Goal: Task Accomplishment & Management: Use online tool/utility

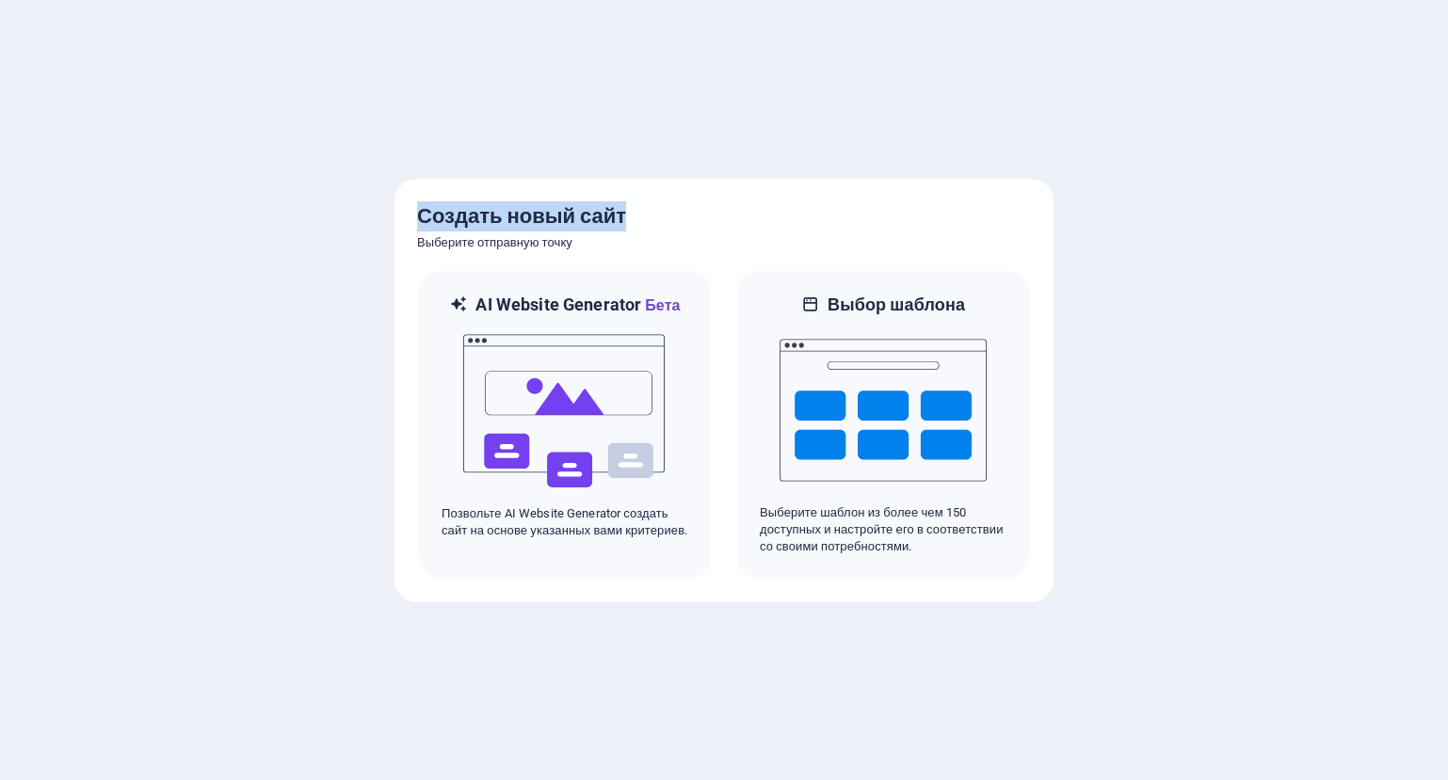
click at [670, 163] on body "[DOMAIN_NAME] Нажмите [Ctrl] + [V], чтобы вставить элемент в любое место. Созда…" at bounding box center [724, 390] width 1448 height 780
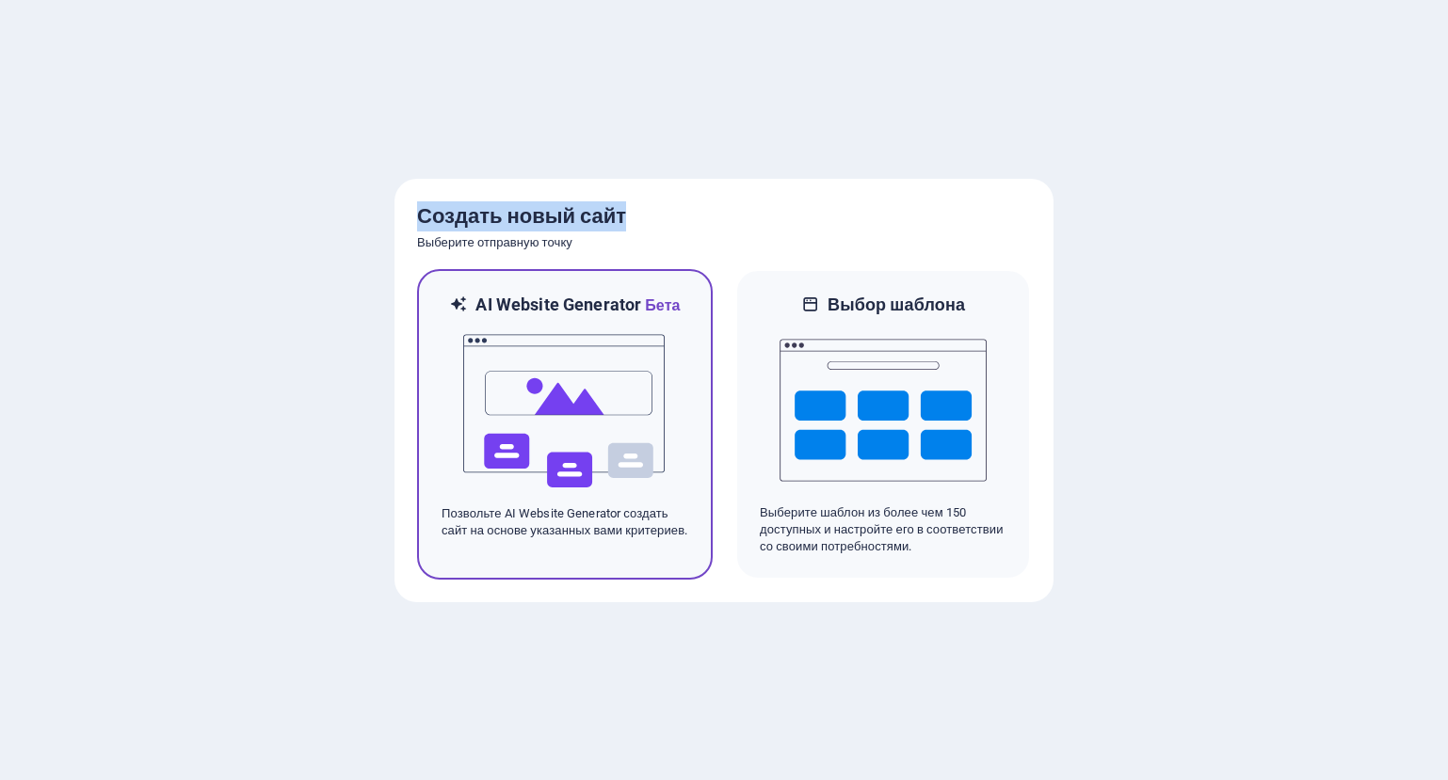
click at [649, 361] on img at bounding box center [564, 411] width 207 height 188
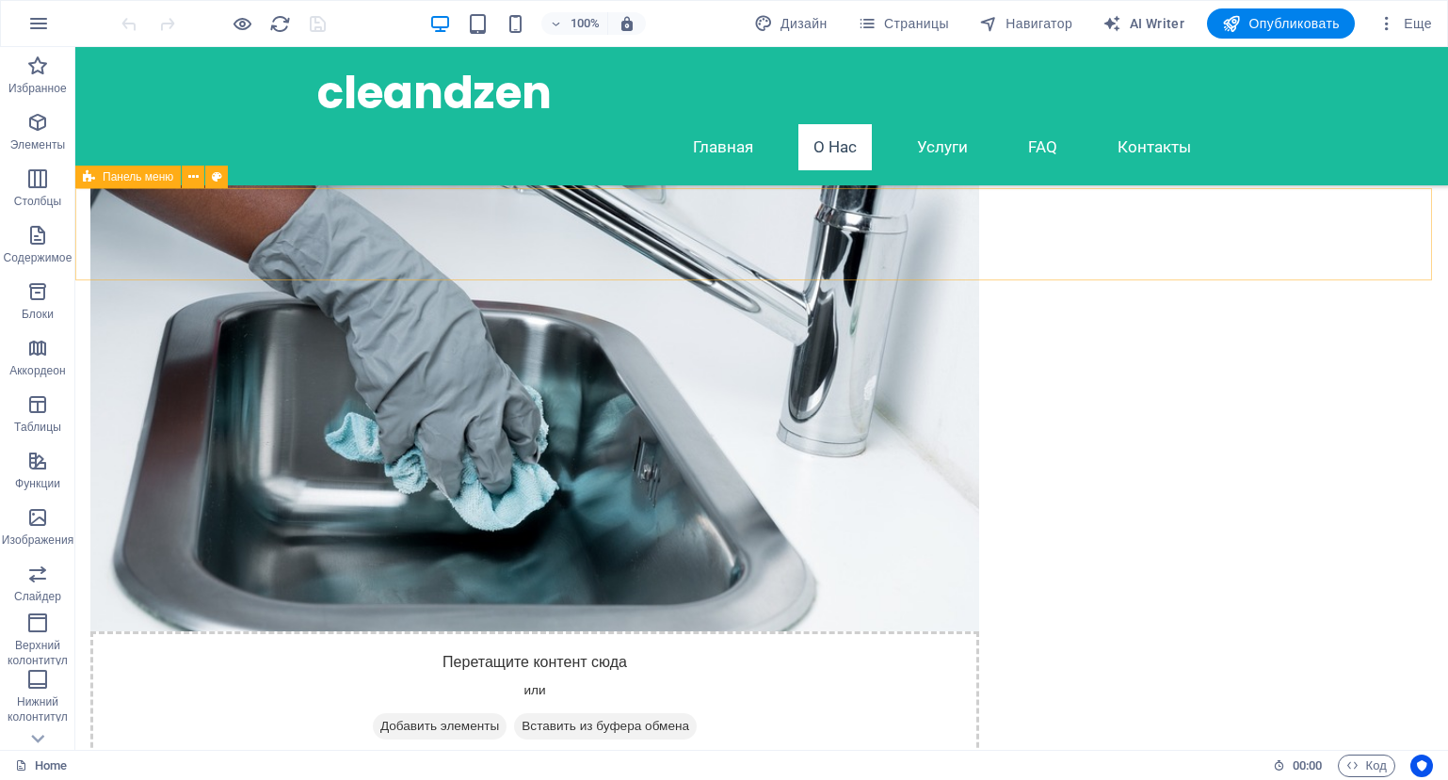
scroll to position [377, 0]
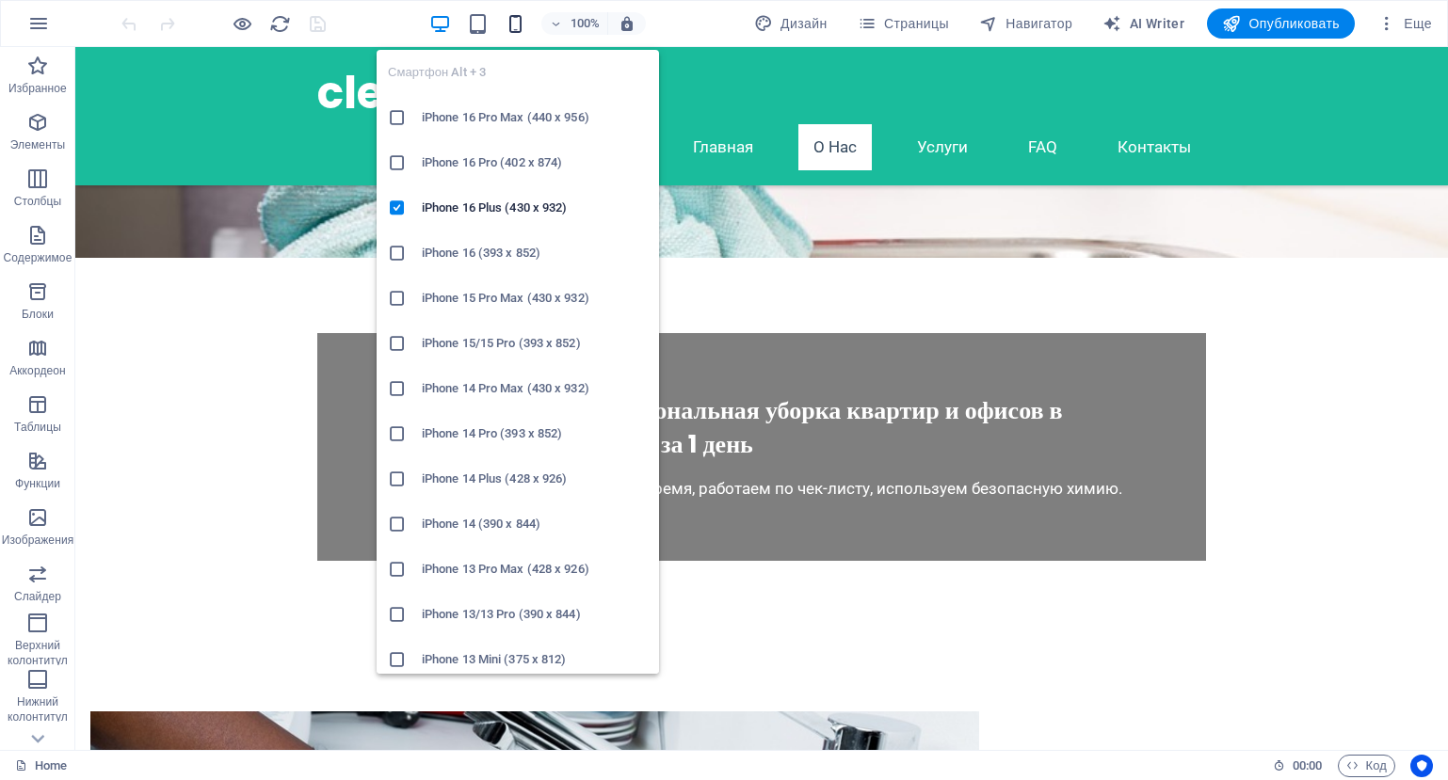
click at [521, 26] on span "button" at bounding box center [515, 24] width 23 height 22
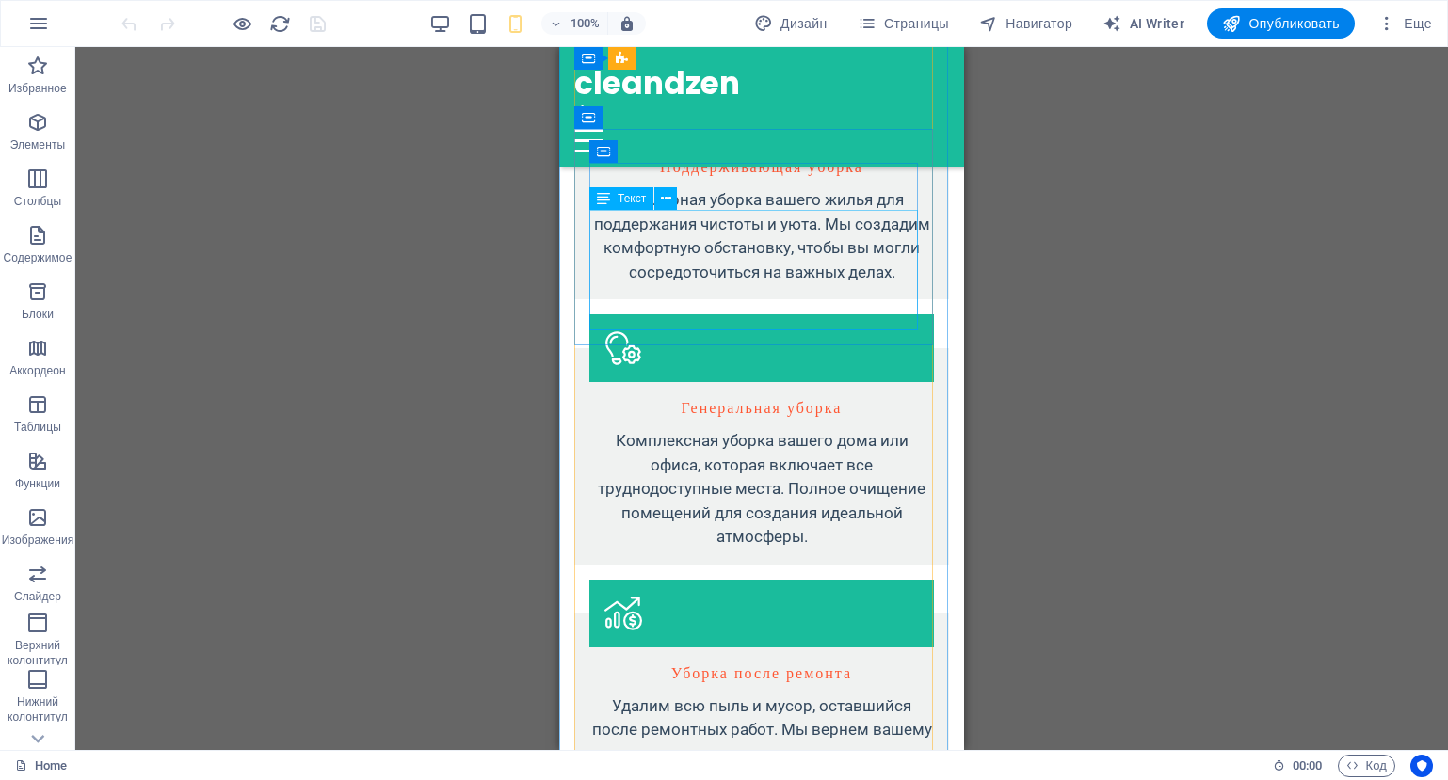
scroll to position [1734, 0]
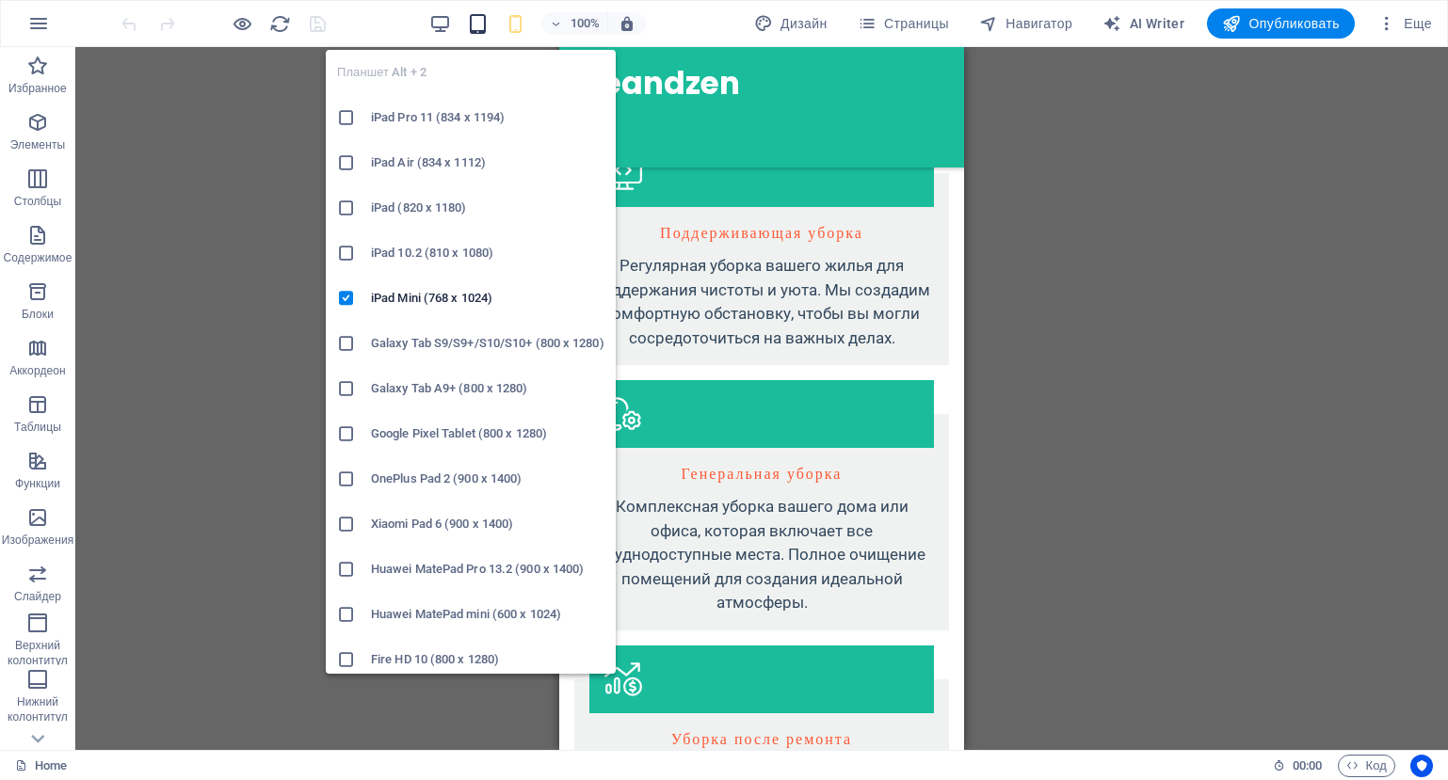
click at [479, 23] on icon "button" at bounding box center [478, 24] width 22 height 22
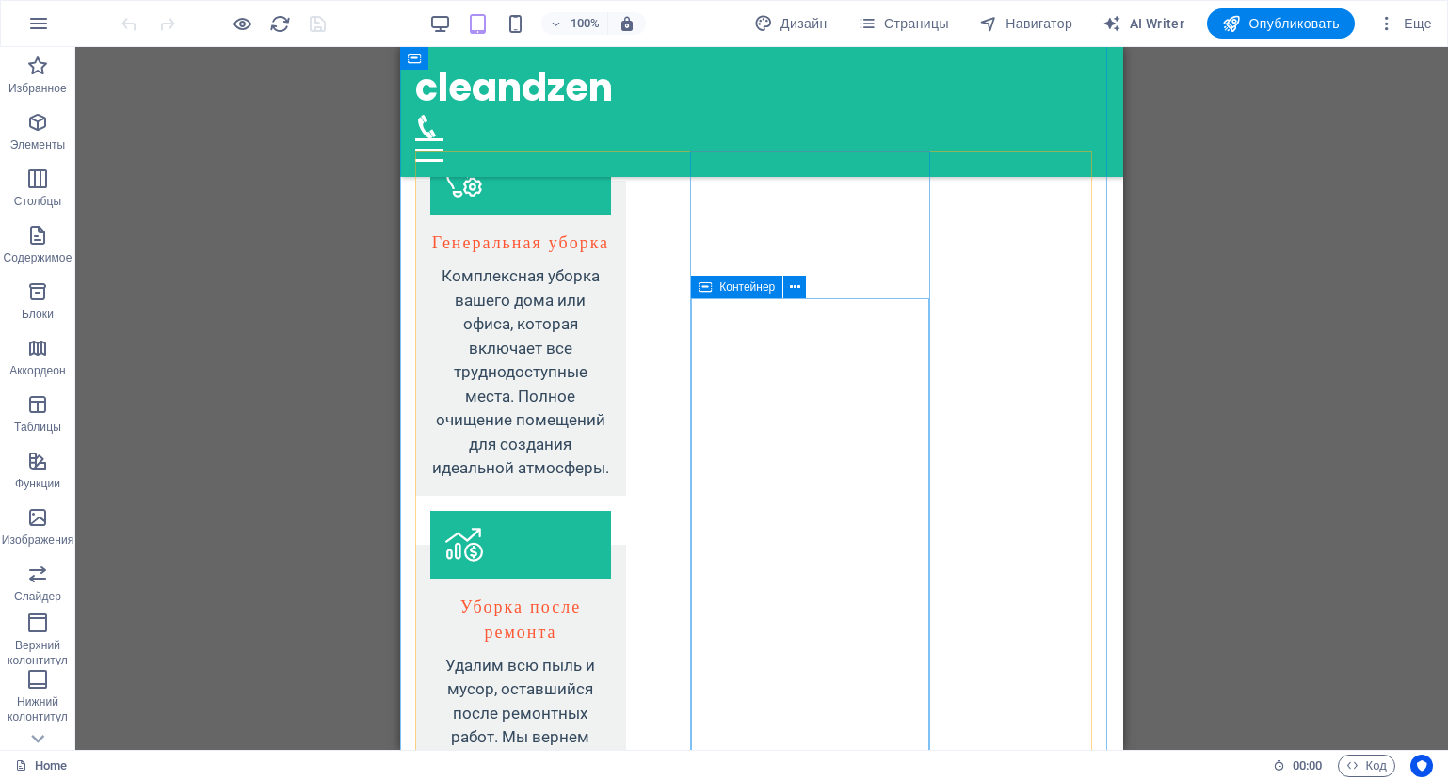
scroll to position [2779, 0]
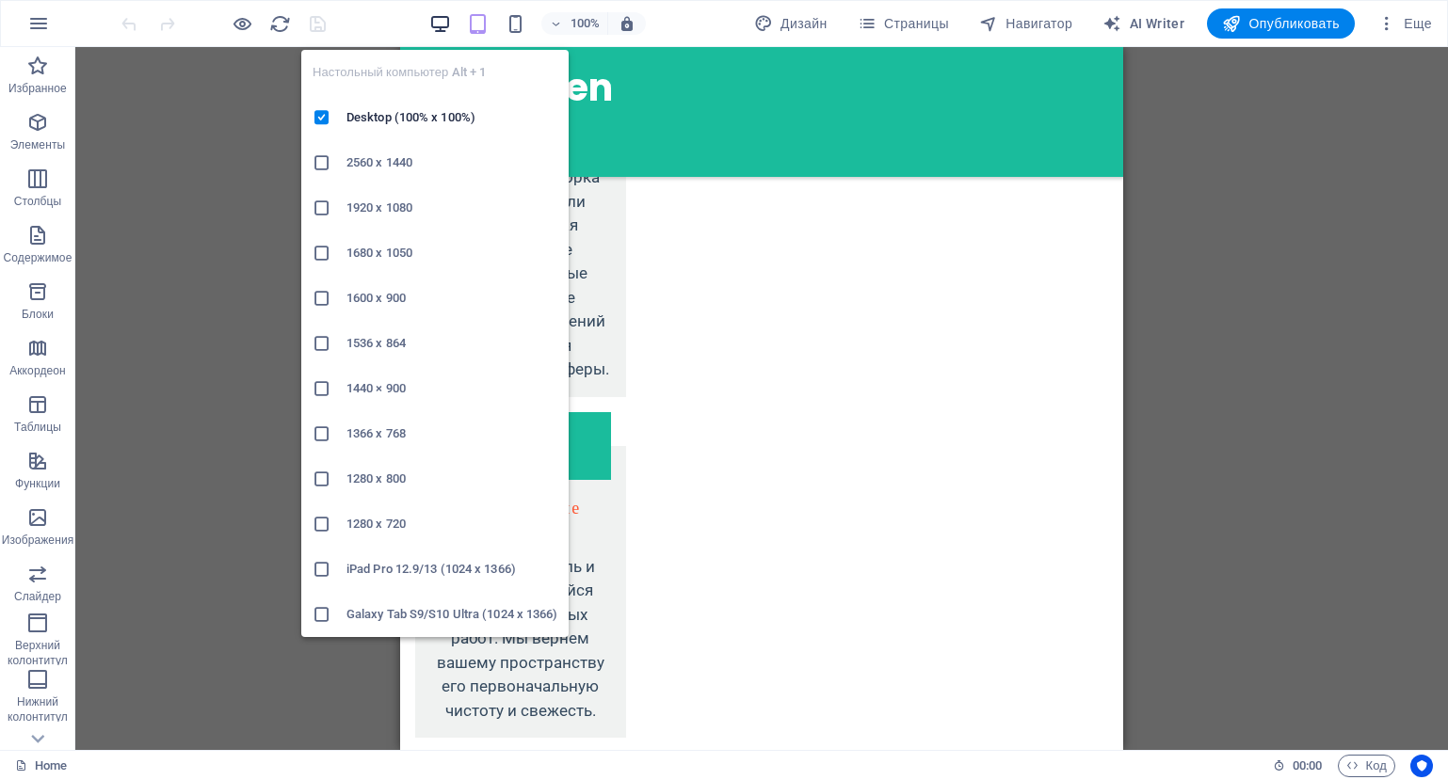
click at [439, 30] on icon "button" at bounding box center [440, 24] width 22 height 22
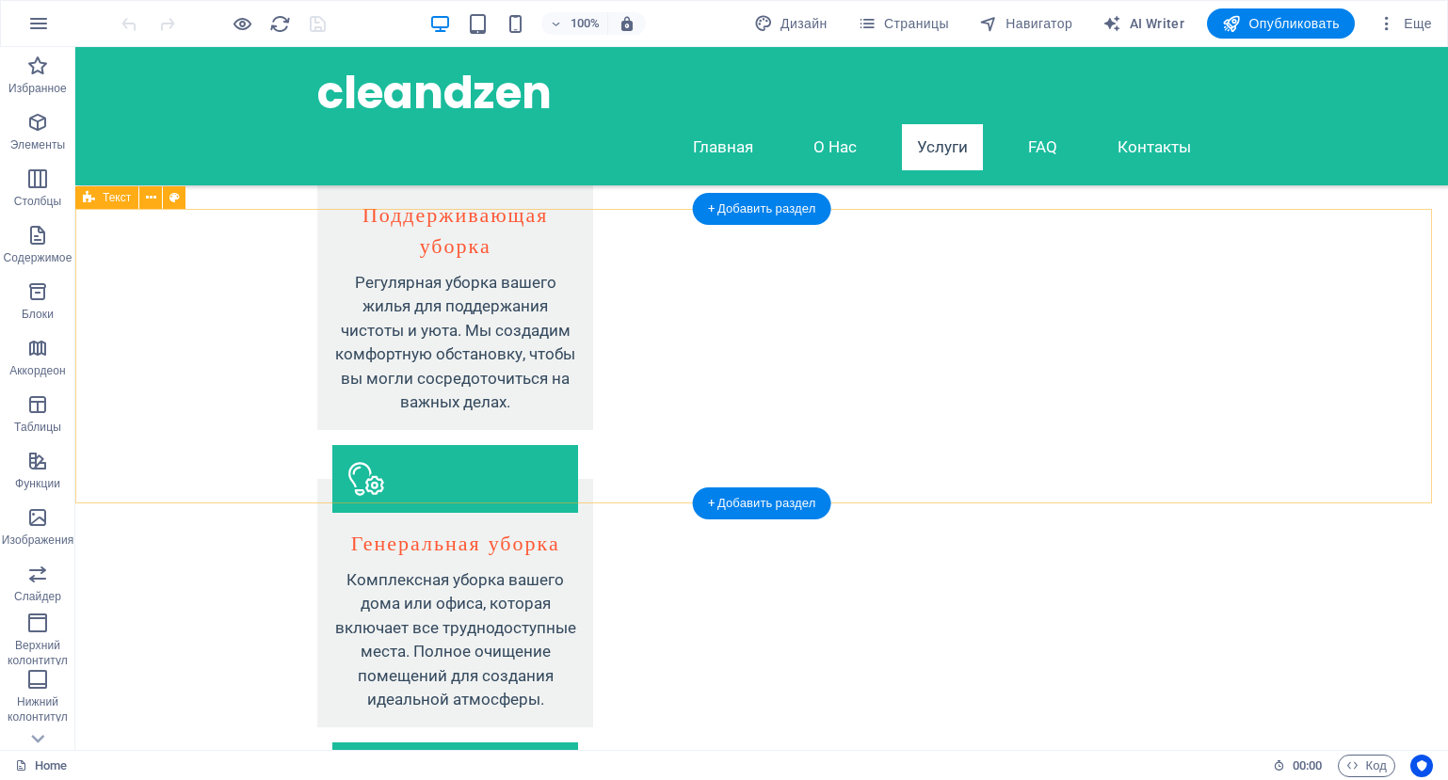
scroll to position [1830, 0]
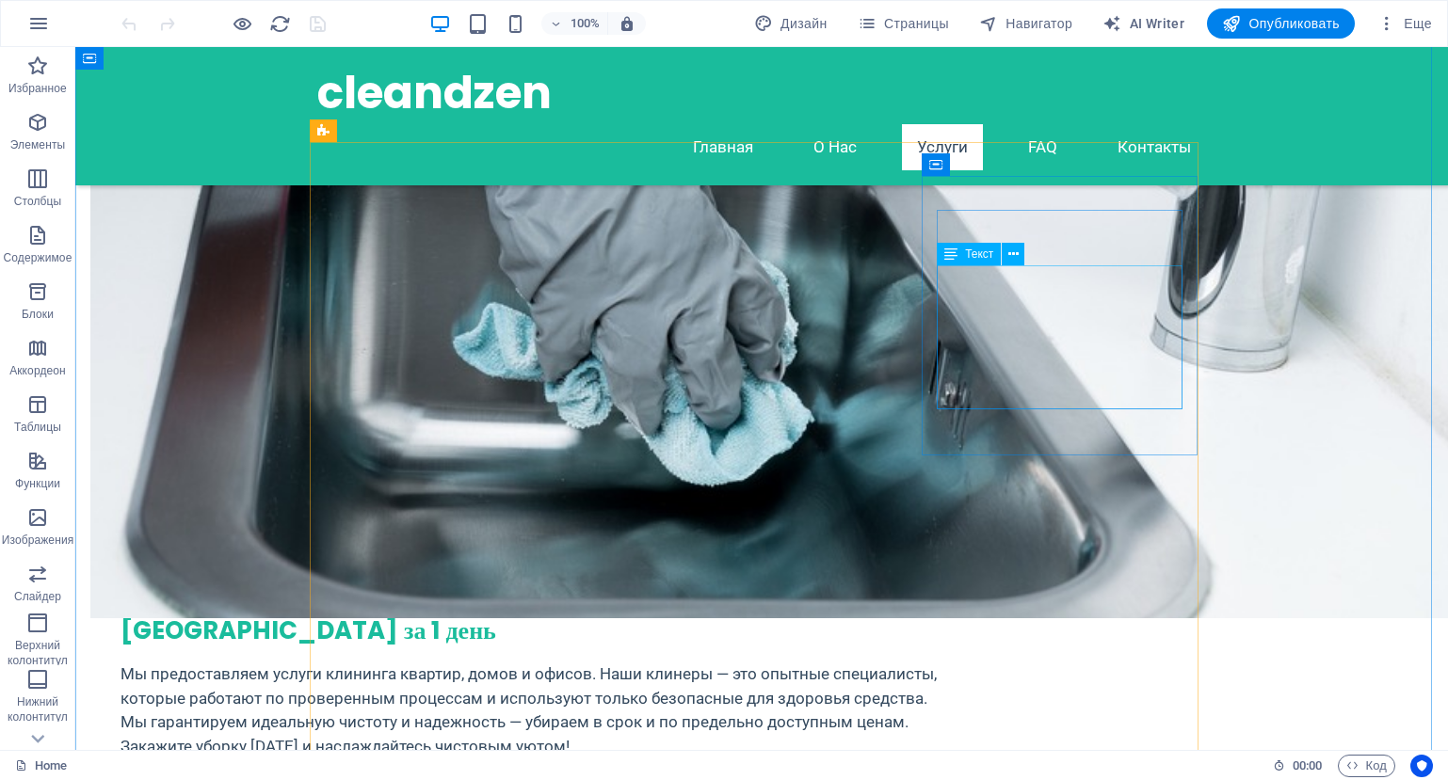
scroll to position [1924, 0]
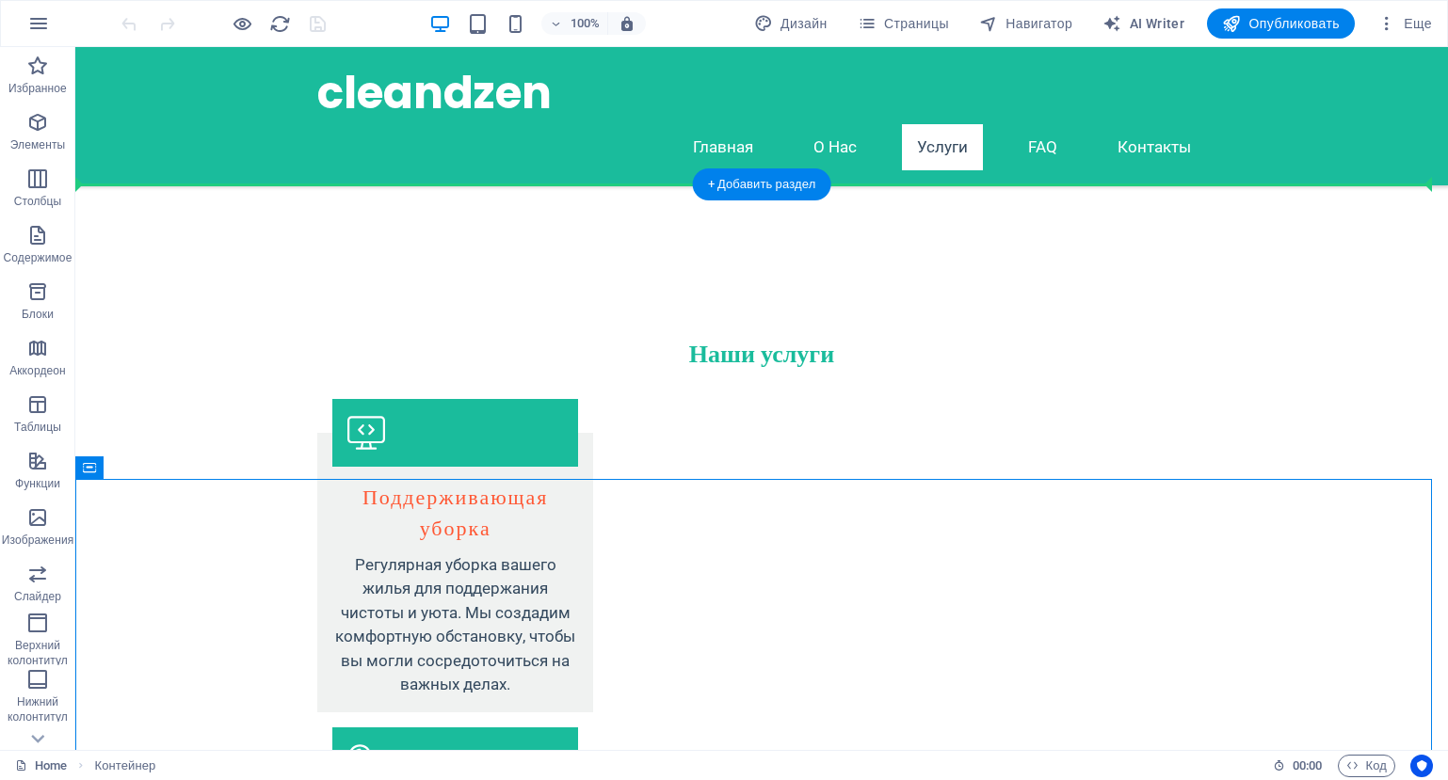
drag, startPoint x: 1229, startPoint y: 535, endPoint x: 1131, endPoint y: 172, distance: 375.4
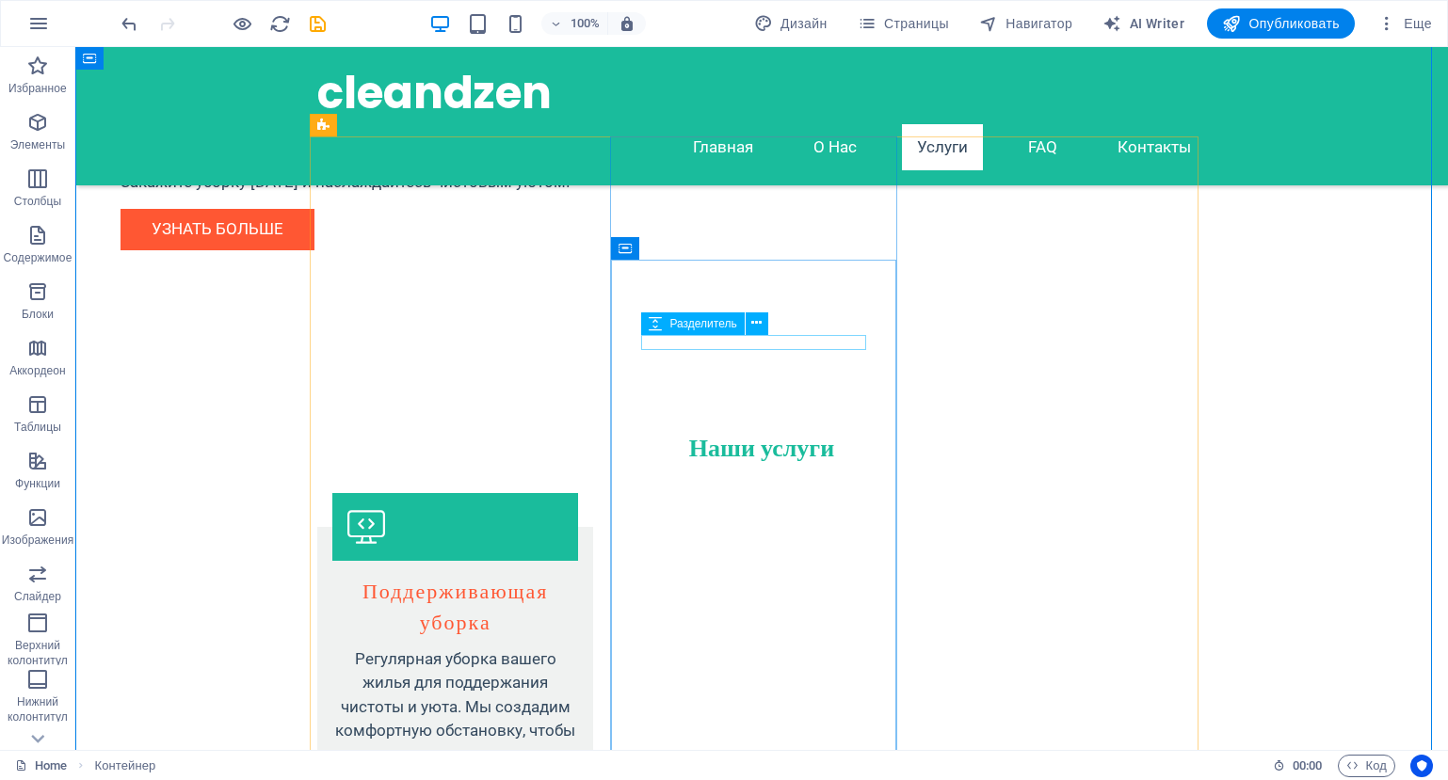
scroll to position [2112, 0]
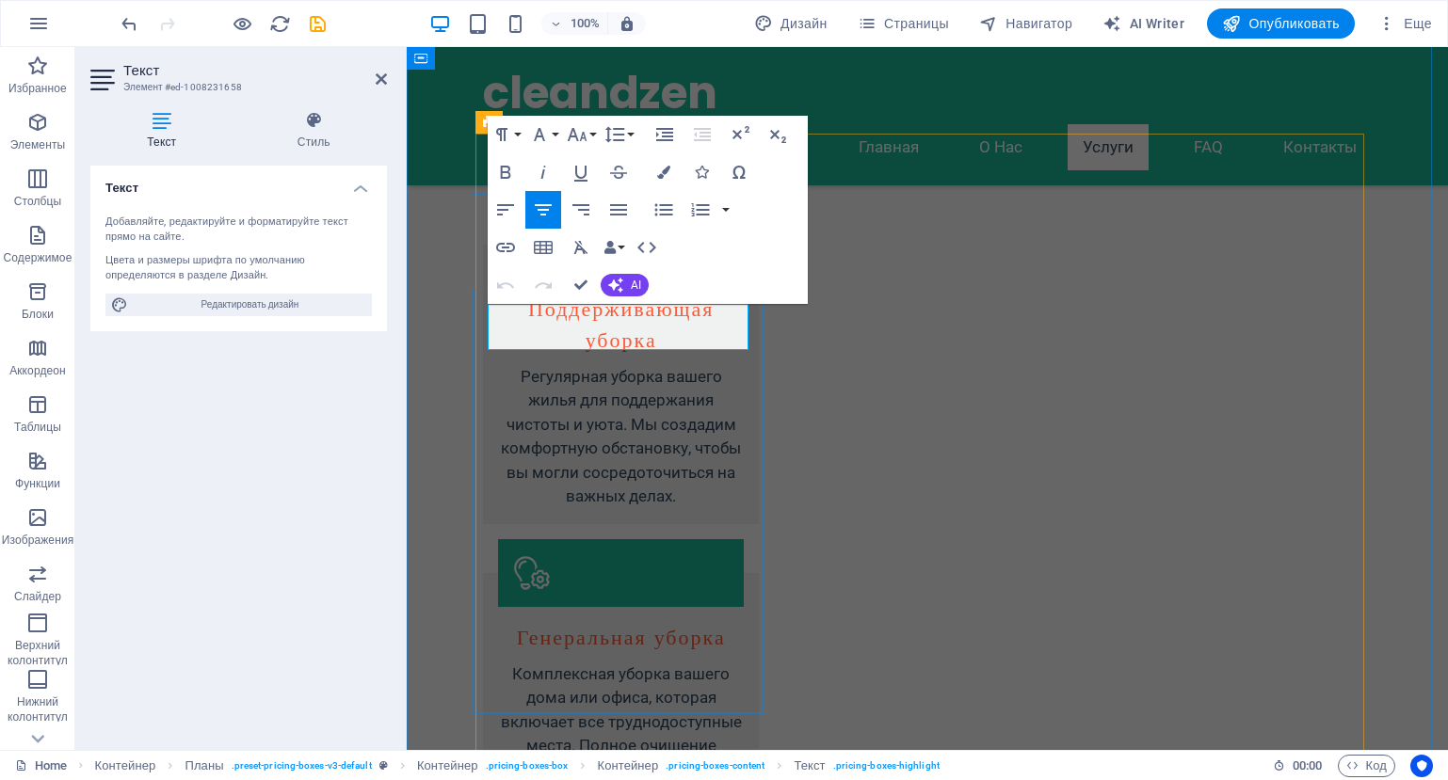
click at [882, 342] on icon at bounding box center [883, 336] width 10 height 20
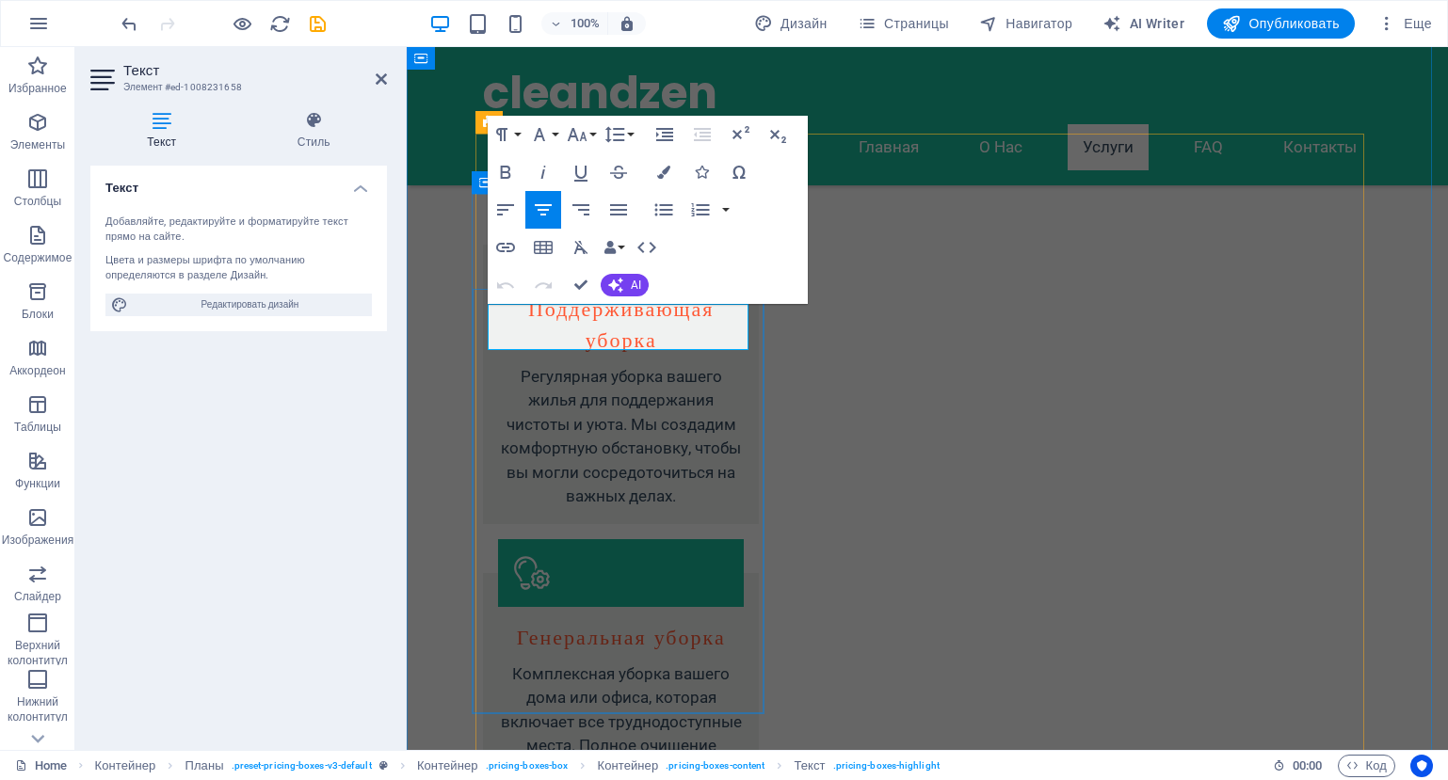
drag, startPoint x: 692, startPoint y: 327, endPoint x: 532, endPoint y: 326, distance: 160.0
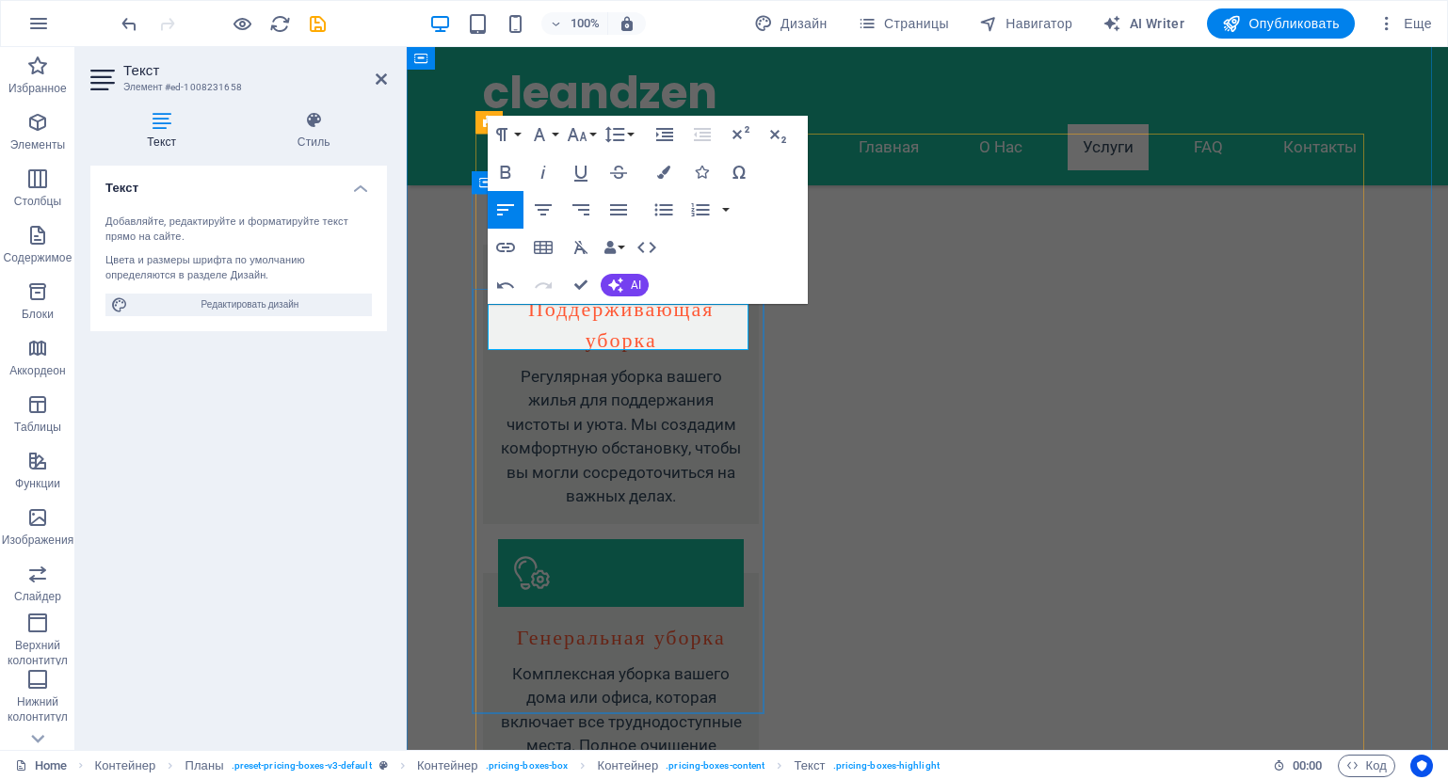
copy p "650тг/кв.м"
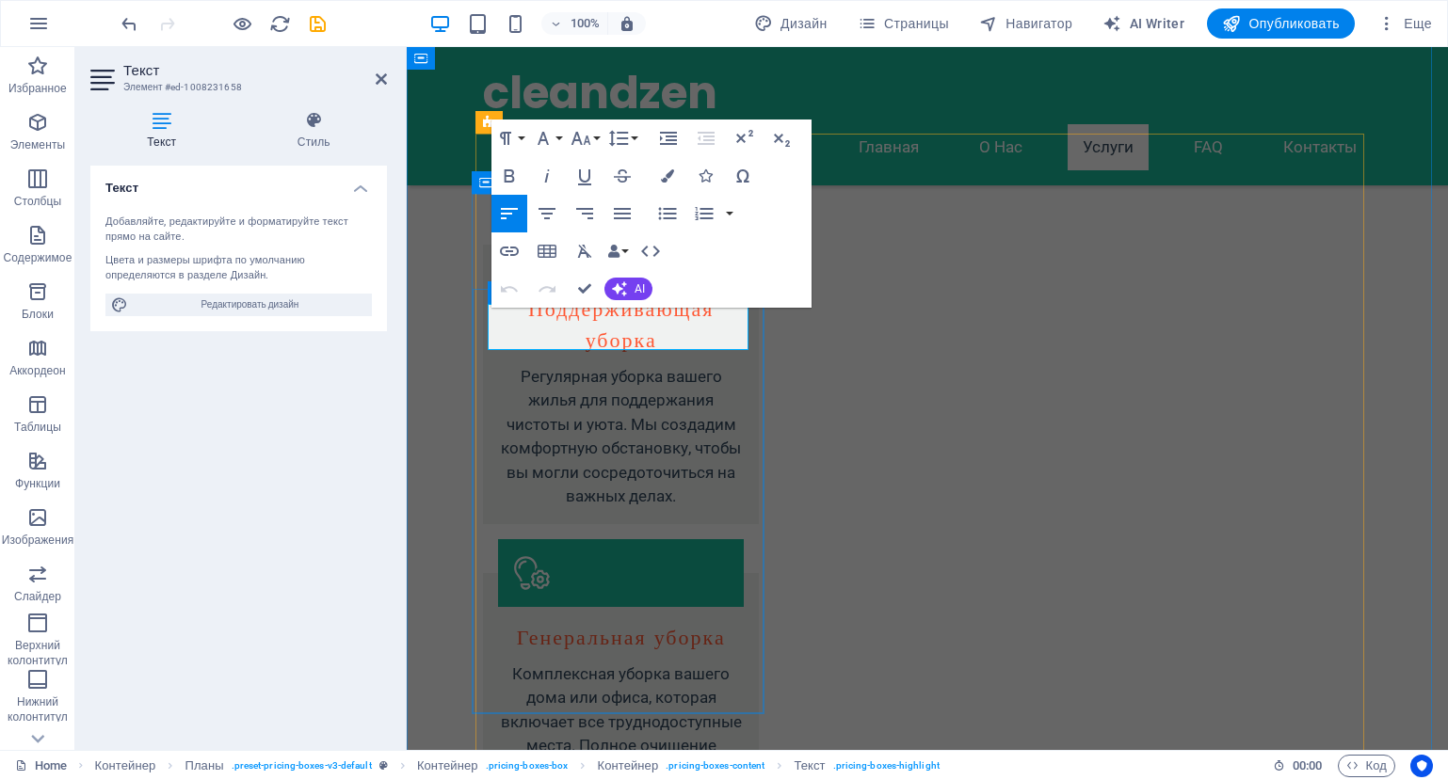
click at [538, 204] on icon "button" at bounding box center [547, 213] width 23 height 23
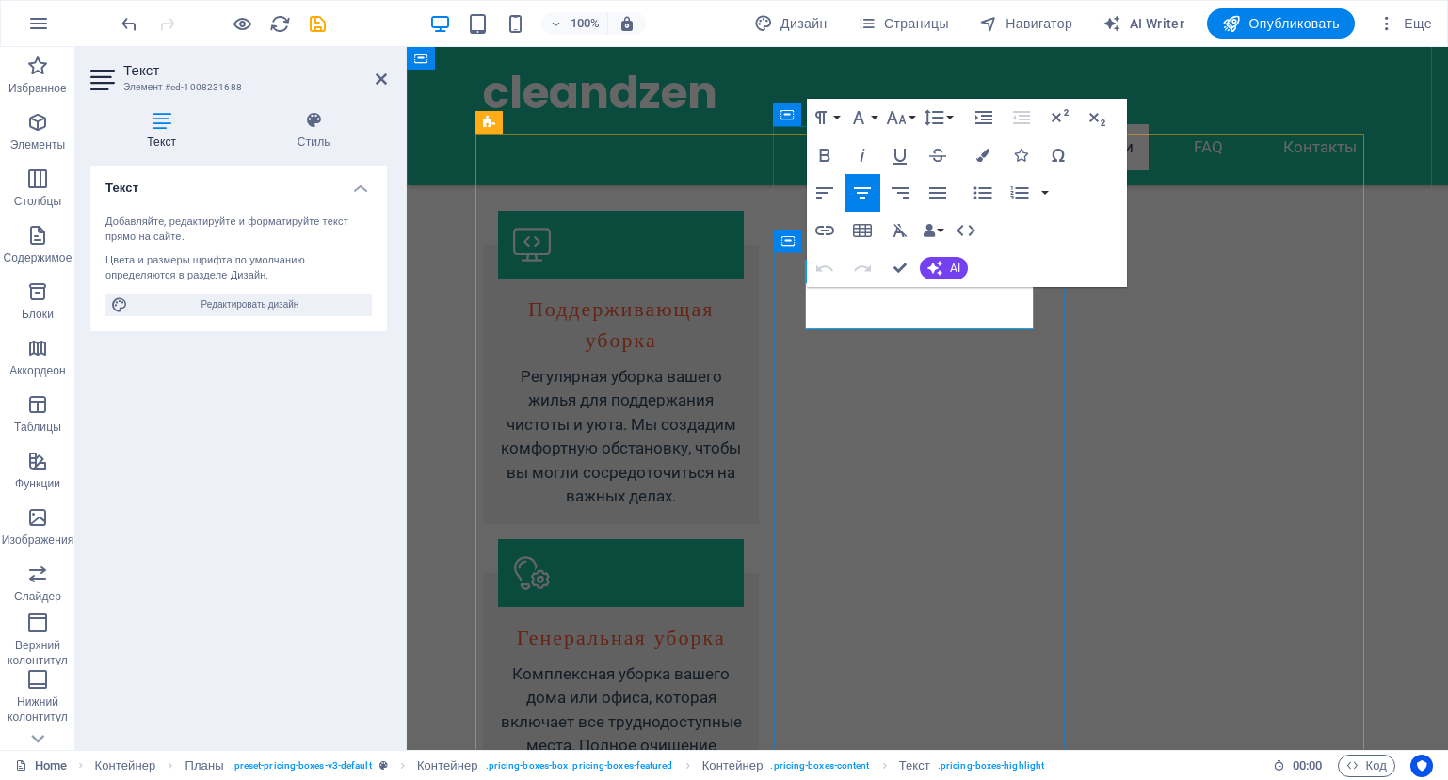
drag, startPoint x: 847, startPoint y: 315, endPoint x: 974, endPoint y: 317, distance: 127.1
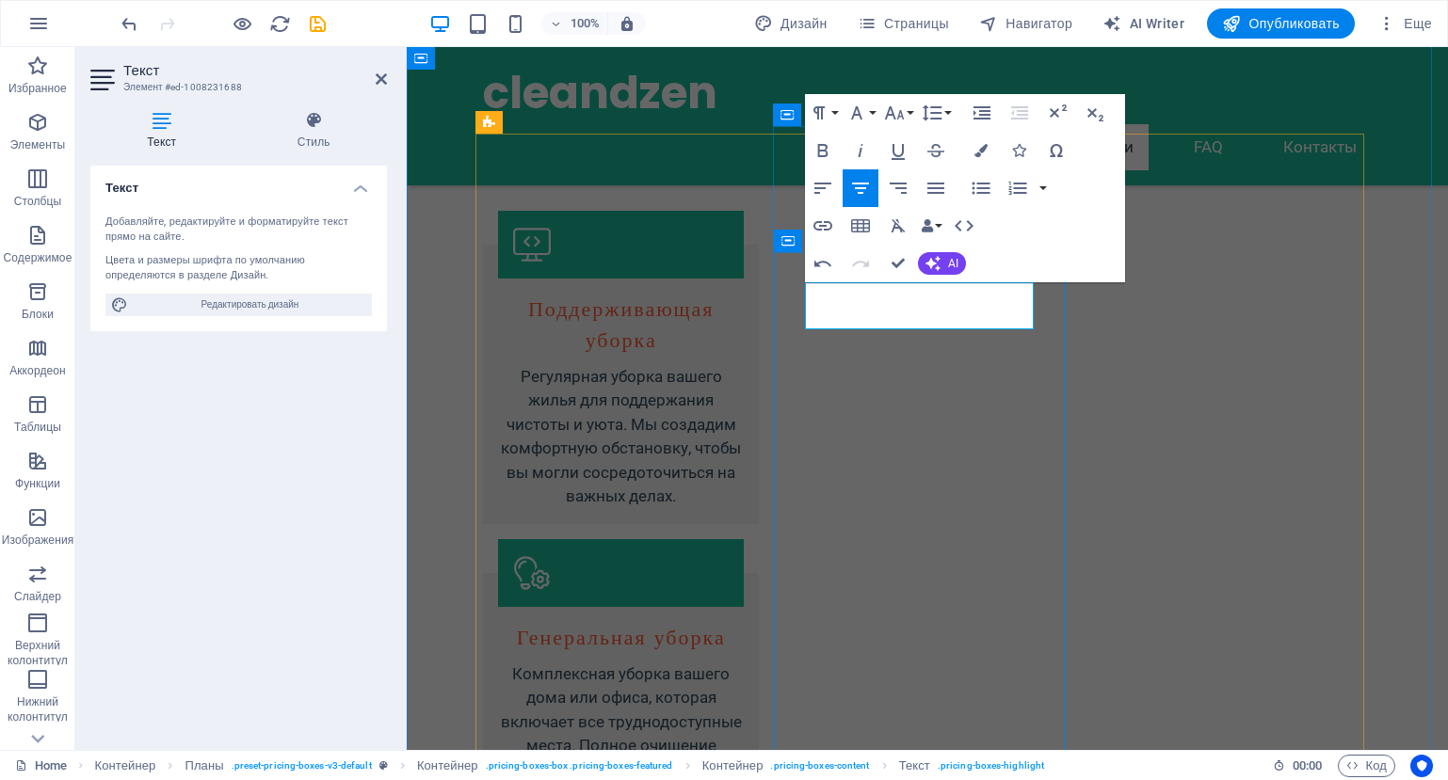
drag, startPoint x: 1000, startPoint y: 307, endPoint x: 988, endPoint y: 307, distance: 11.3
drag, startPoint x: 913, startPoint y: 304, endPoint x: 890, endPoint y: 303, distance: 22.6
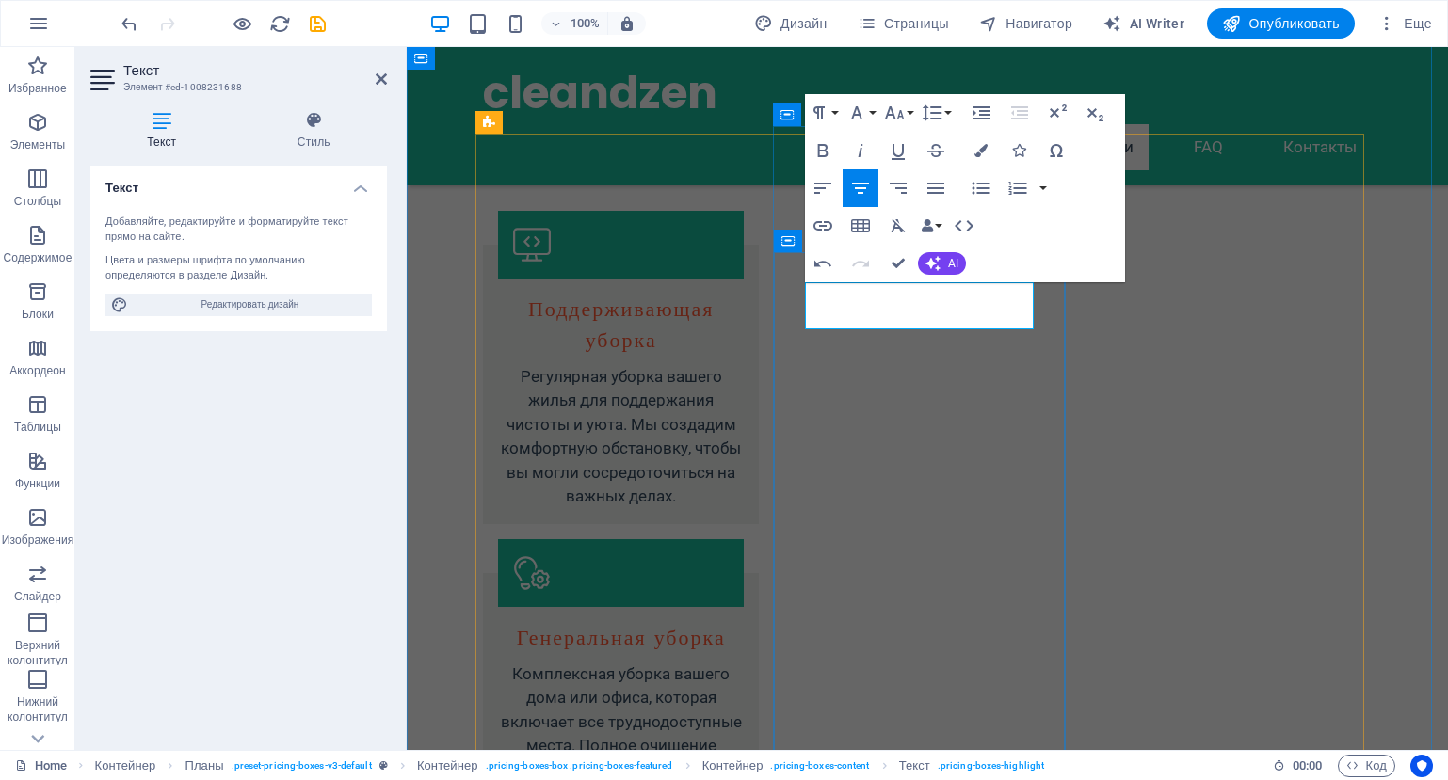
drag, startPoint x: 918, startPoint y: 298, endPoint x: 901, endPoint y: 302, distance: 17.4
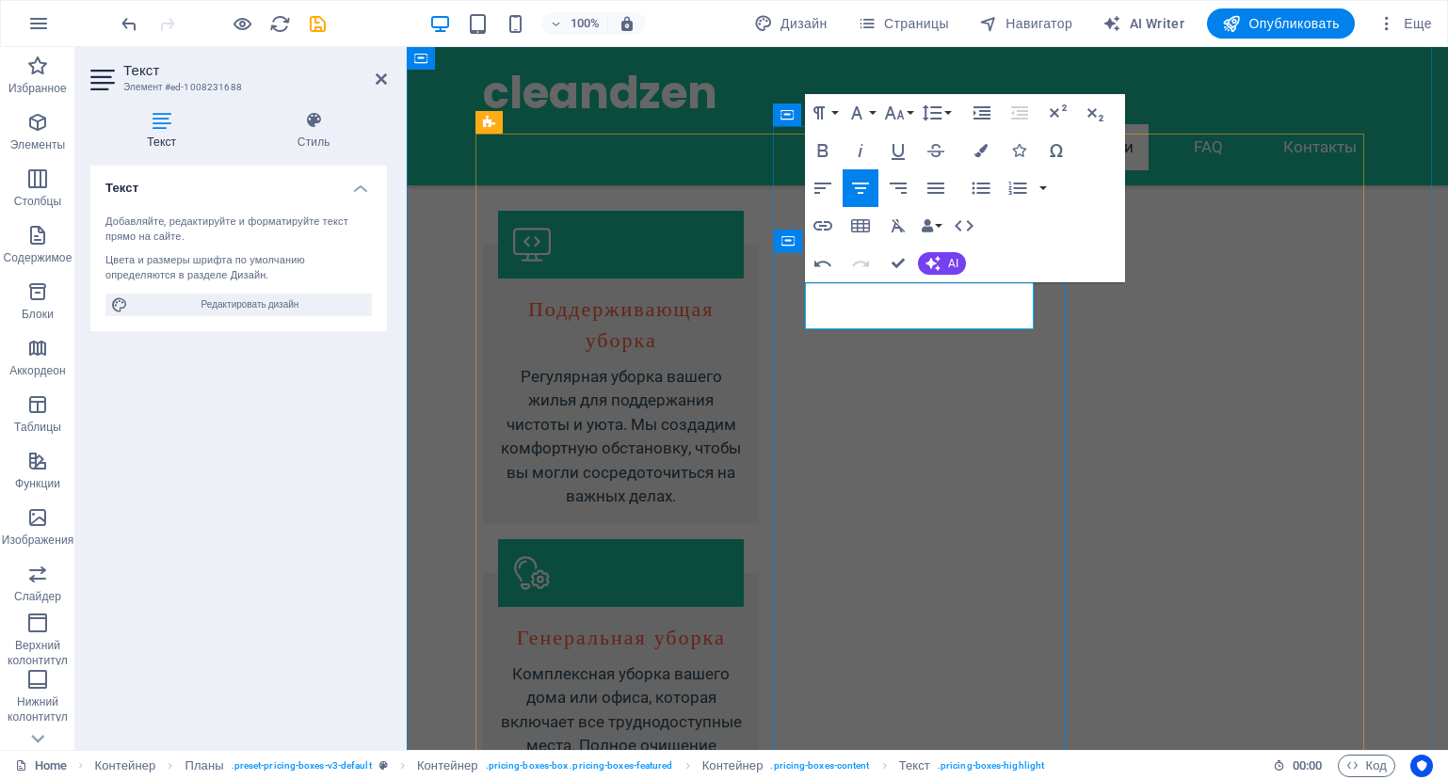
drag, startPoint x: 923, startPoint y: 307, endPoint x: 897, endPoint y: 312, distance: 26.8
drag, startPoint x: 818, startPoint y: 305, endPoint x: 1015, endPoint y: 307, distance: 196.7
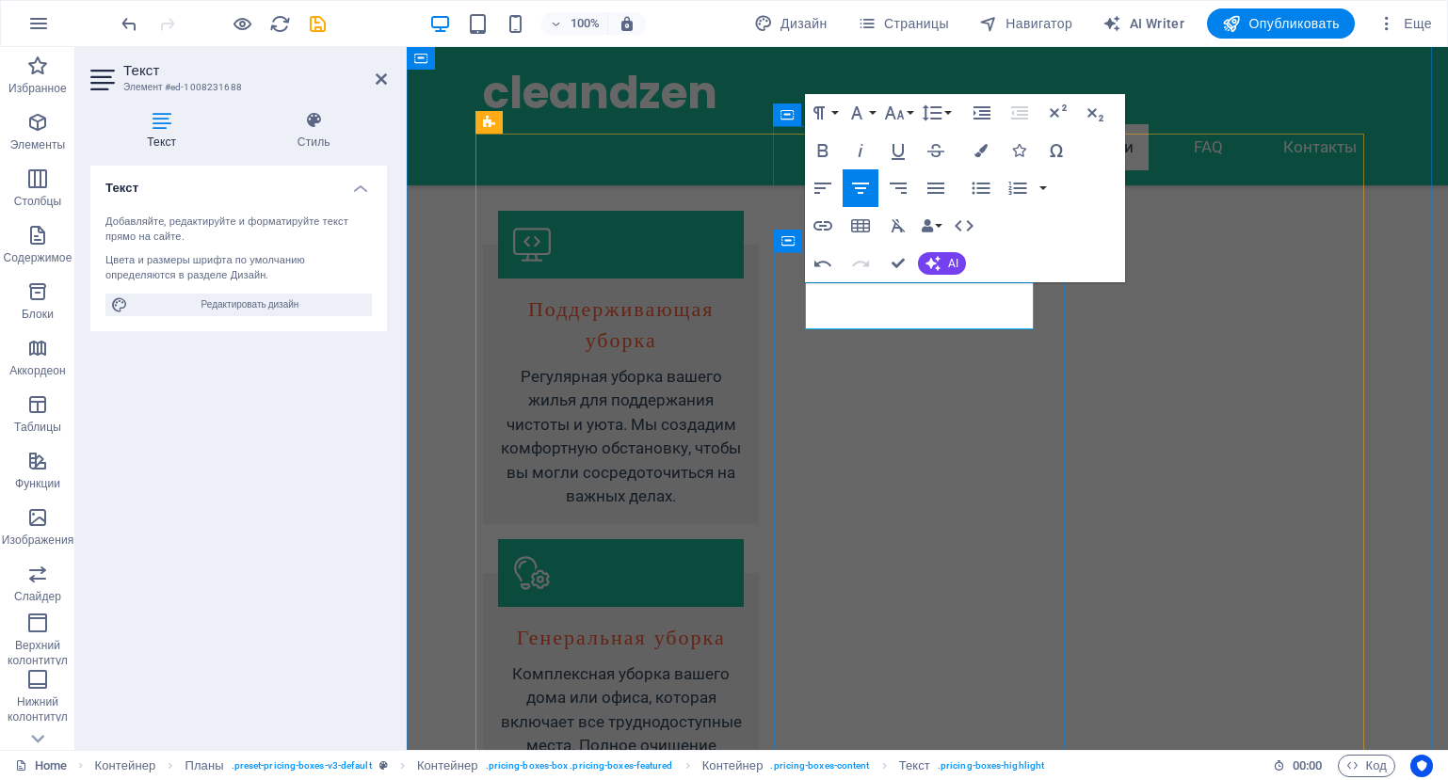
copy p "от 900₸ за кв.м"
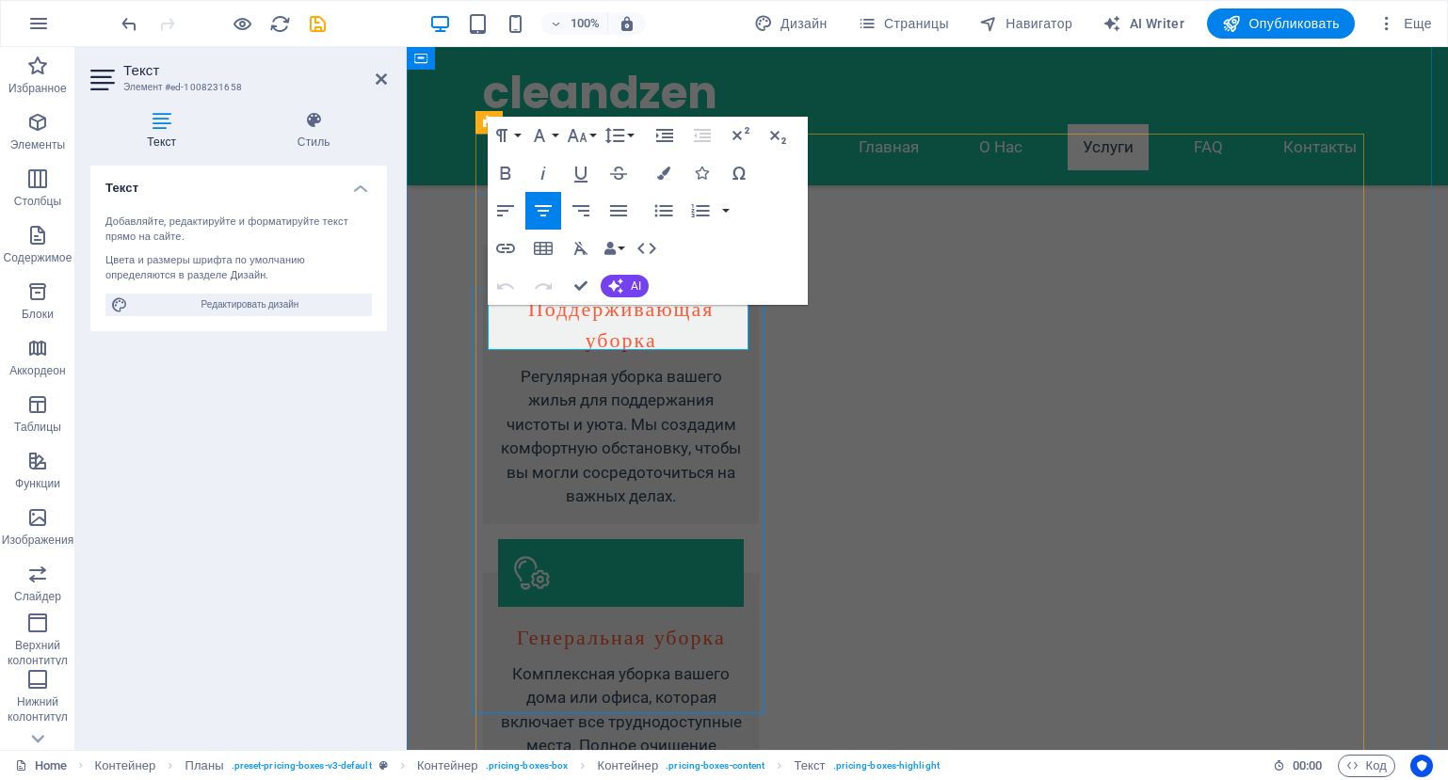
drag, startPoint x: 549, startPoint y: 326, endPoint x: 686, endPoint y: 321, distance: 137.5
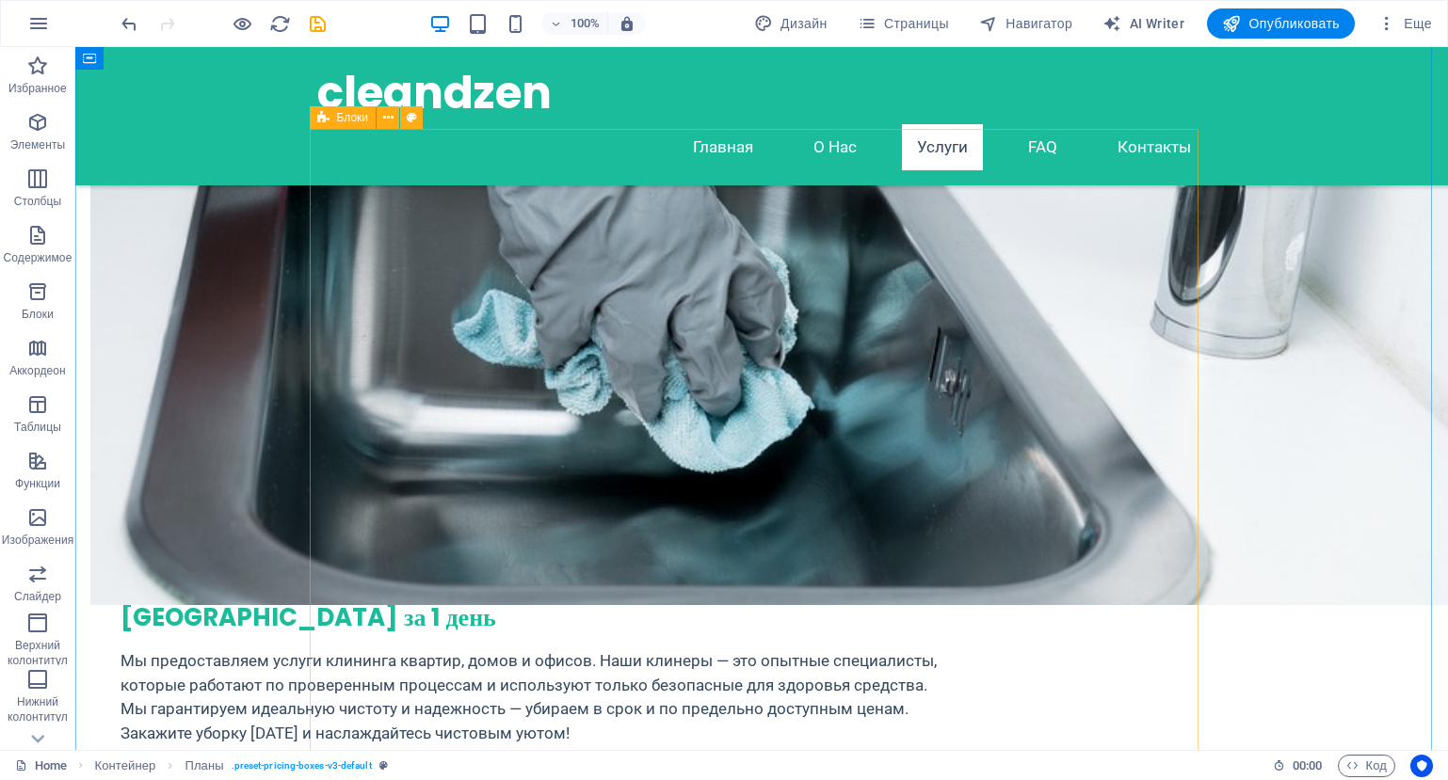
scroll to position [1265, 0]
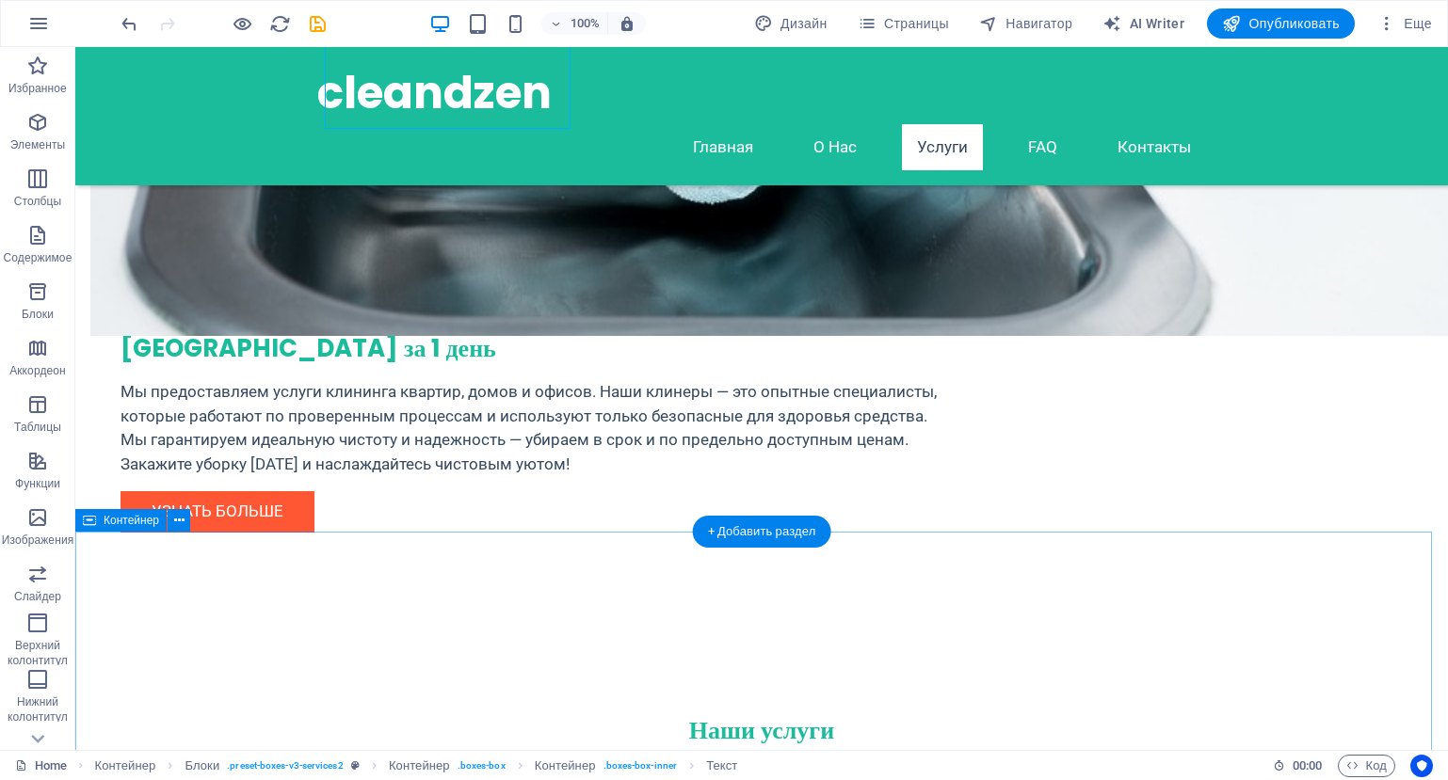
scroll to position [1830, 0]
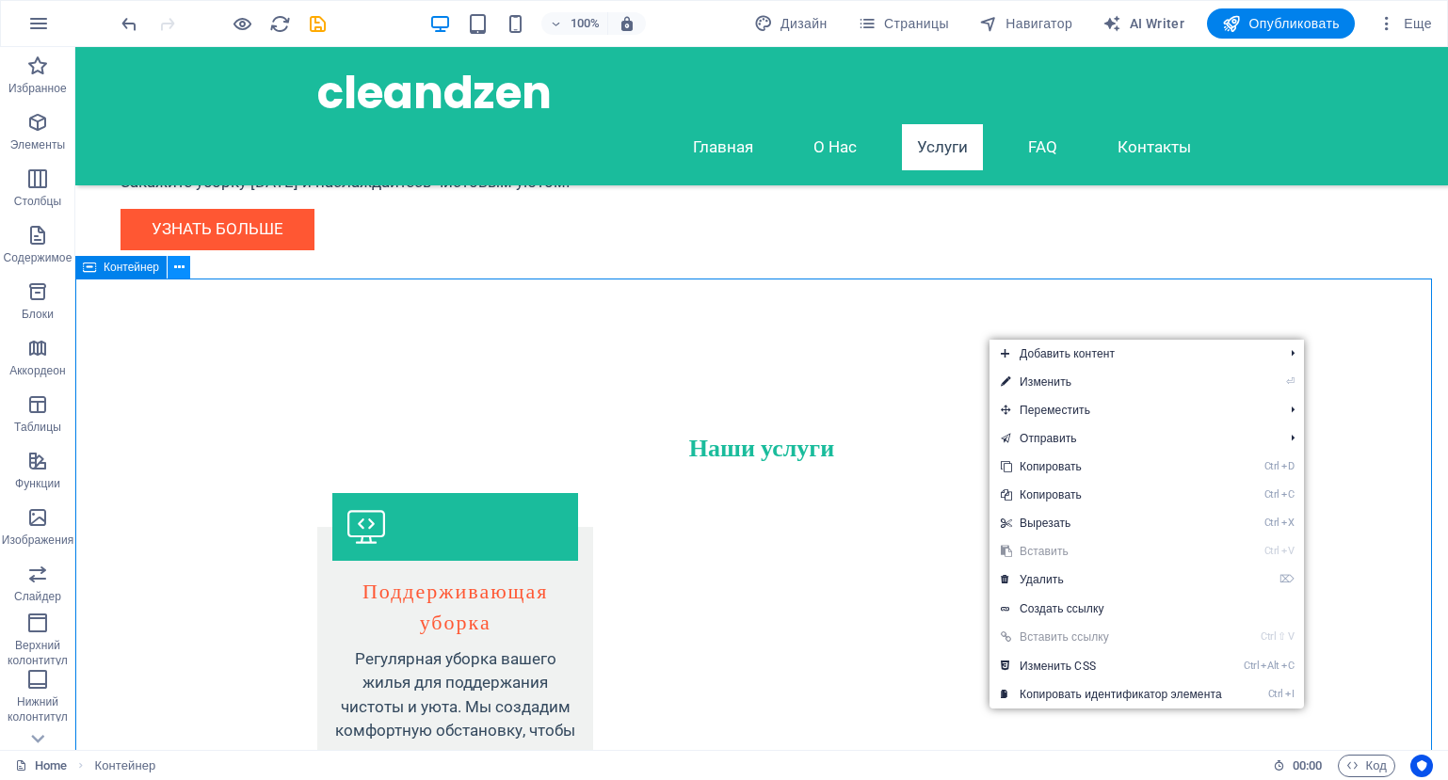
click at [176, 270] on icon at bounding box center [179, 268] width 10 height 20
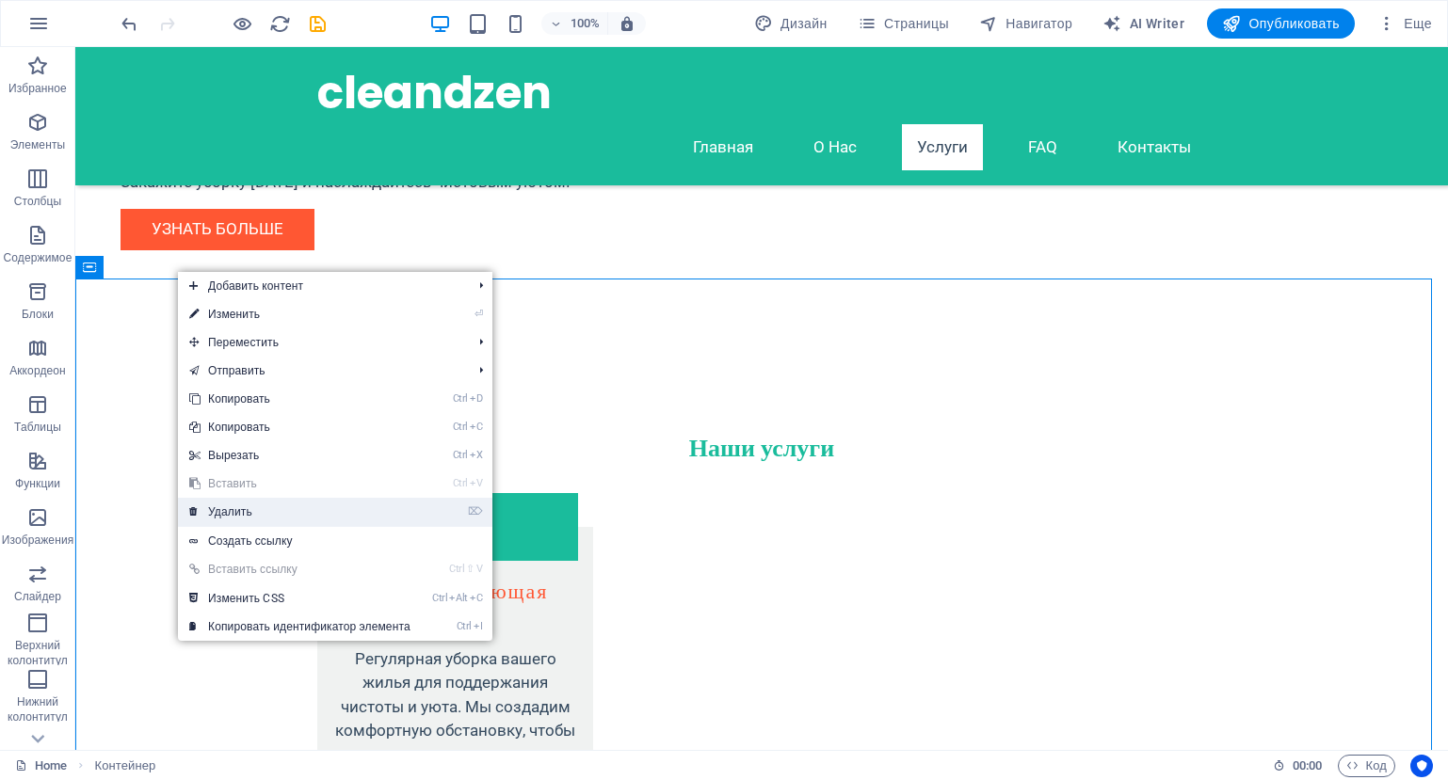
click at [261, 511] on link "⌦ Удалить" at bounding box center [300, 512] width 244 height 28
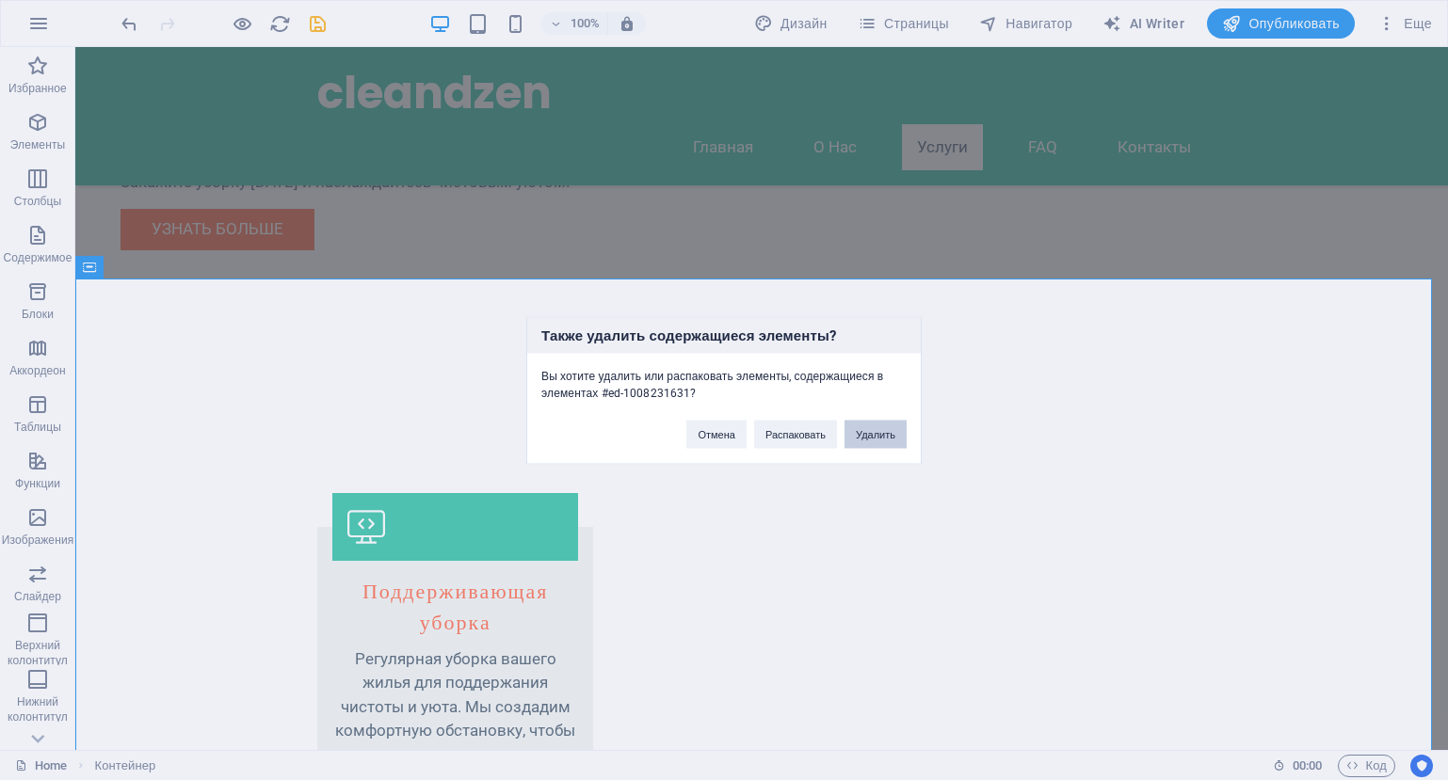
click at [868, 434] on button "Удалить" at bounding box center [875, 434] width 62 height 28
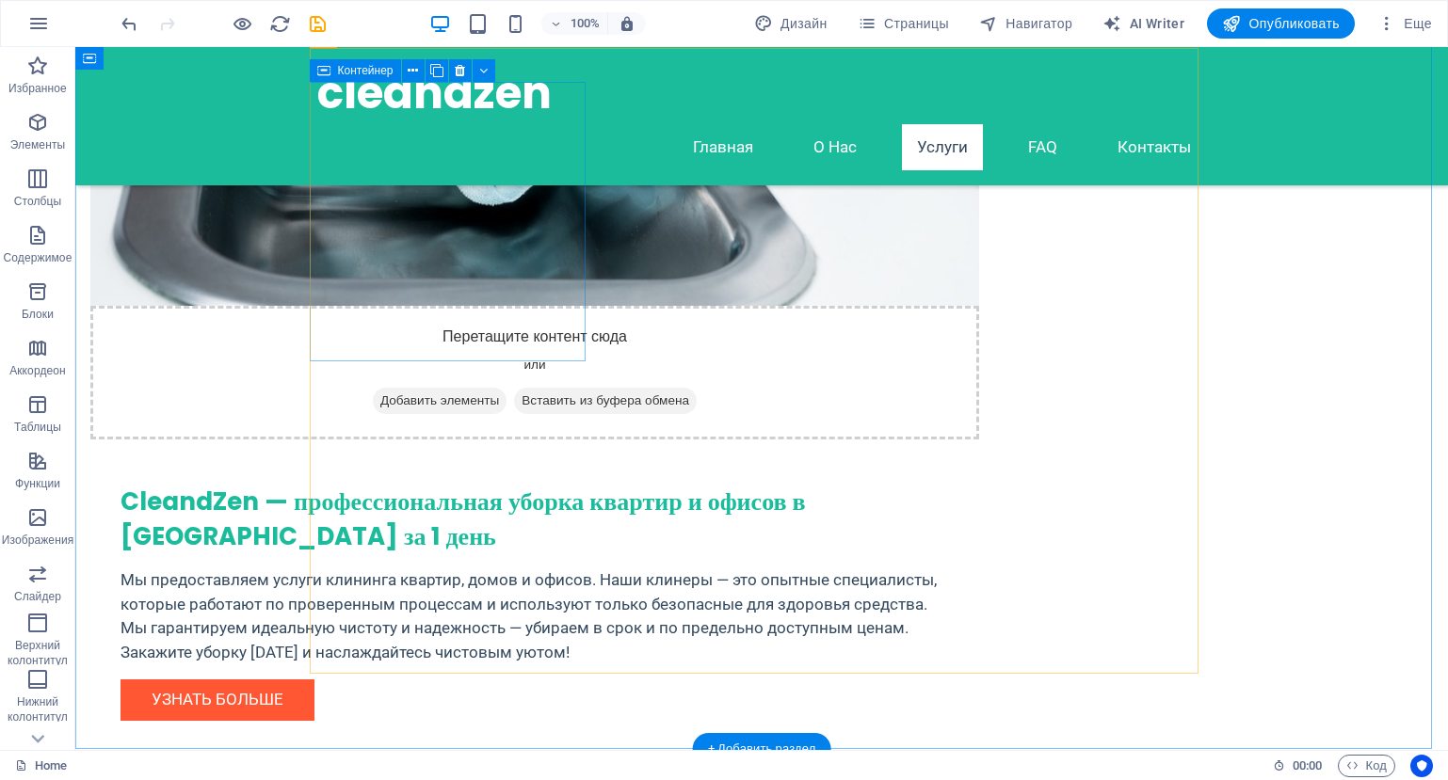
scroll to position [1265, 0]
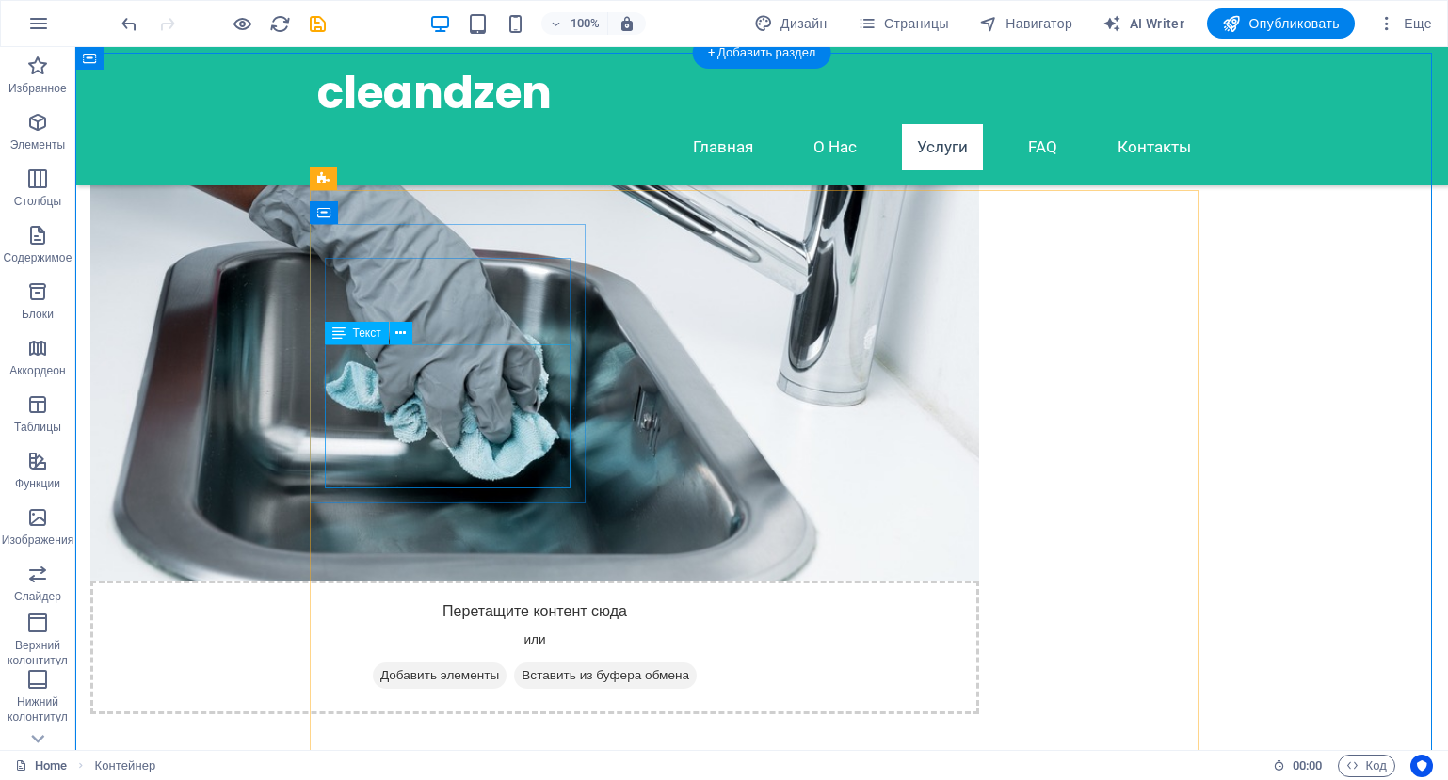
scroll to position [1077, 0]
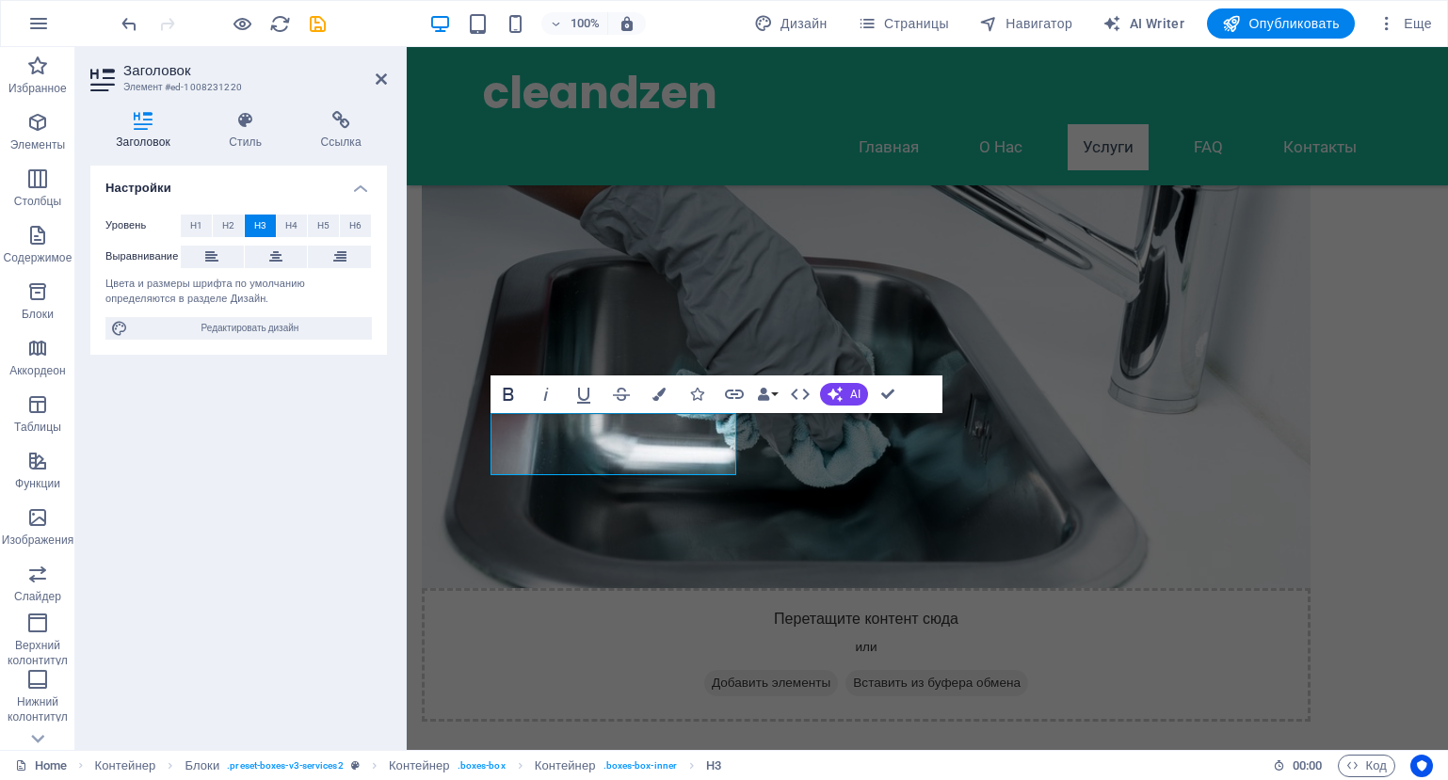
click at [504, 393] on icon "button" at bounding box center [508, 394] width 10 height 13
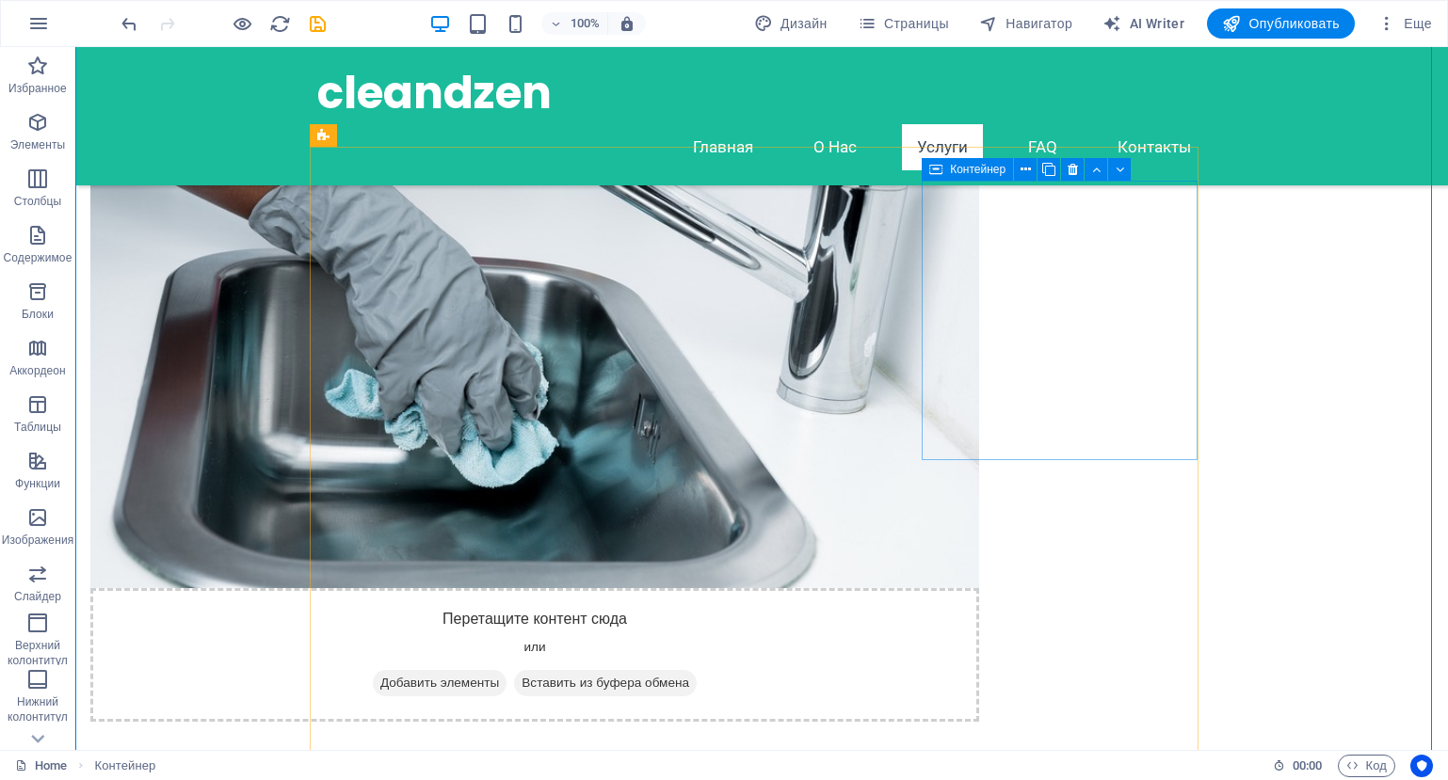
scroll to position [1265, 0]
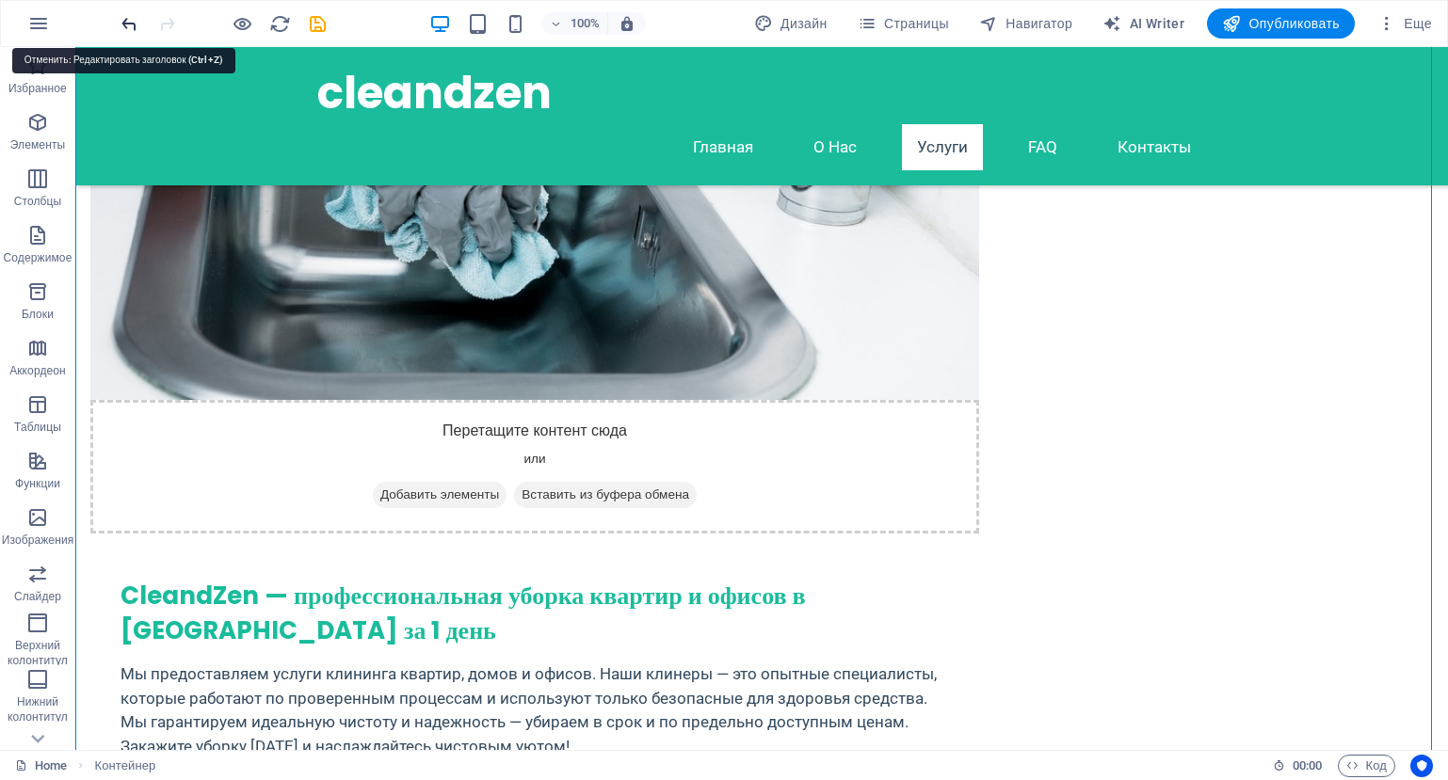
click at [125, 22] on icon "undo" at bounding box center [130, 24] width 22 height 22
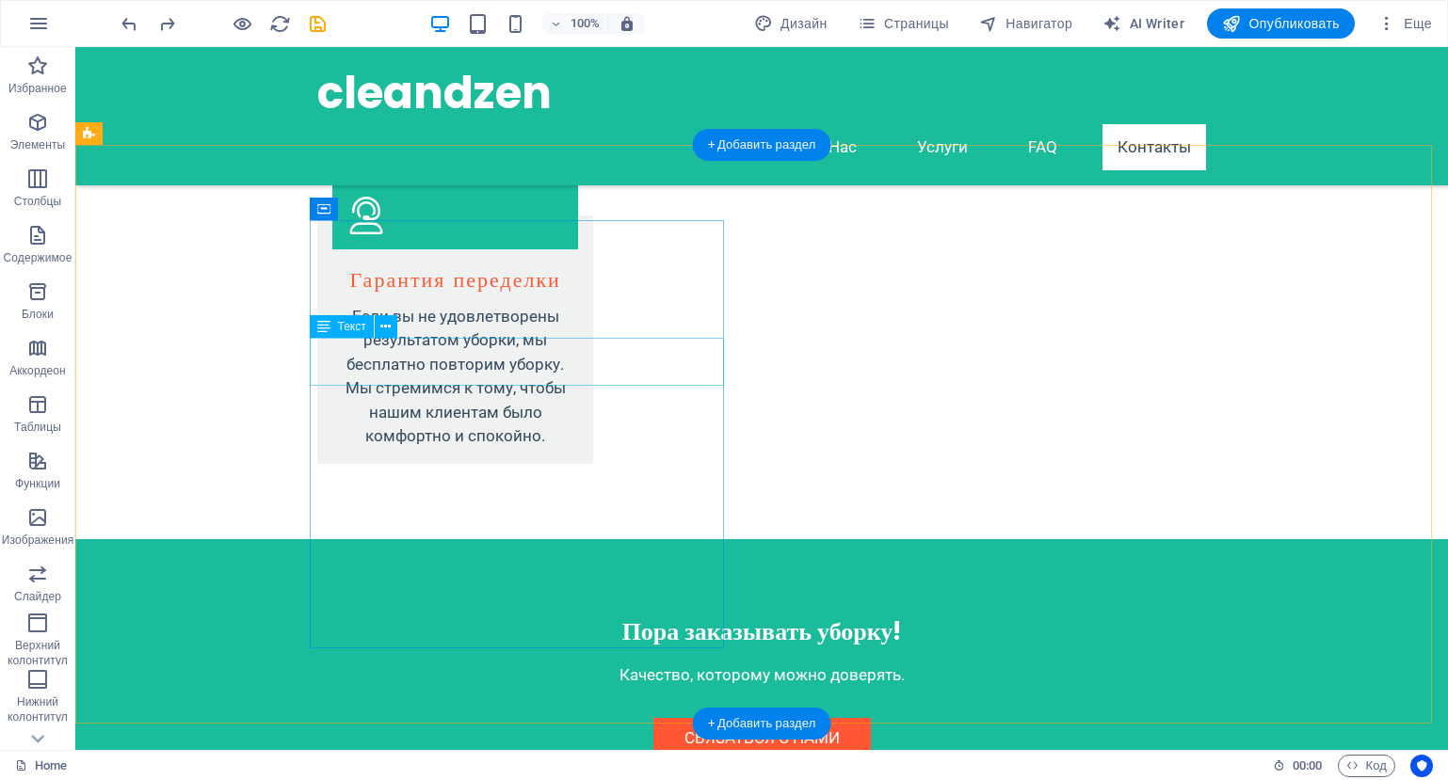
scroll to position [3583, 0]
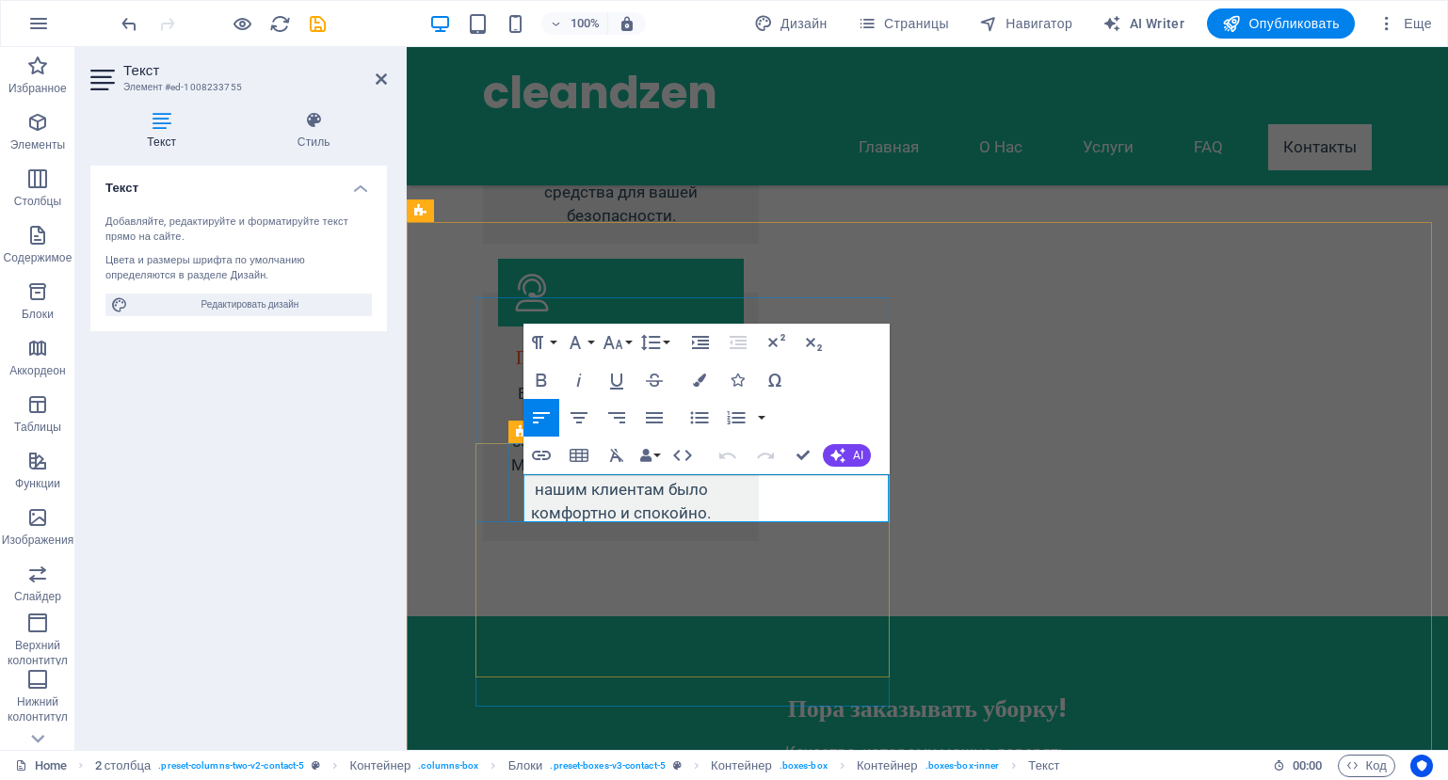
drag, startPoint x: 692, startPoint y: 486, endPoint x: 580, endPoint y: 489, distance: 112.1
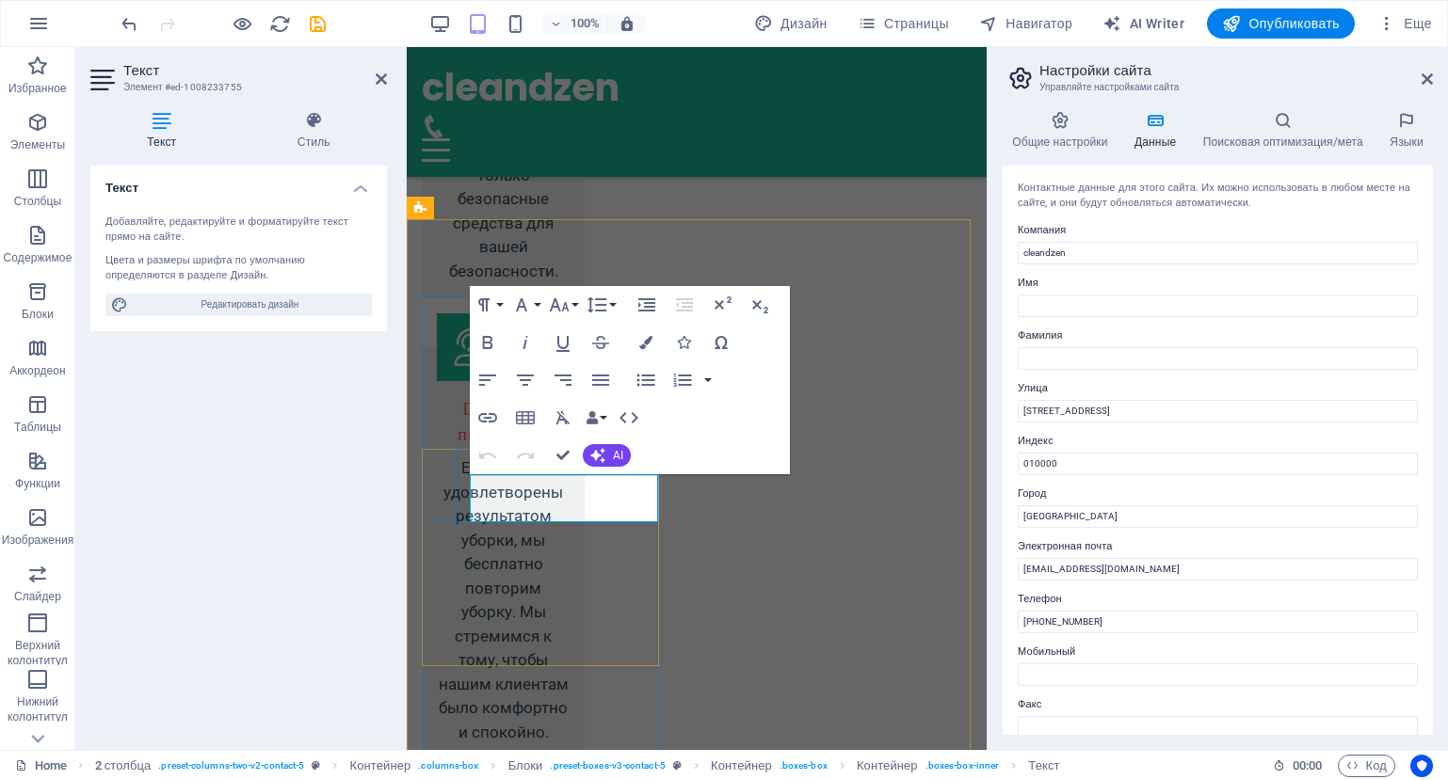
drag, startPoint x: 528, startPoint y: 487, endPoint x: 633, endPoint y: 484, distance: 105.5
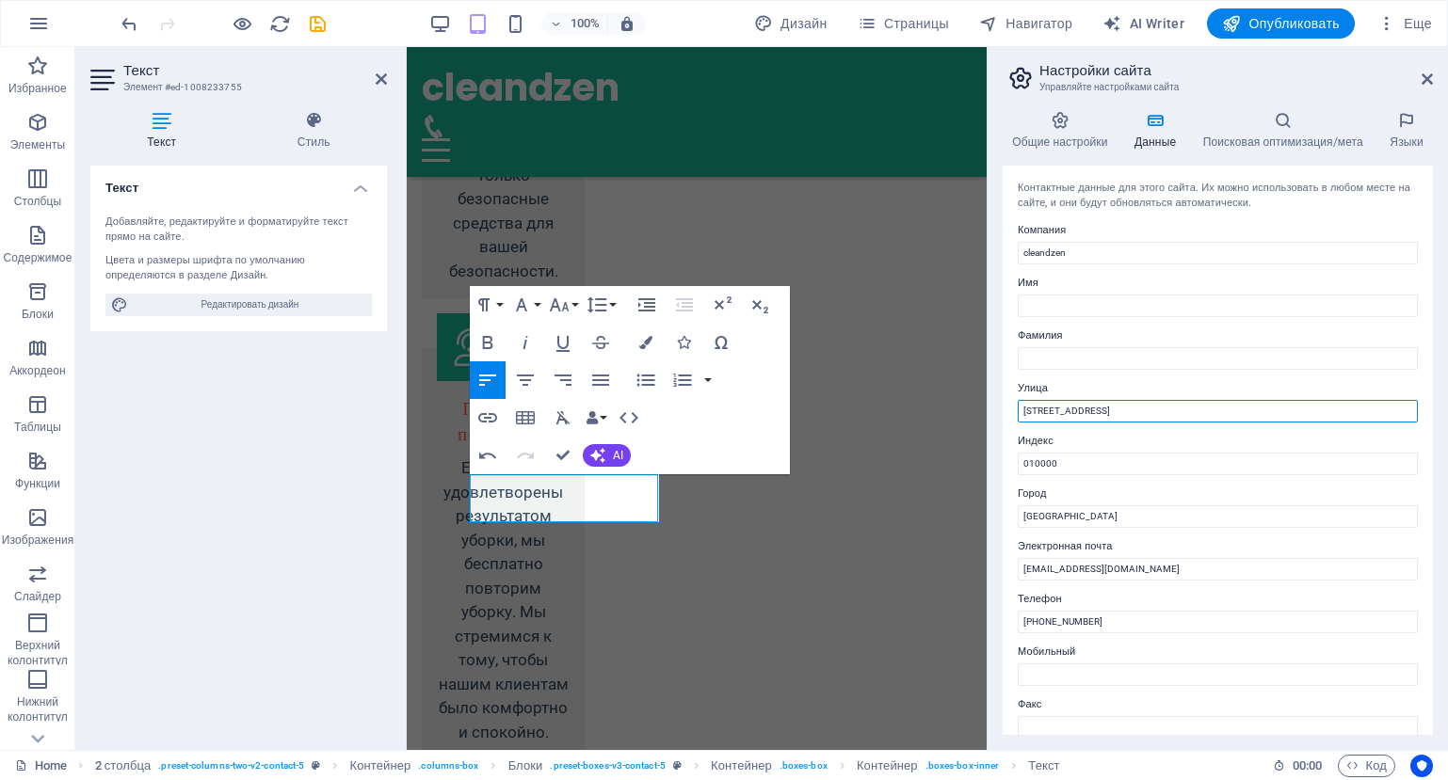
click at [1128, 411] on input "[STREET_ADDRESS]" at bounding box center [1218, 411] width 400 height 23
drag, startPoint x: 1128, startPoint y: 411, endPoint x: 1006, endPoint y: 411, distance: 121.4
click at [1006, 411] on div "Контактные данные для этого сайта. Их можно использовать в любом месте на сайте…" at bounding box center [1217, 450] width 430 height 569
type input "Б"
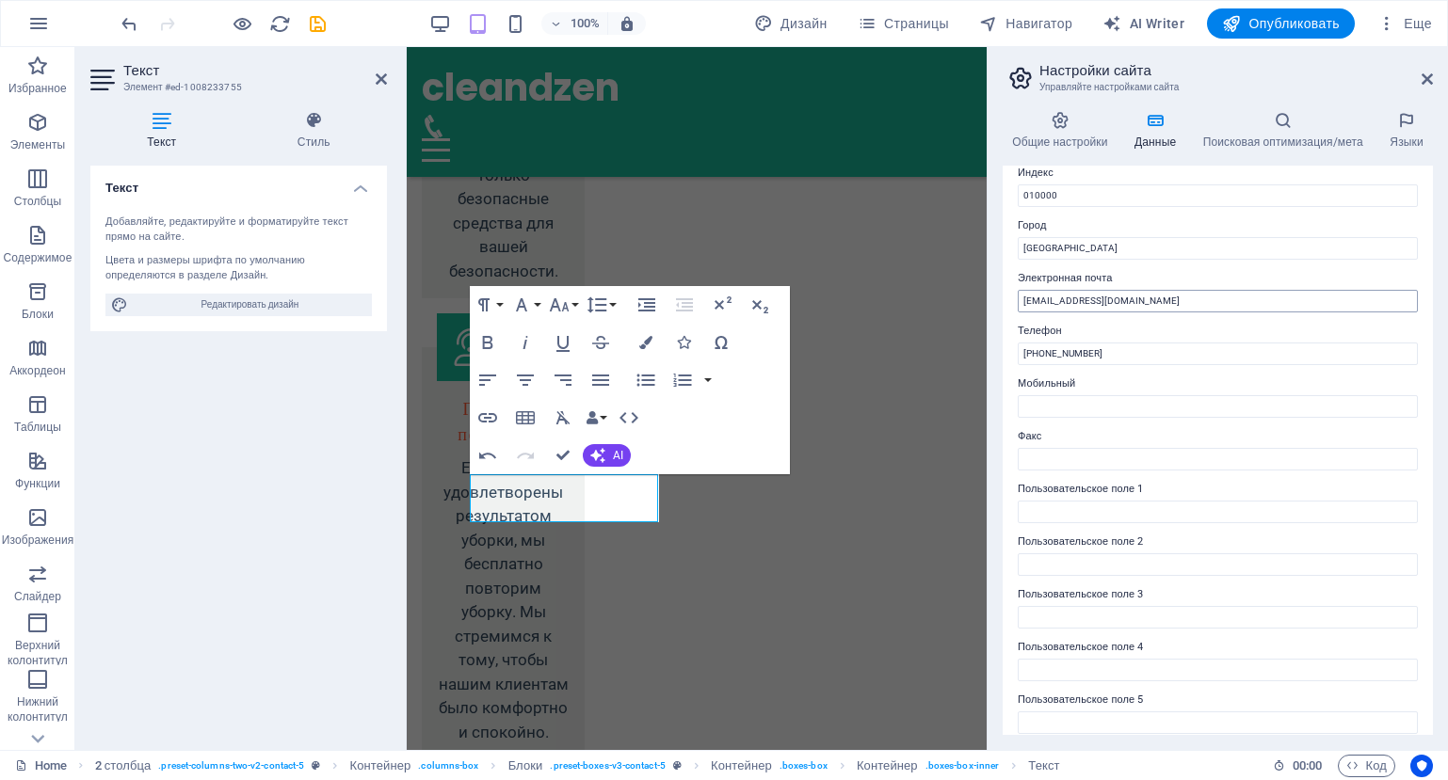
scroll to position [241, 0]
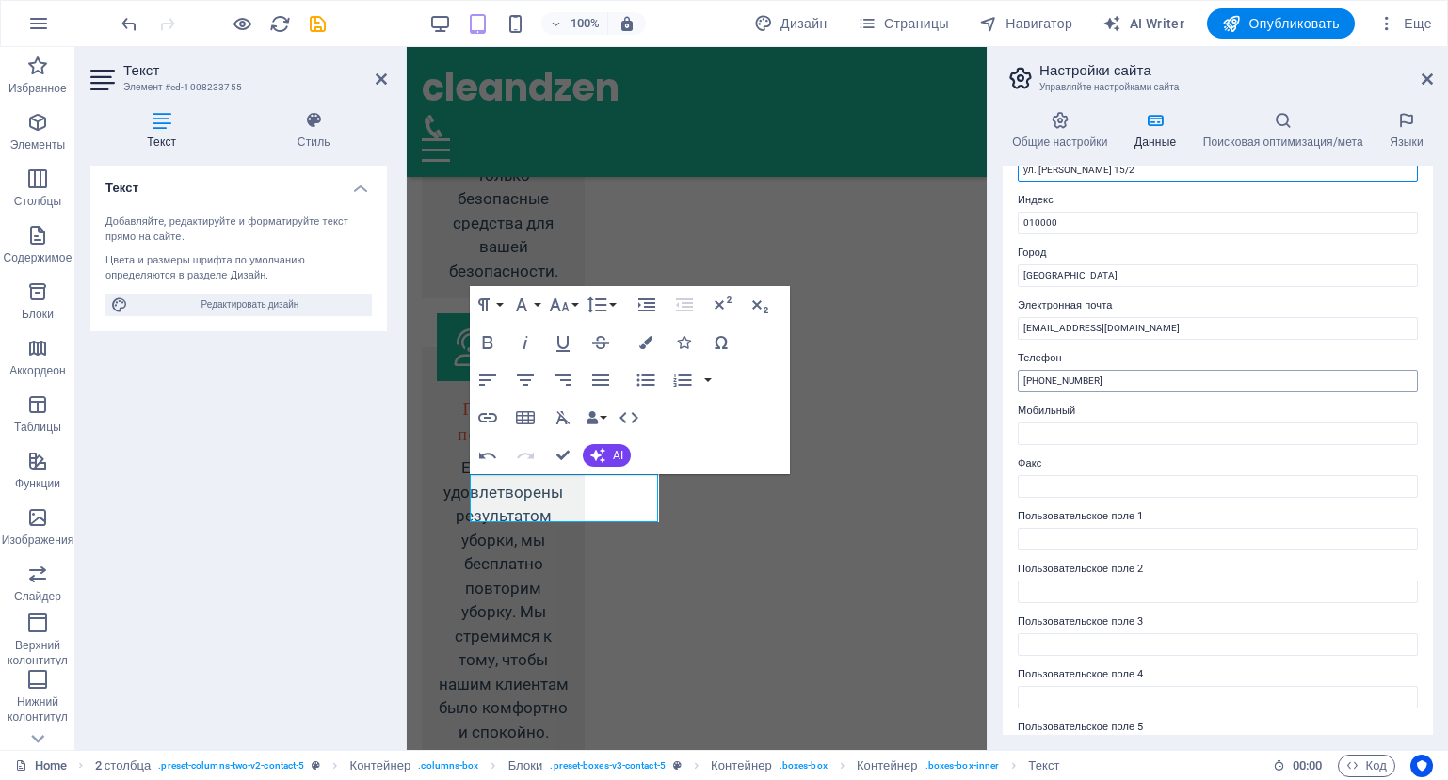
type input "ул. [PERSON_NAME] 15/2"
click at [1110, 380] on input "[PHONE_NUMBER]" at bounding box center [1218, 381] width 400 height 23
drag, startPoint x: 1110, startPoint y: 380, endPoint x: 1010, endPoint y: 395, distance: 100.9
click at [1010, 395] on div "Контактные данные для этого сайта. Их можно использовать в любом месте на сайте…" at bounding box center [1217, 450] width 430 height 569
type input "[PHONE_NUMBER]"
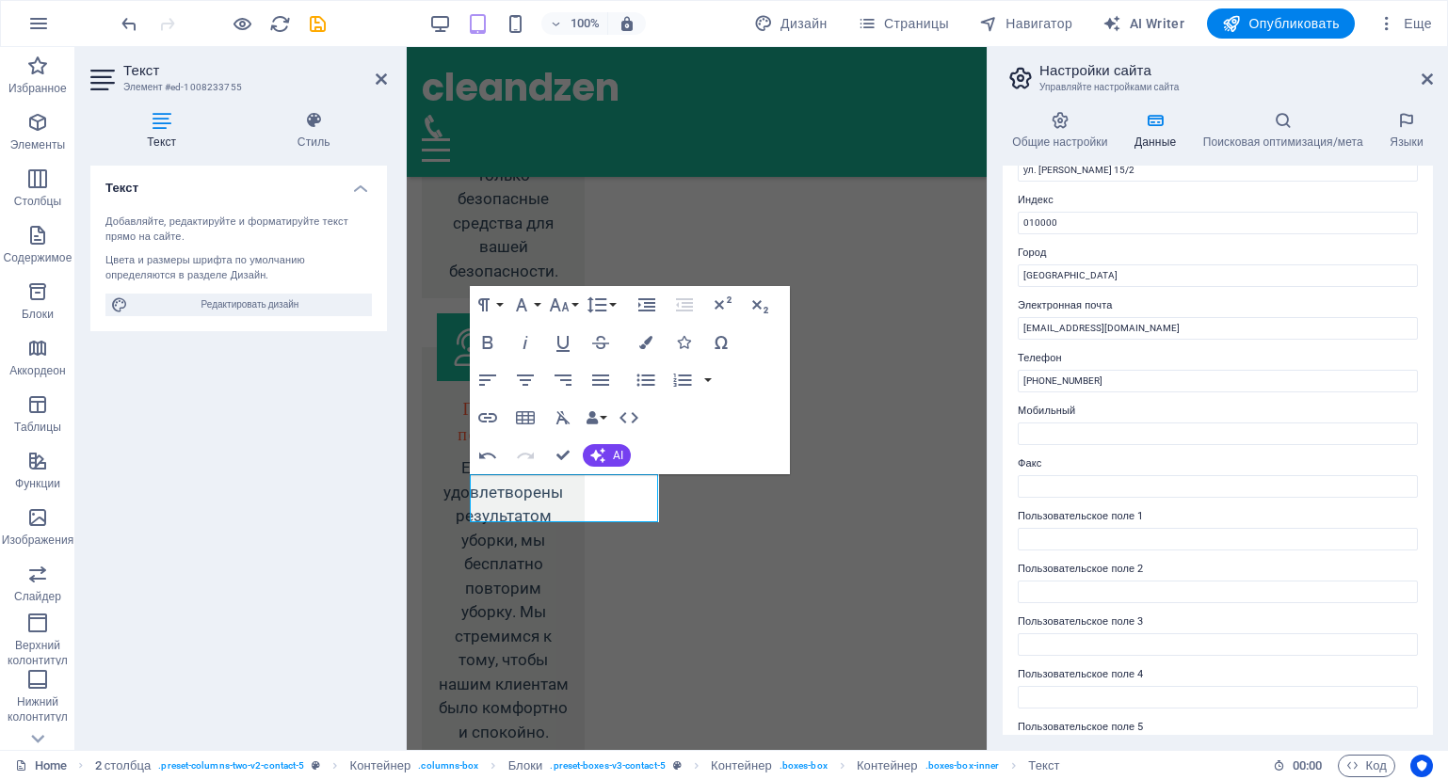
click at [1139, 358] on label "Телефон" at bounding box center [1218, 358] width 400 height 23
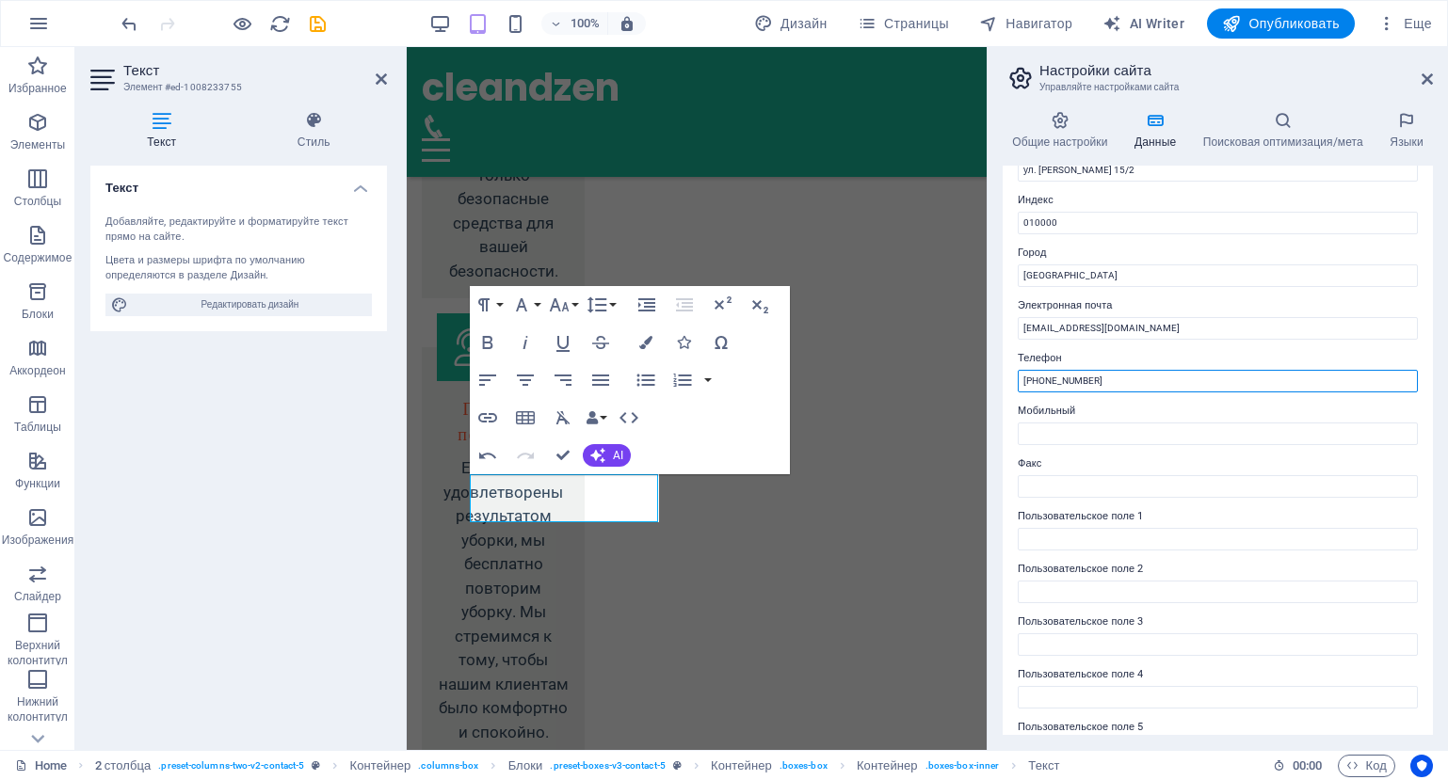
click at [1139, 370] on input "[PHONE_NUMBER]" at bounding box center [1218, 381] width 400 height 23
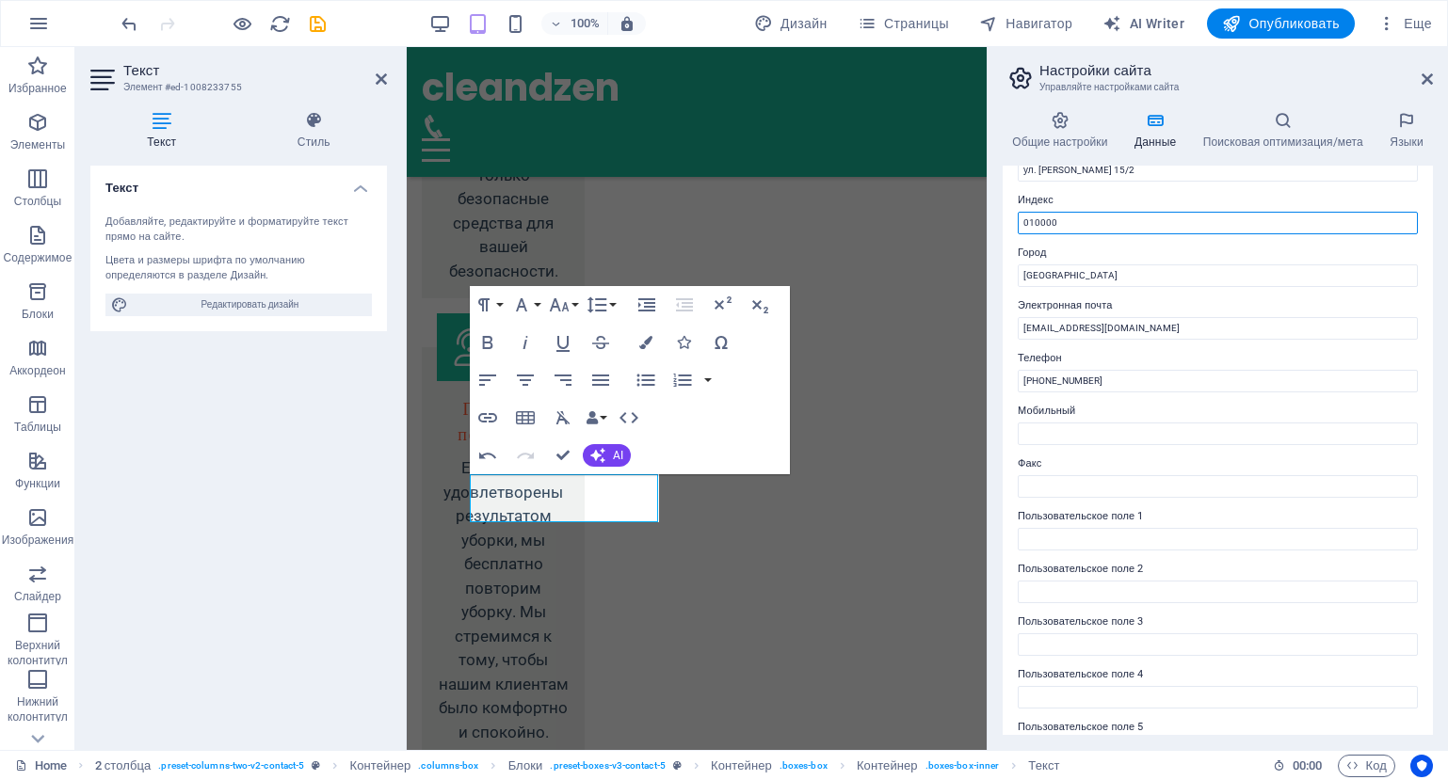
drag, startPoint x: 1486, startPoint y: 270, endPoint x: 922, endPoint y: 222, distance: 565.9
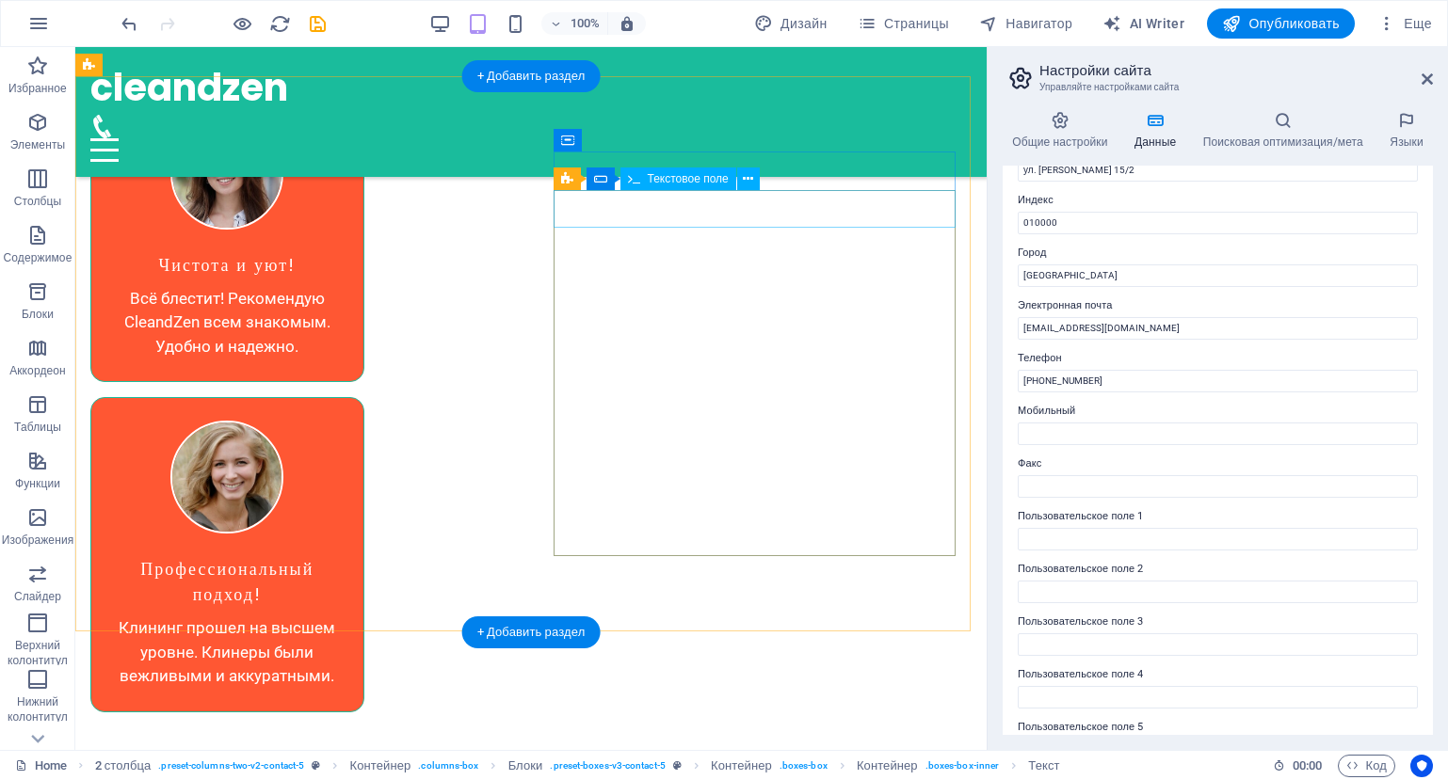
scroll to position [3555, 0]
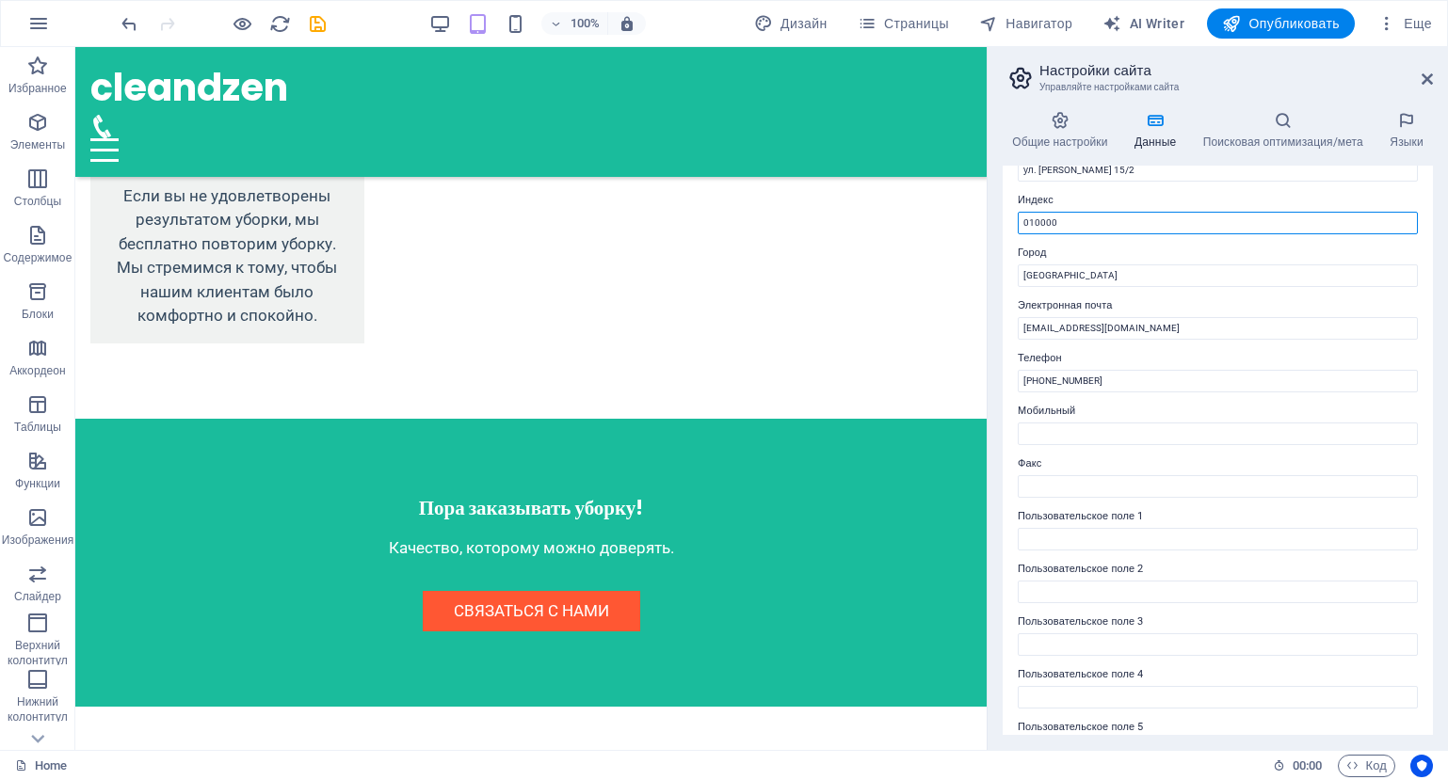
click at [1081, 215] on input "010000" at bounding box center [1218, 223] width 400 height 23
click at [987, 223] on div at bounding box center [989, 398] width 4 height 703
click at [1425, 79] on icon at bounding box center [1426, 79] width 11 height 15
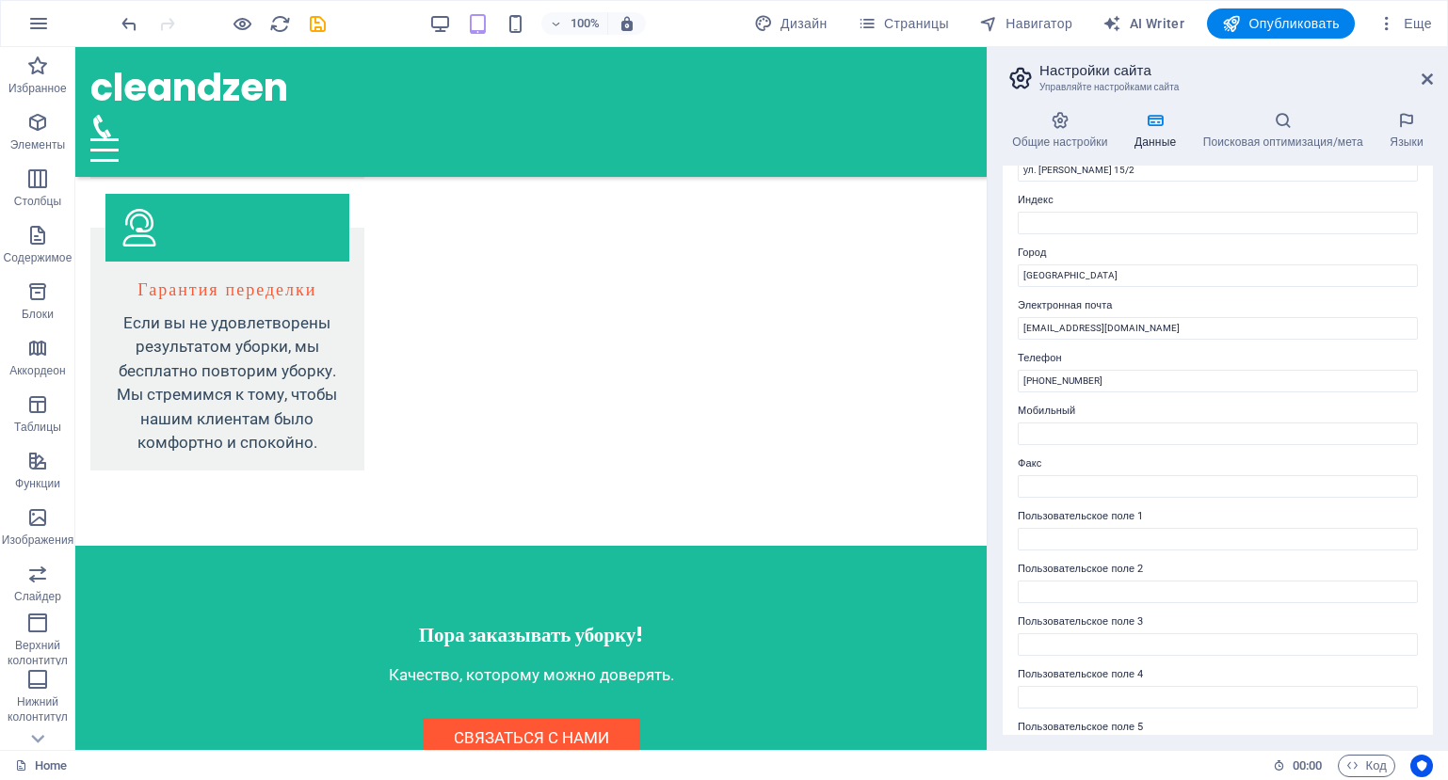
scroll to position [3729, 0]
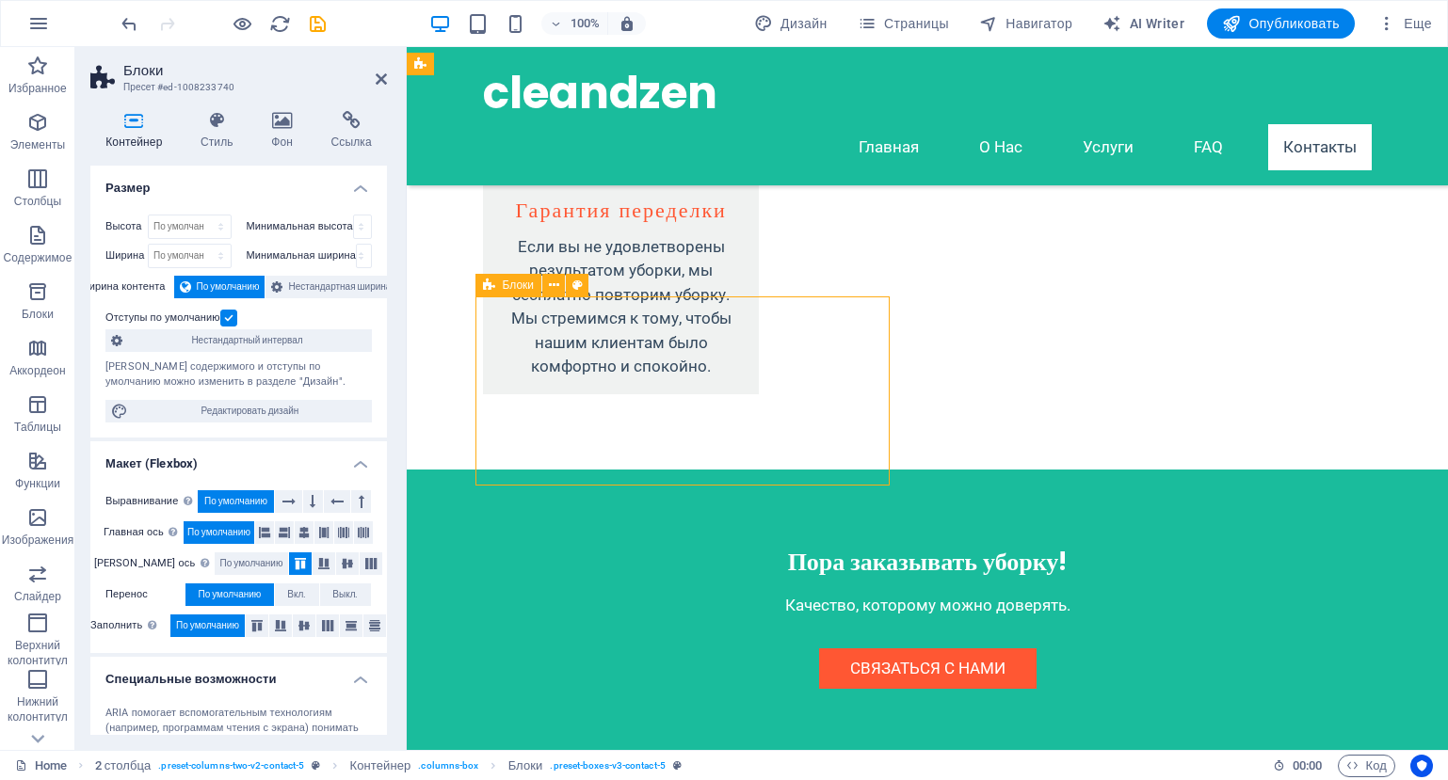
drag, startPoint x: 553, startPoint y: 334, endPoint x: 717, endPoint y: 342, distance: 164.9
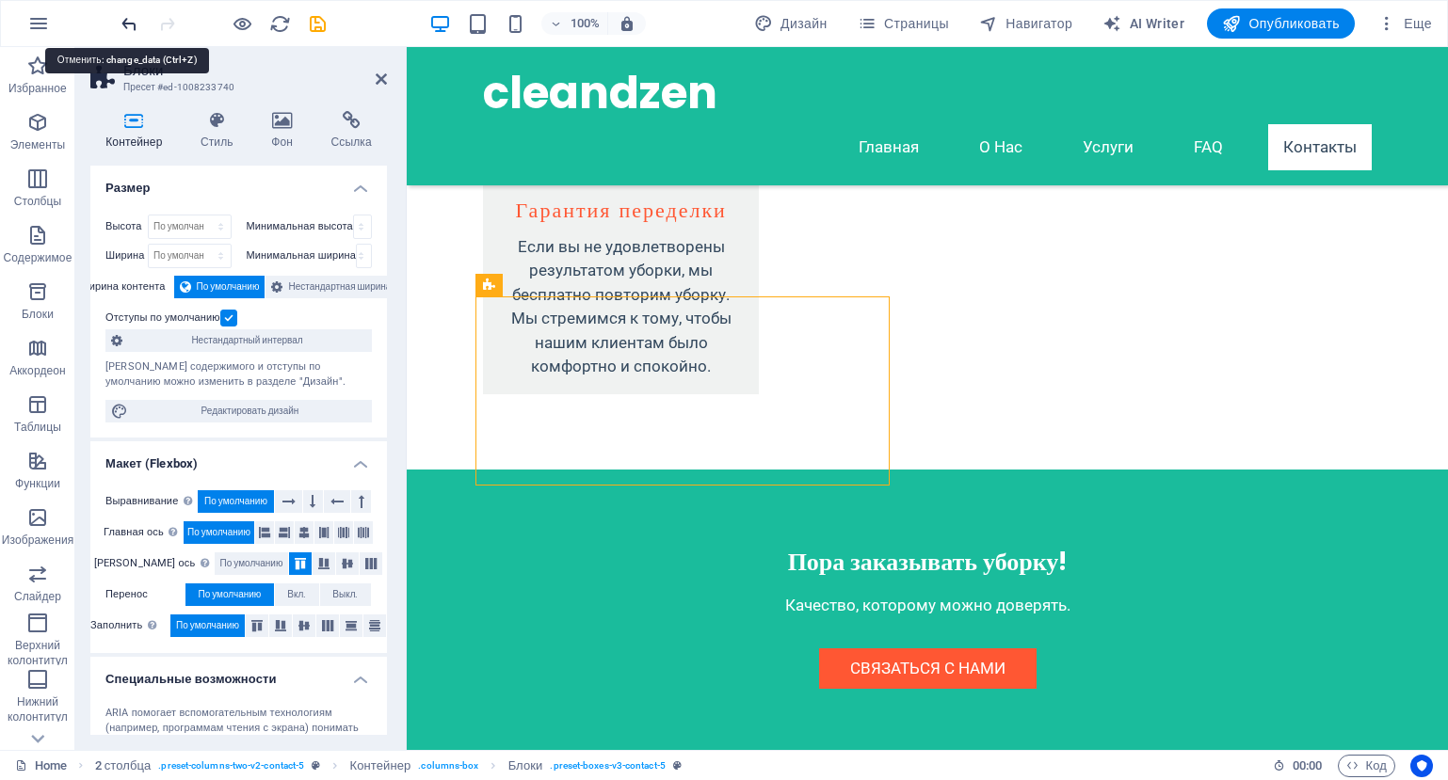
click at [125, 26] on icon "undo" at bounding box center [130, 24] width 22 height 22
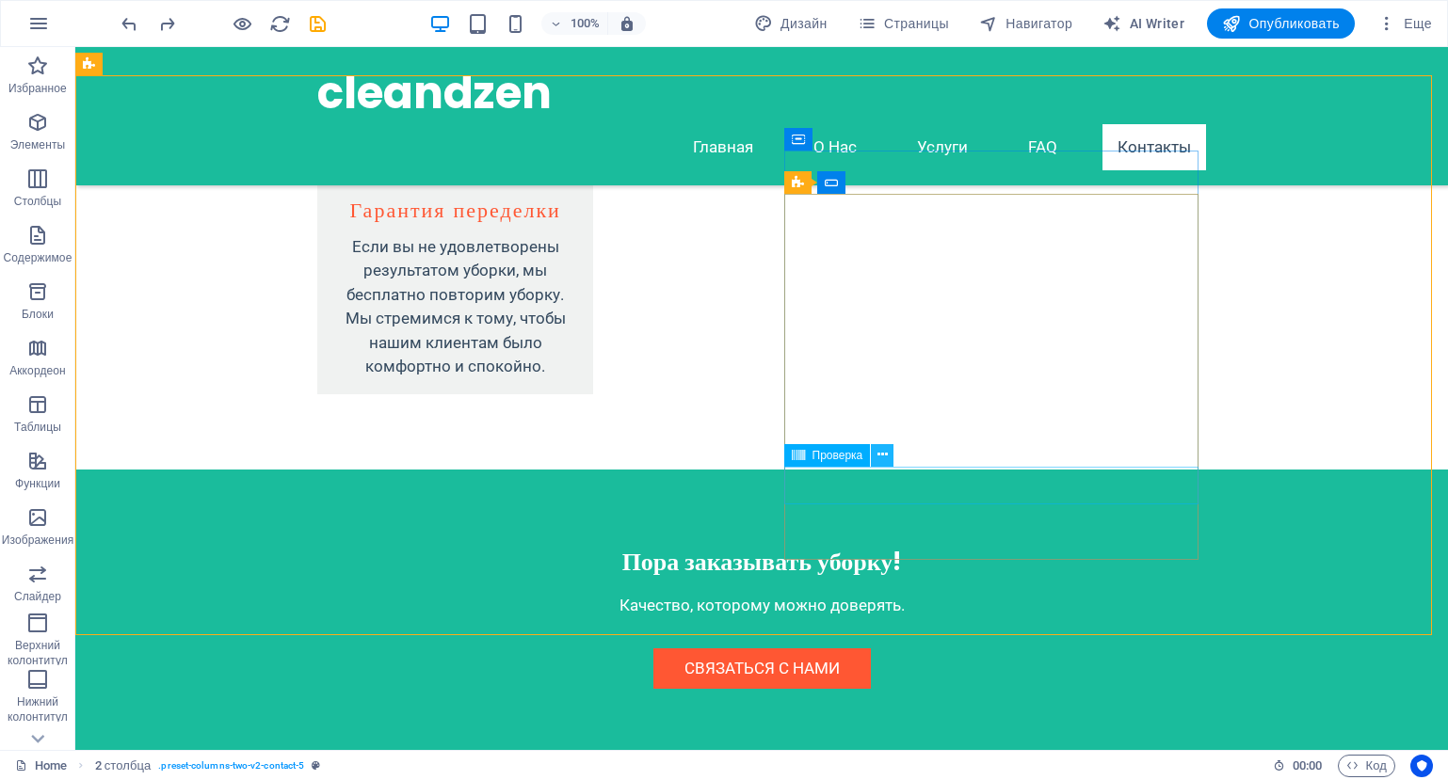
click at [887, 457] on icon at bounding box center [882, 455] width 10 height 20
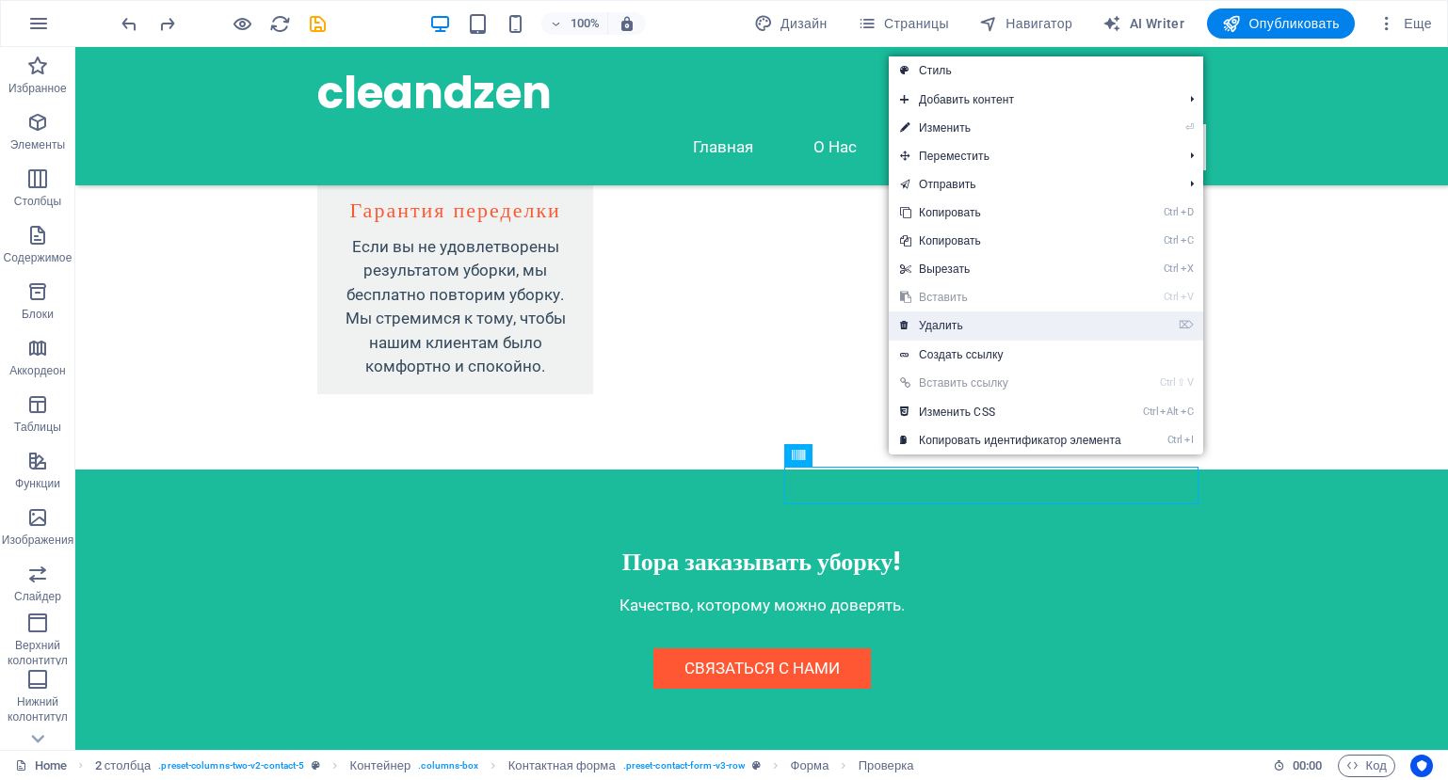
click at [965, 325] on link "⌦ Удалить" at bounding box center [1011, 326] width 244 height 28
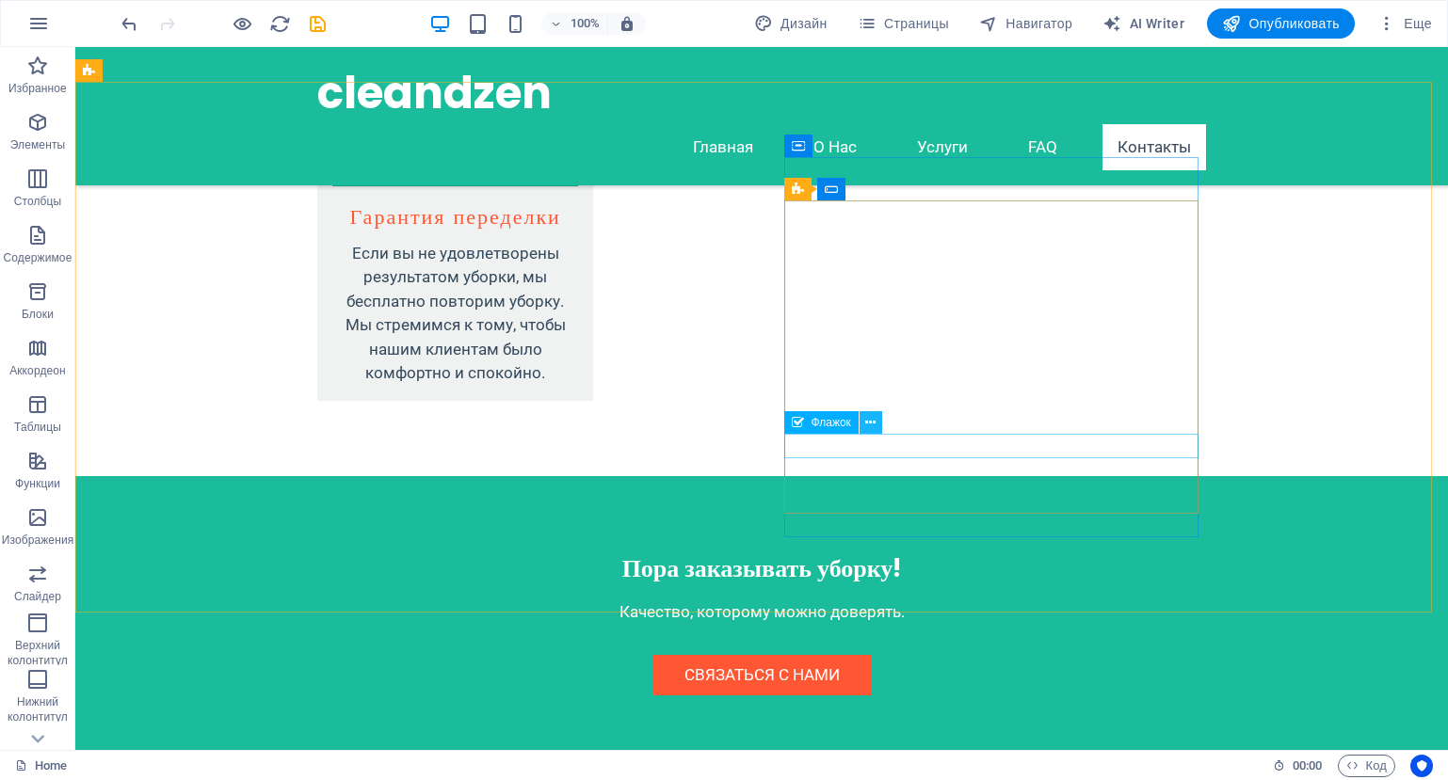
click at [872, 415] on icon at bounding box center [870, 423] width 10 height 20
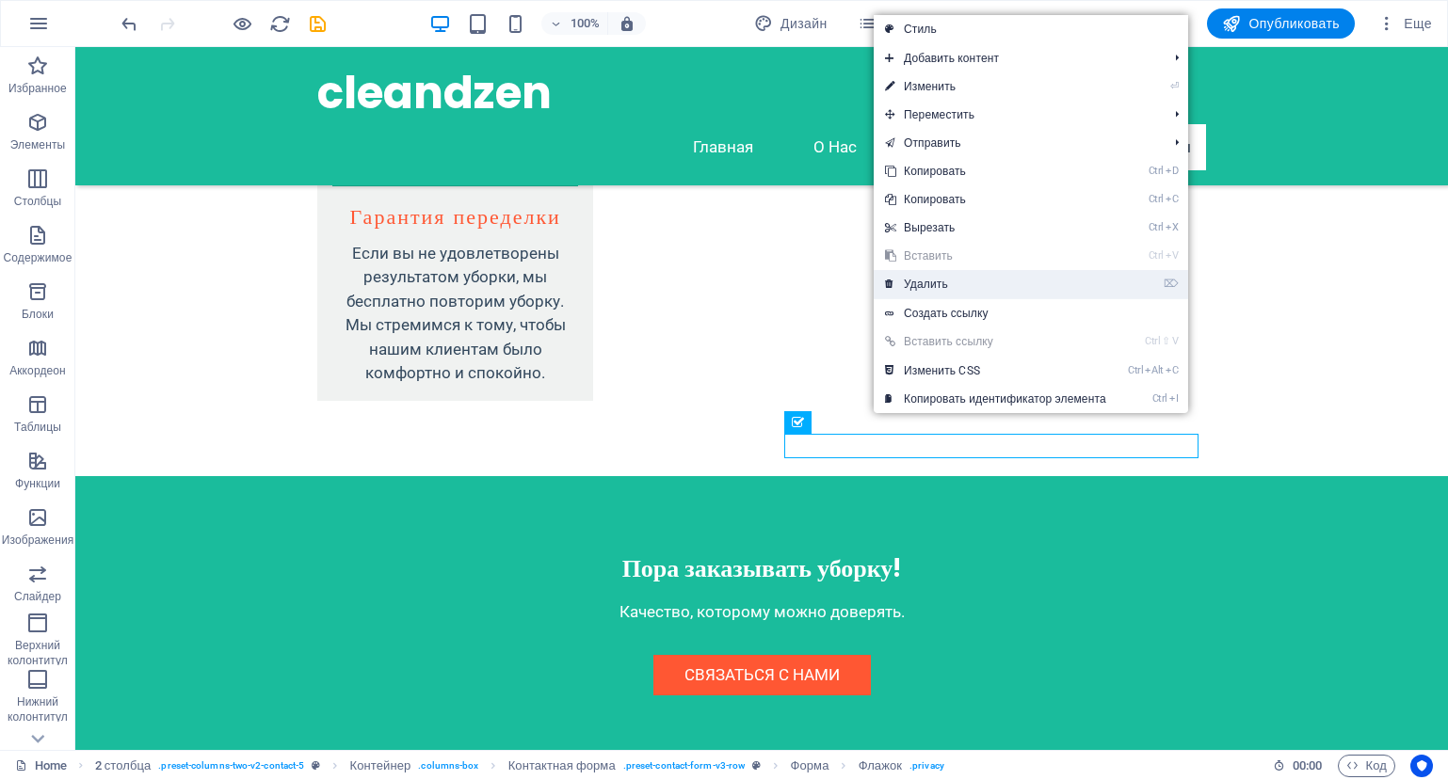
click at [952, 281] on link "⌦ Удалить" at bounding box center [996, 284] width 244 height 28
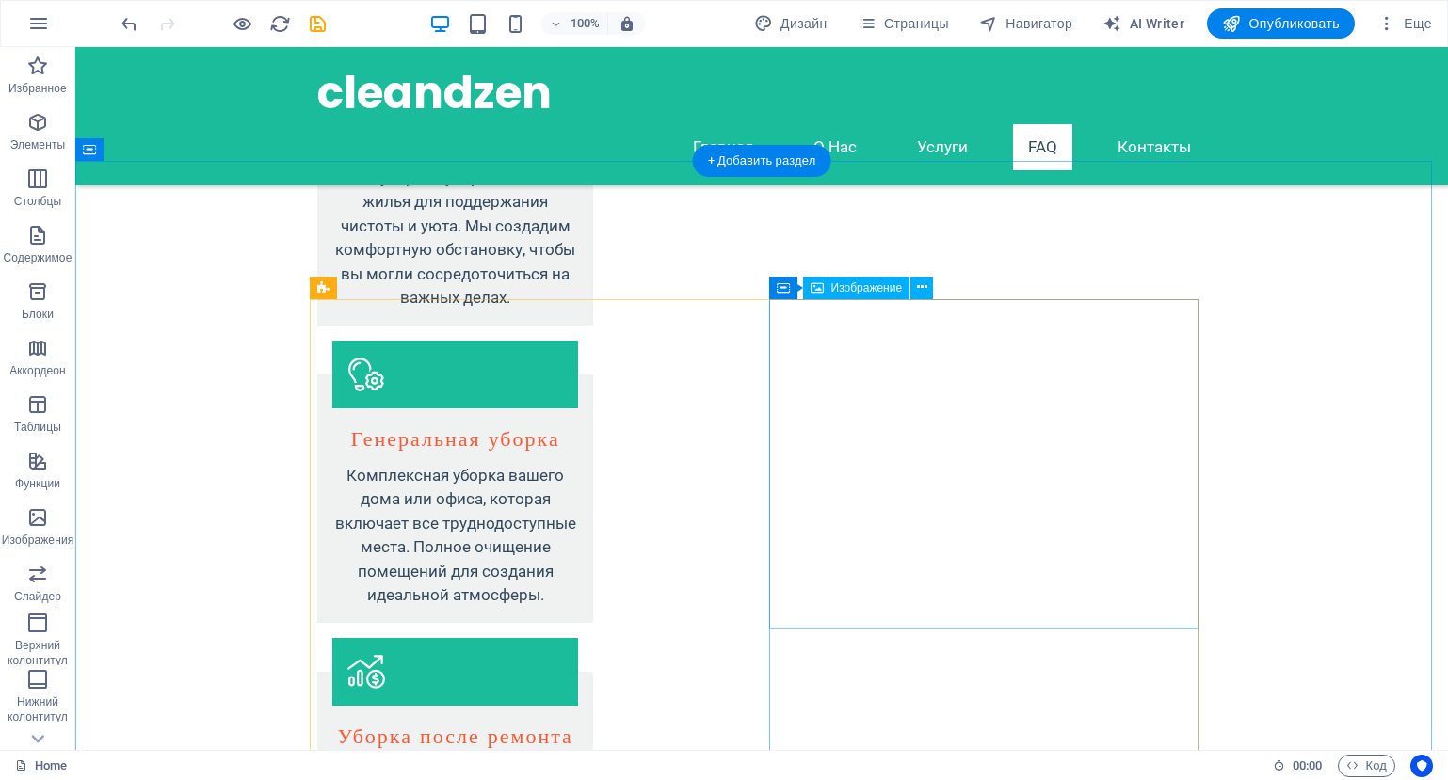
scroll to position [2782, 0]
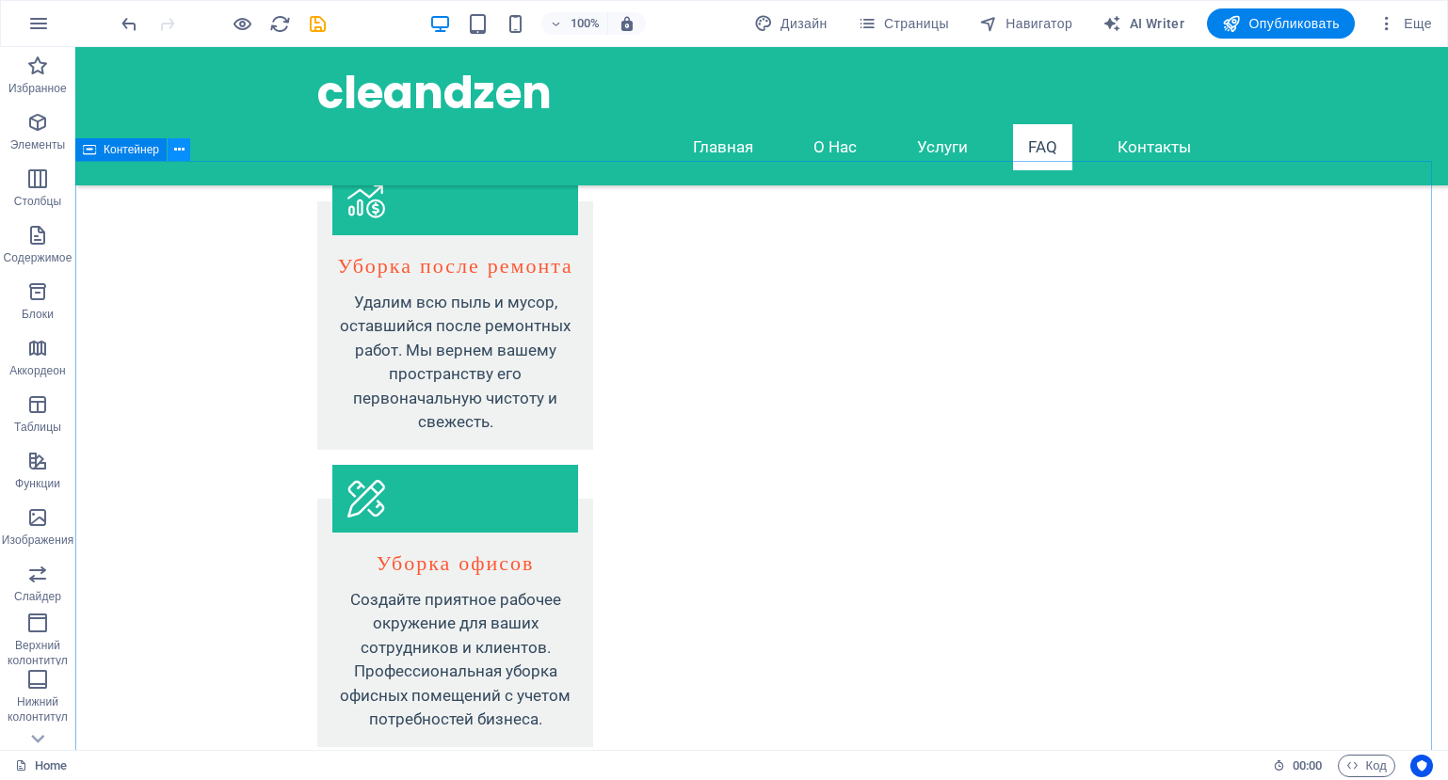
click at [181, 154] on icon at bounding box center [179, 150] width 10 height 20
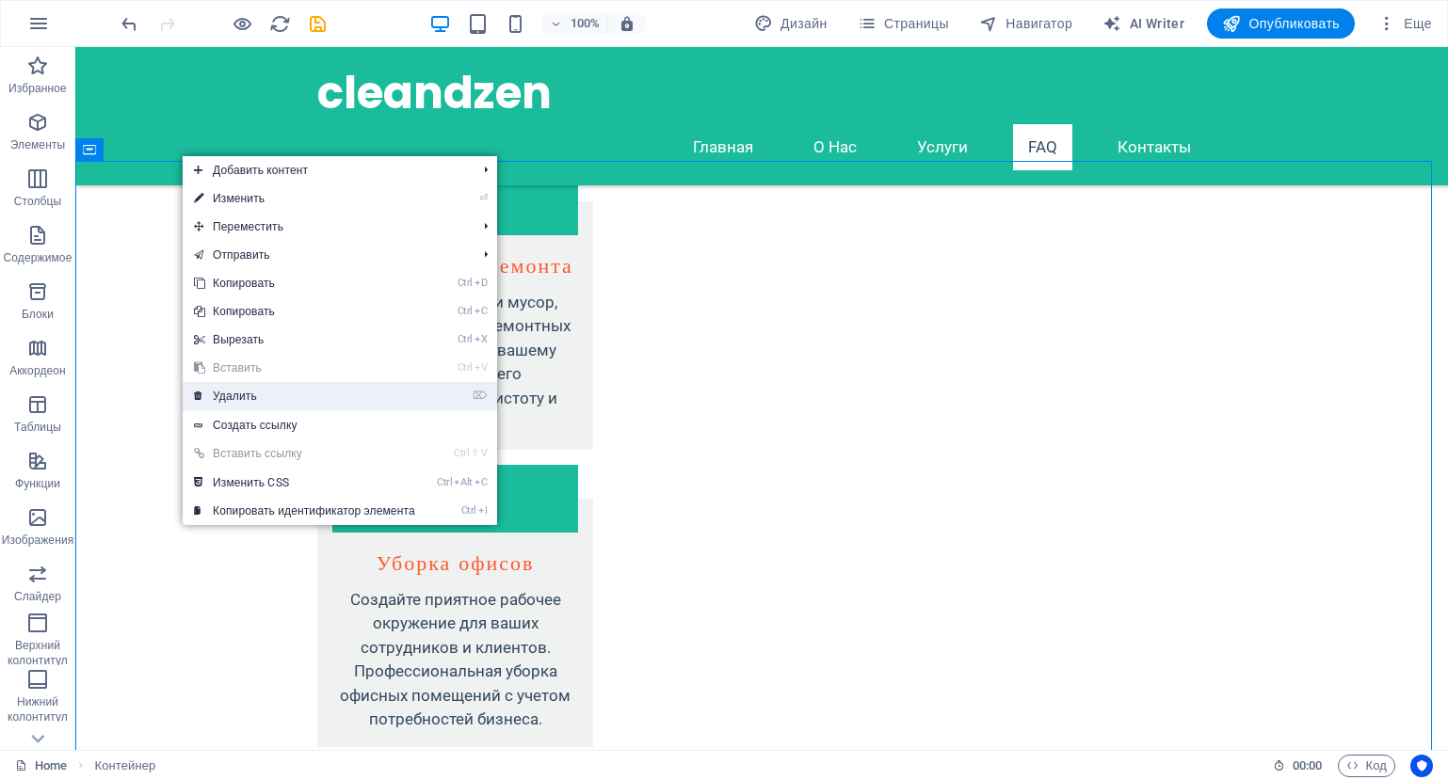
click at [272, 384] on link "⌦ Удалить" at bounding box center [305, 396] width 244 height 28
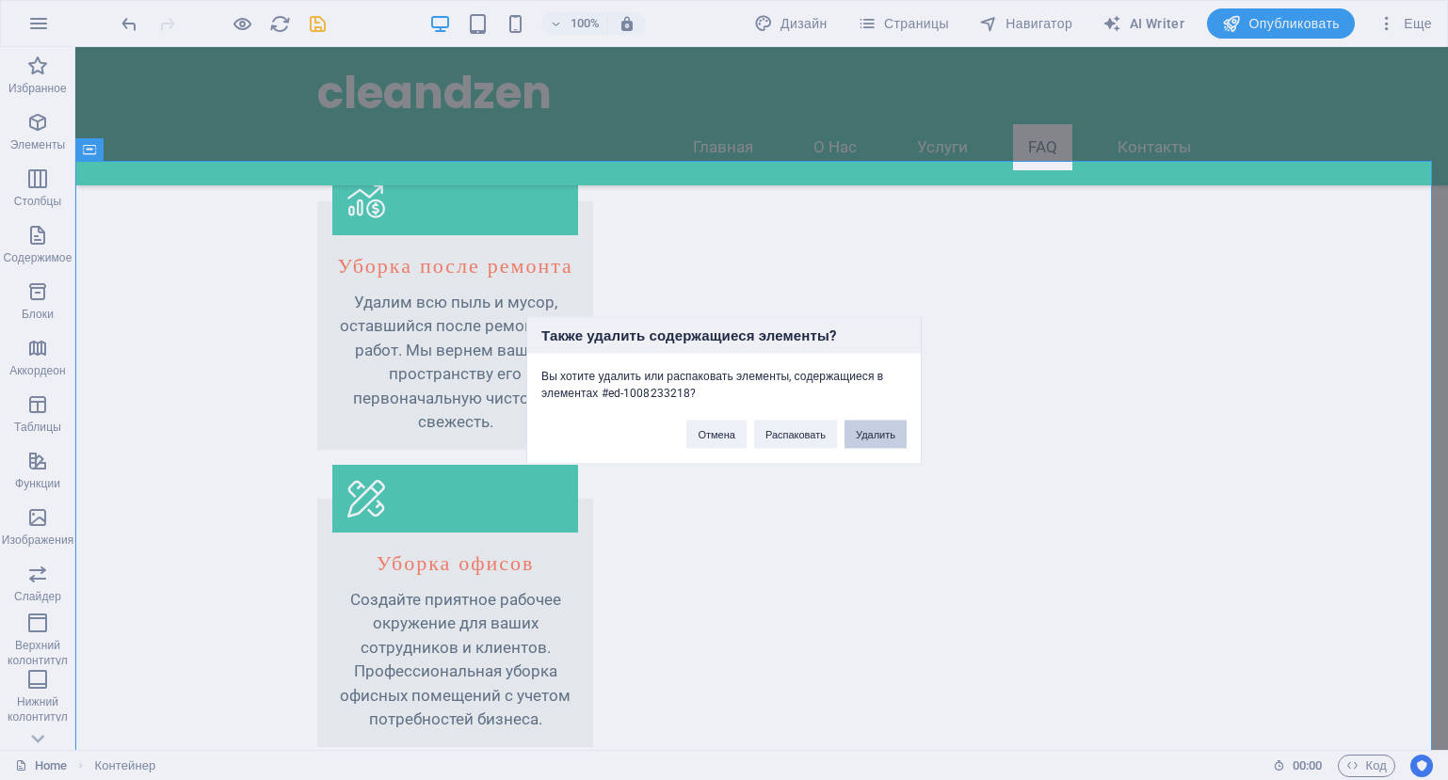
drag, startPoint x: 865, startPoint y: 438, endPoint x: 792, endPoint y: 366, distance: 102.5
click at [865, 438] on button "Удалить" at bounding box center [875, 434] width 62 height 28
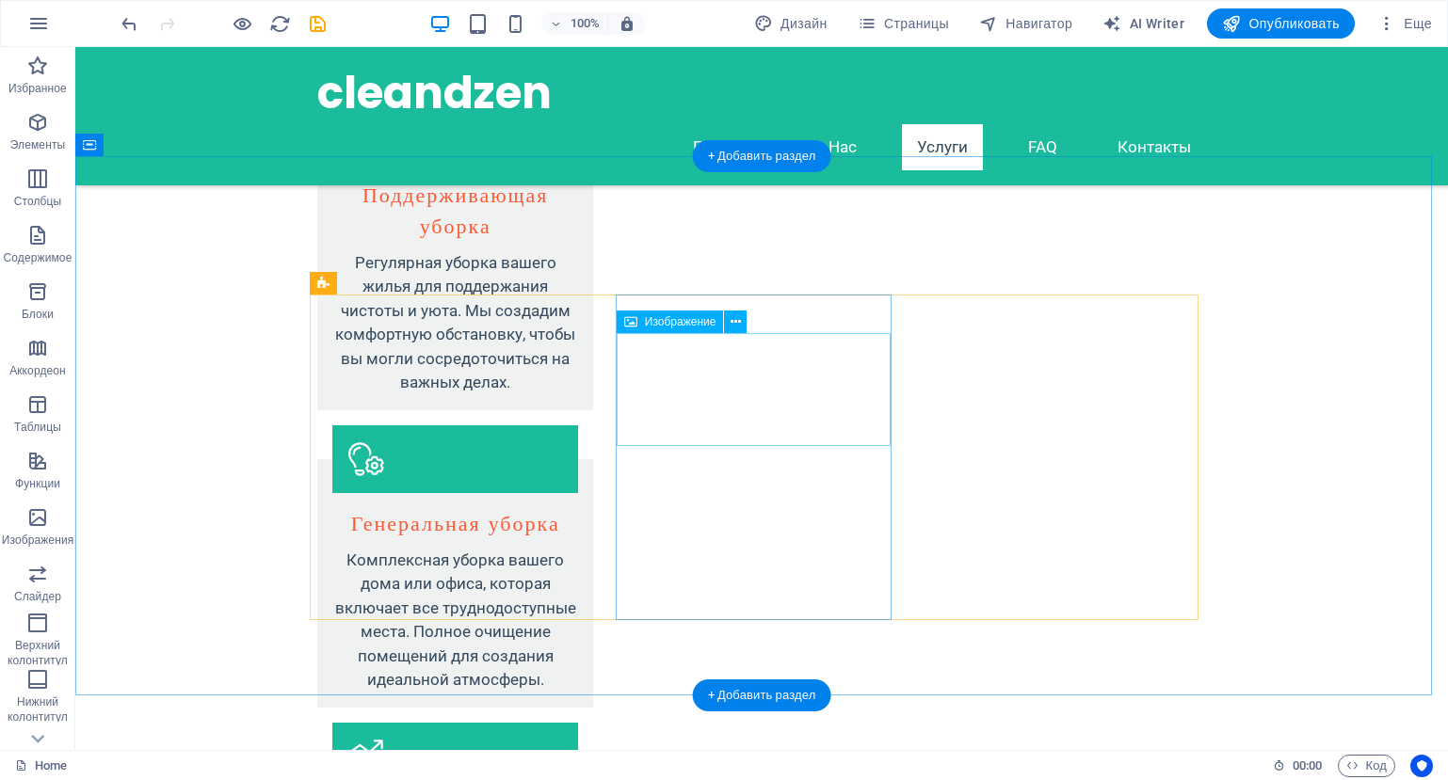
scroll to position [2217, 0]
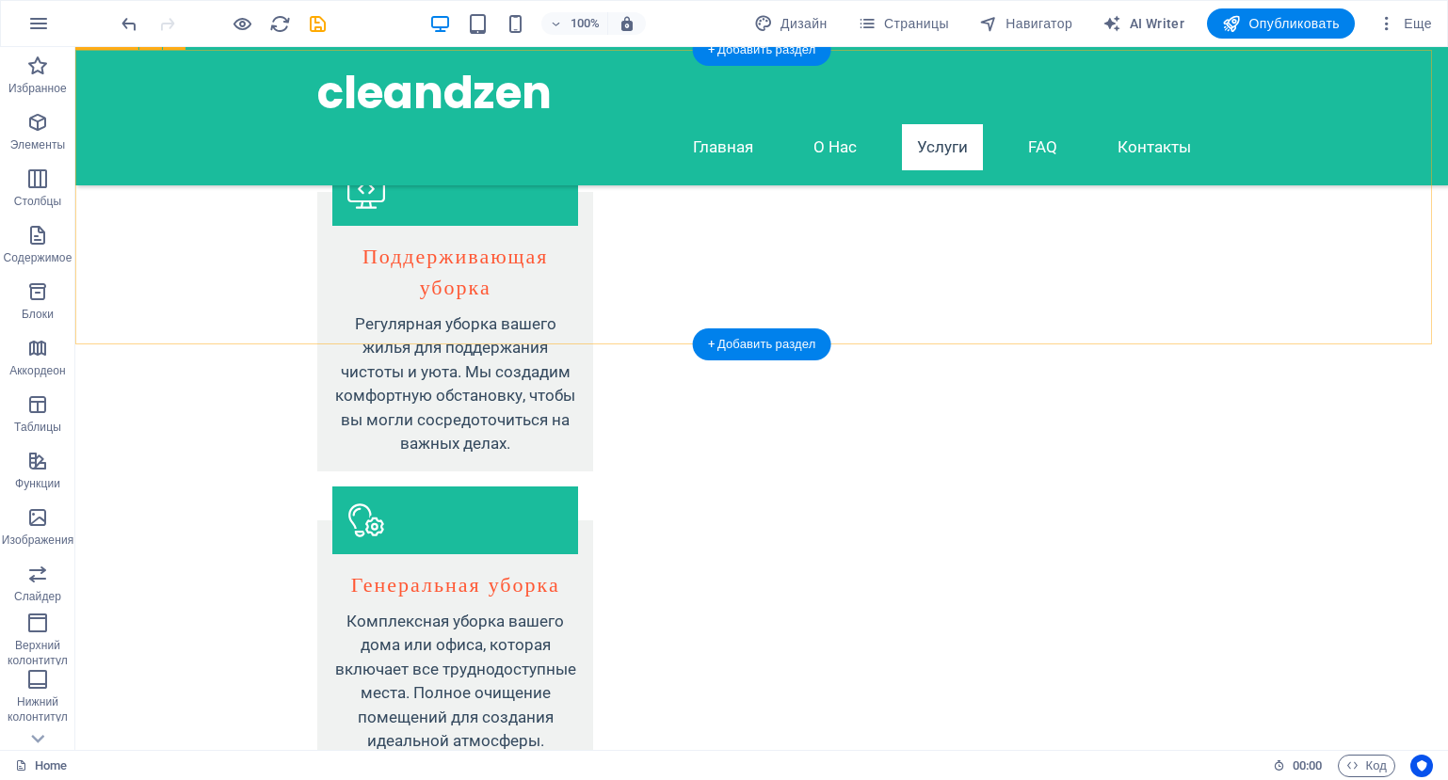
scroll to position [1977, 0]
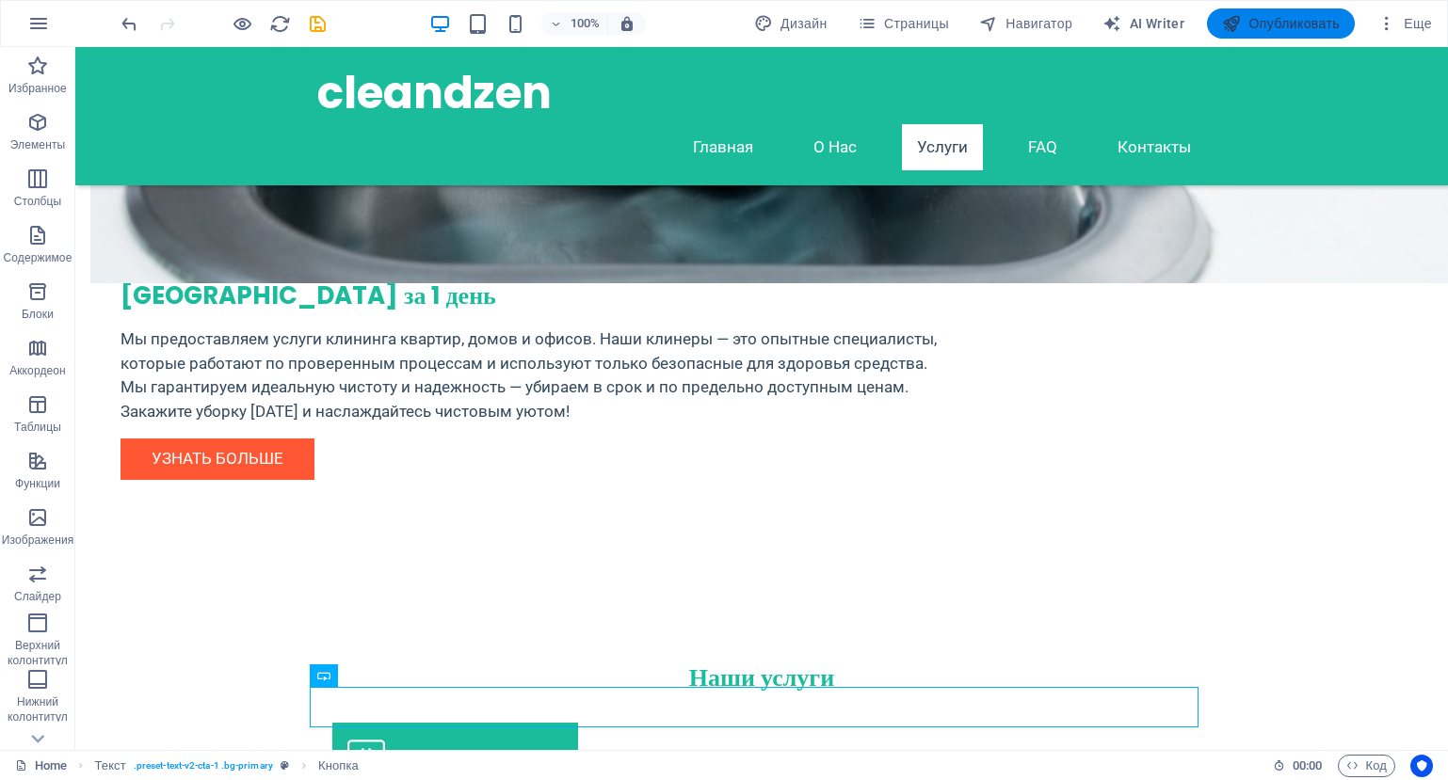
click at [1286, 31] on span "Опубликовать" at bounding box center [1281, 23] width 118 height 19
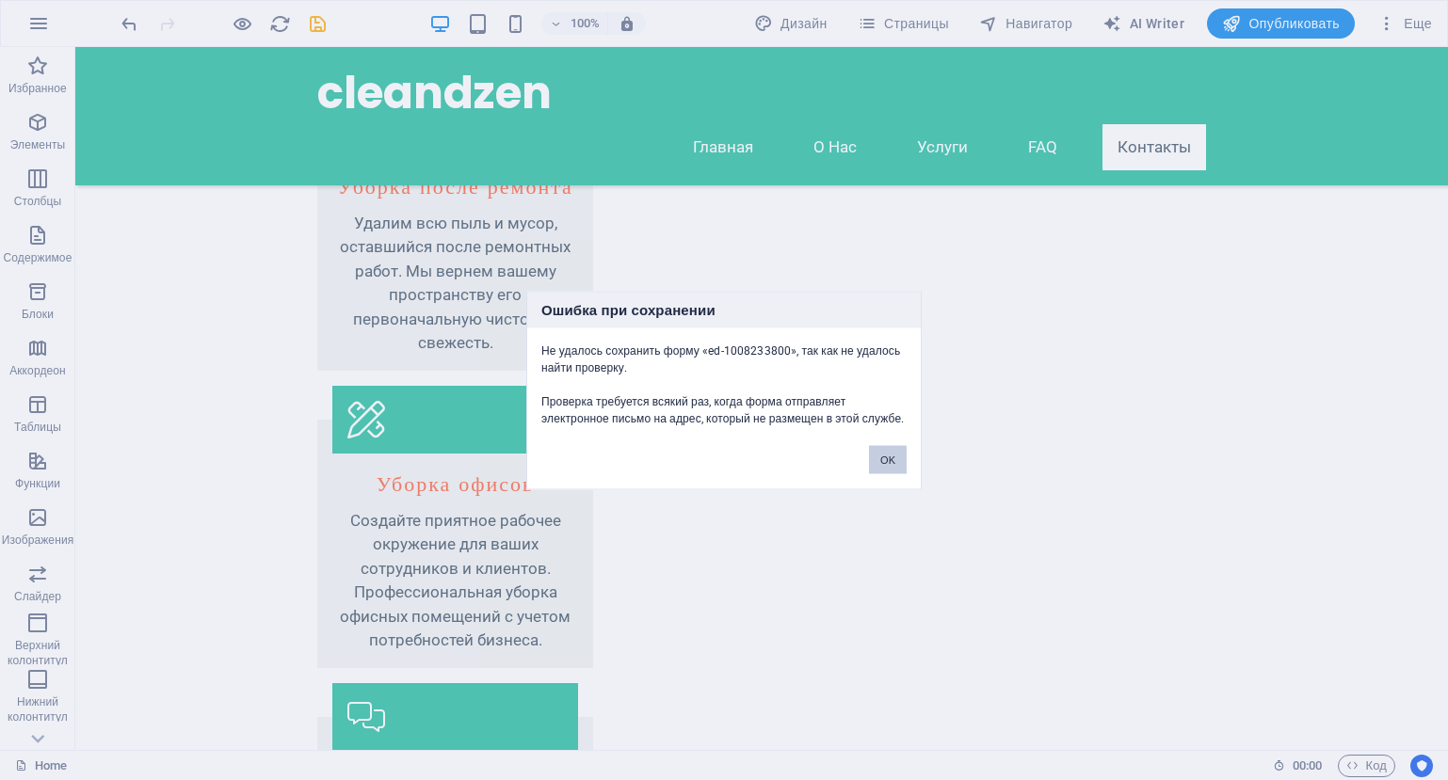
click at [875, 470] on button "OK" at bounding box center [888, 459] width 38 height 28
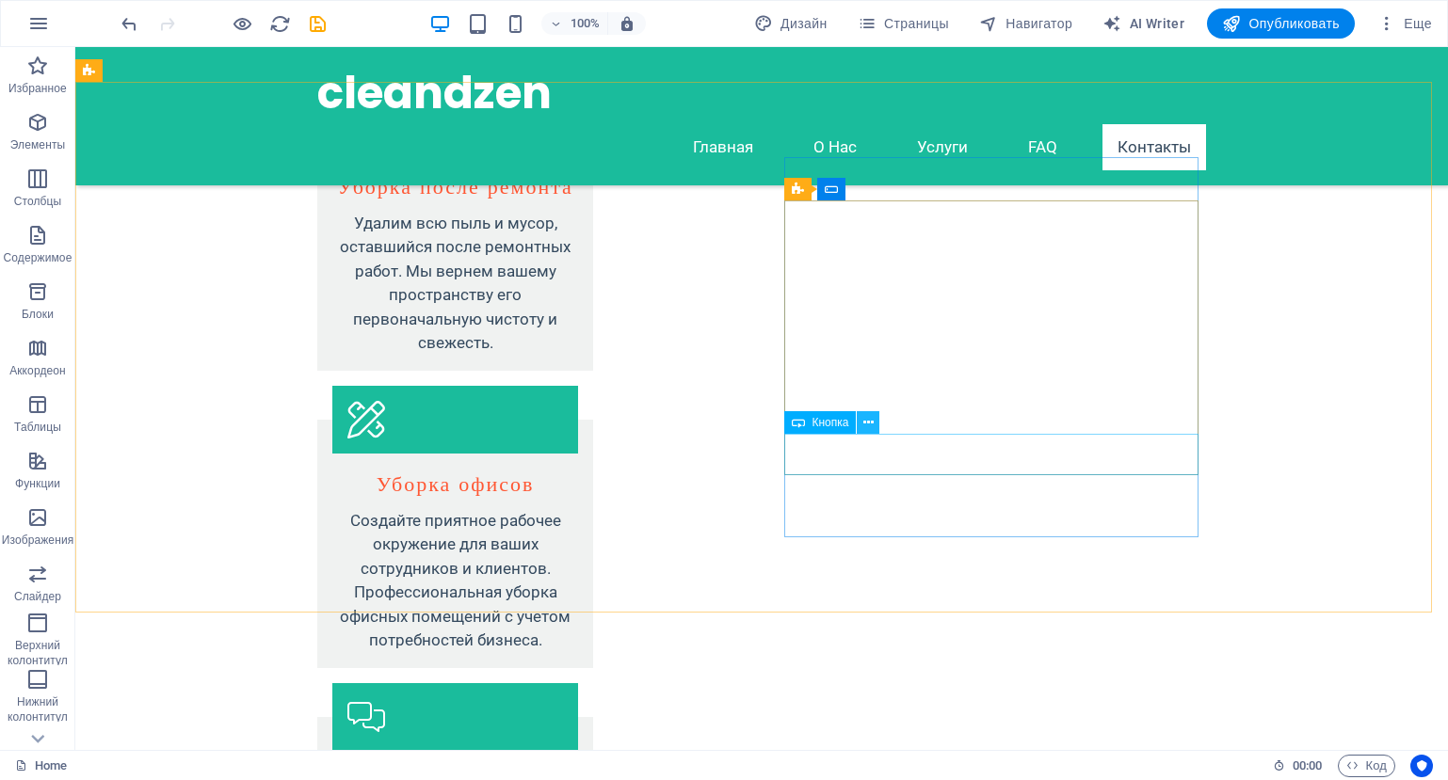
click at [858, 418] on button at bounding box center [868, 422] width 23 height 23
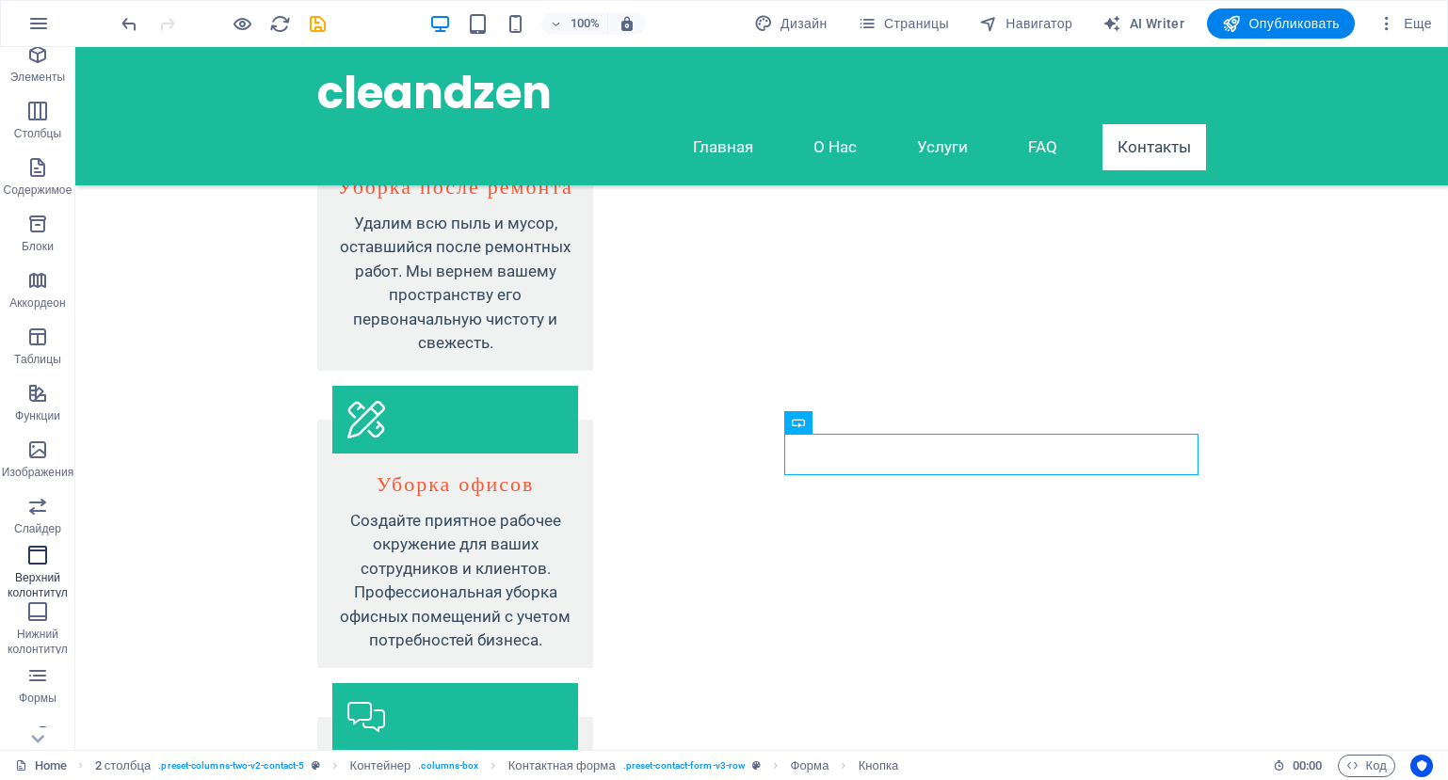
scroll to position [144, 0]
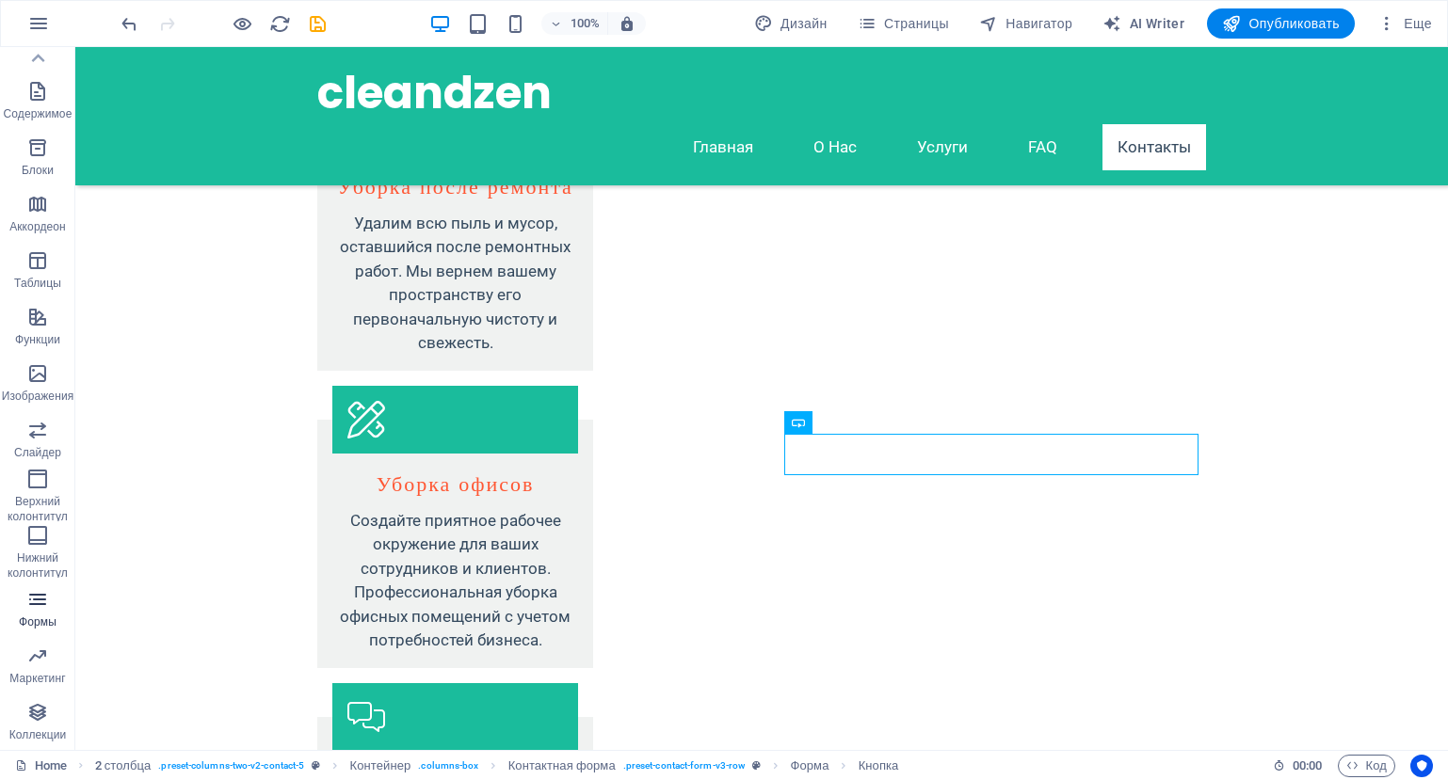
click at [34, 616] on p "Формы" at bounding box center [38, 622] width 38 height 15
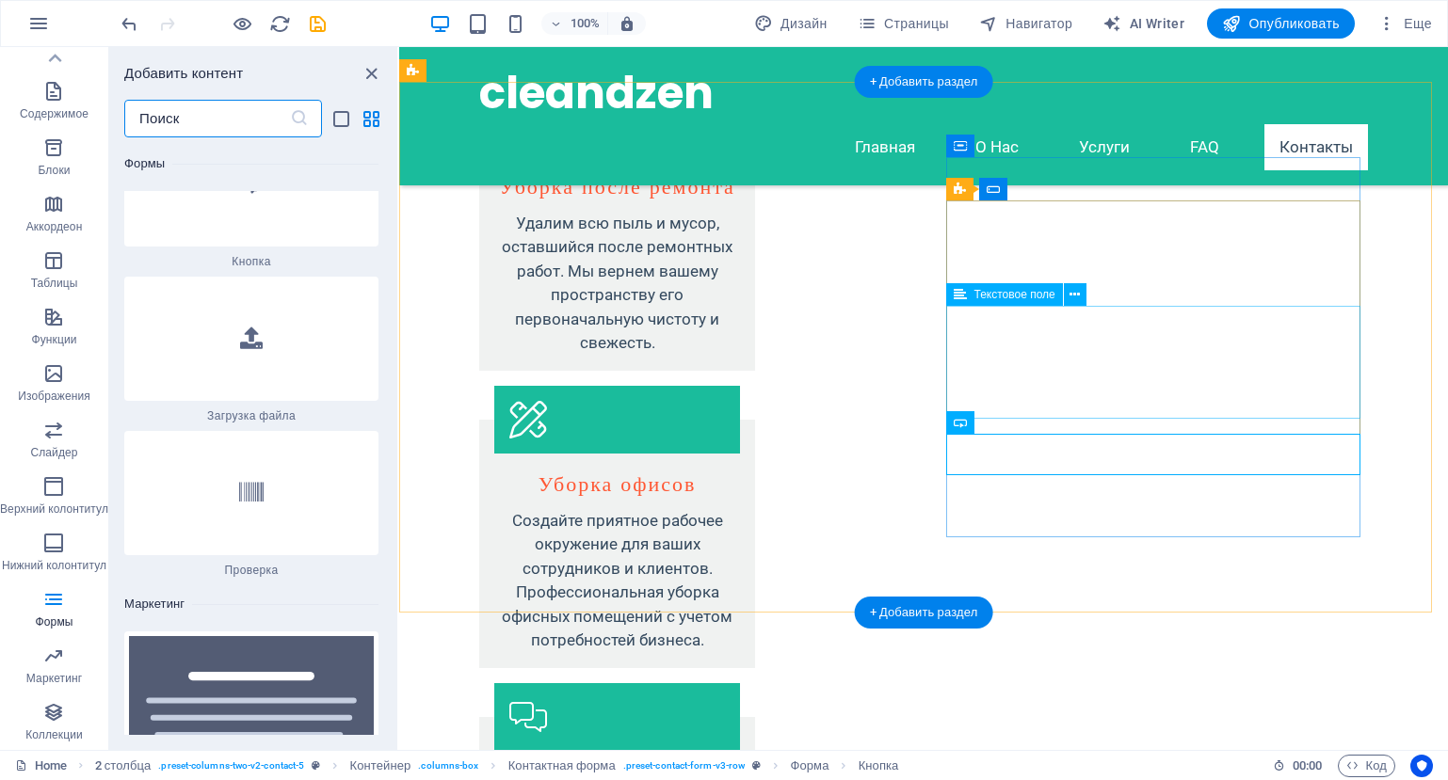
scroll to position [28273, 0]
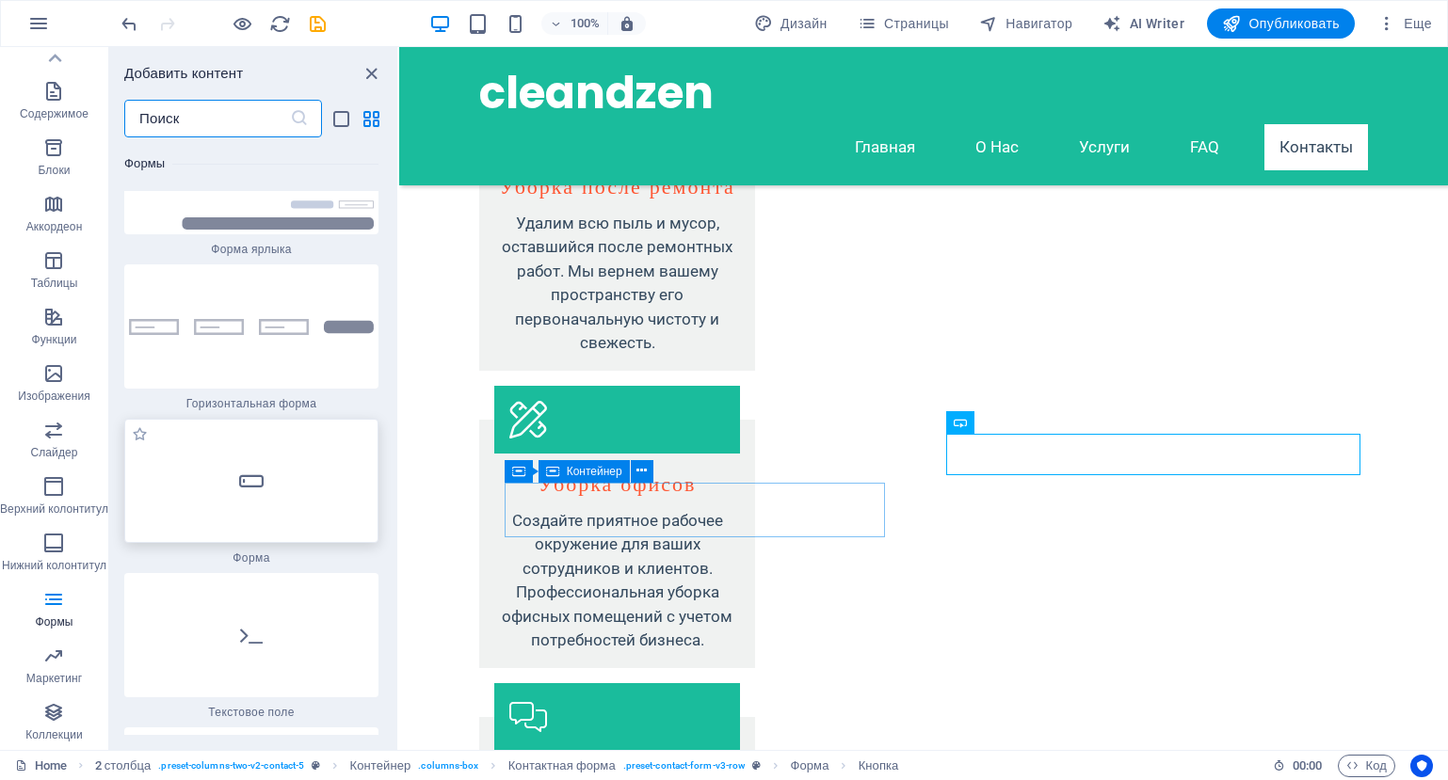
click at [291, 419] on div at bounding box center [251, 481] width 254 height 124
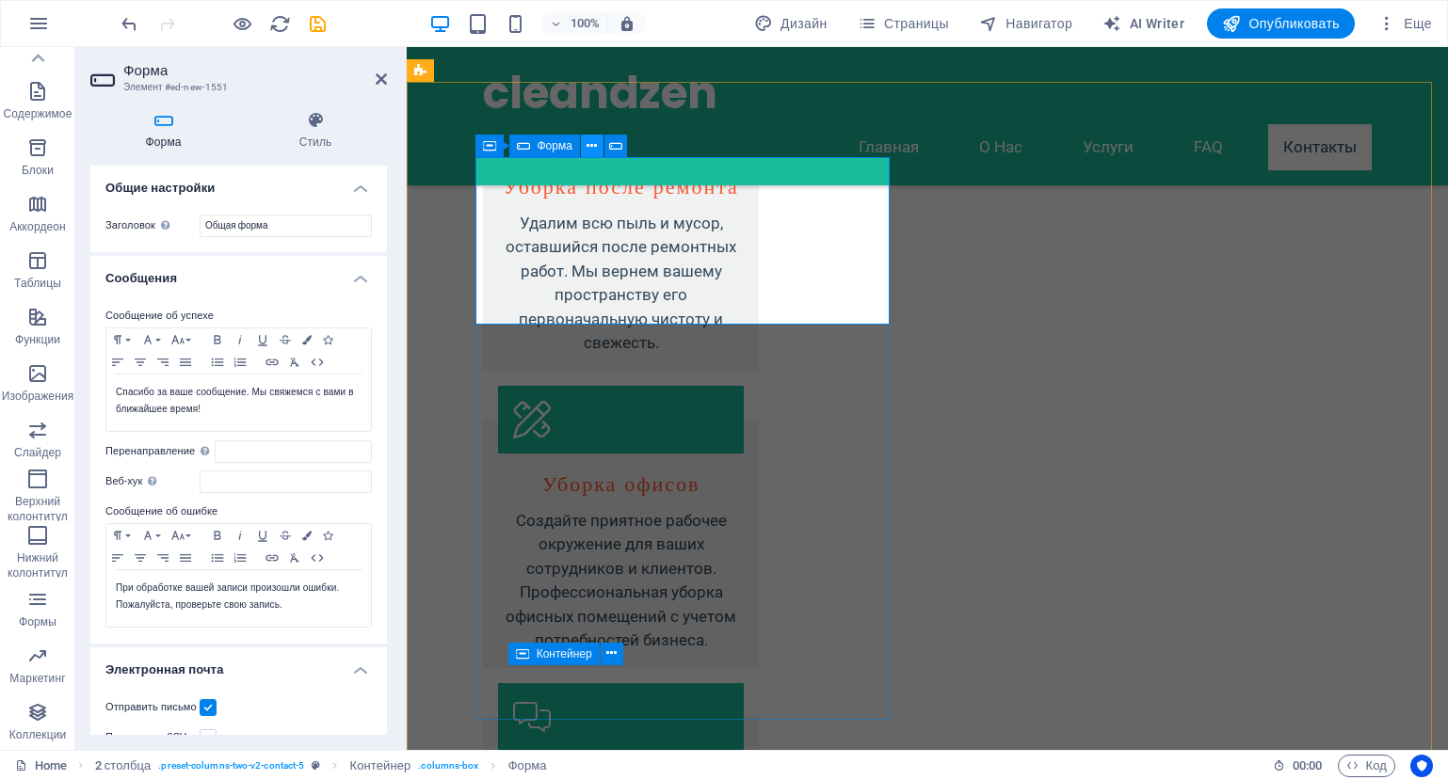
click at [595, 146] on icon at bounding box center [591, 146] width 10 height 20
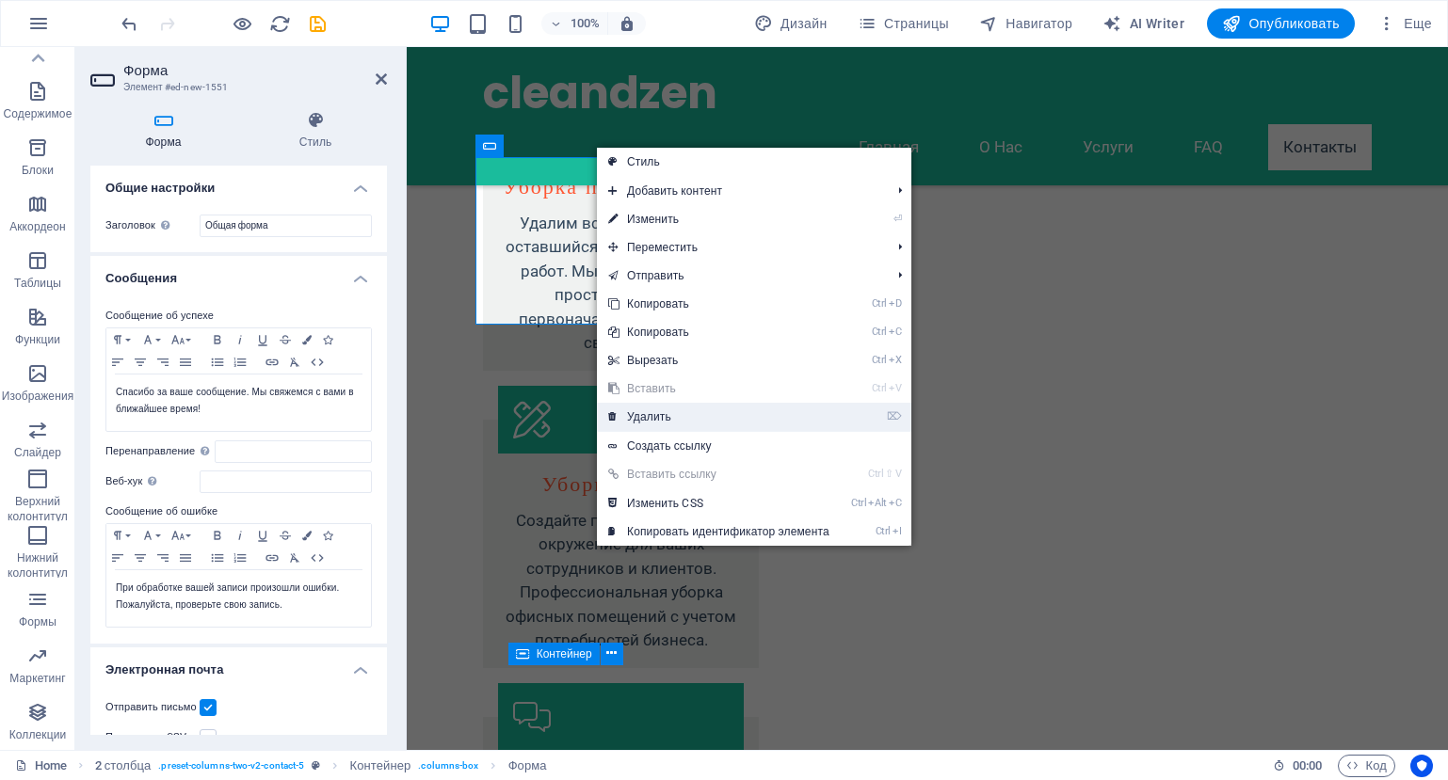
click at [635, 430] on link "⌦ Удалить" at bounding box center [719, 417] width 244 height 28
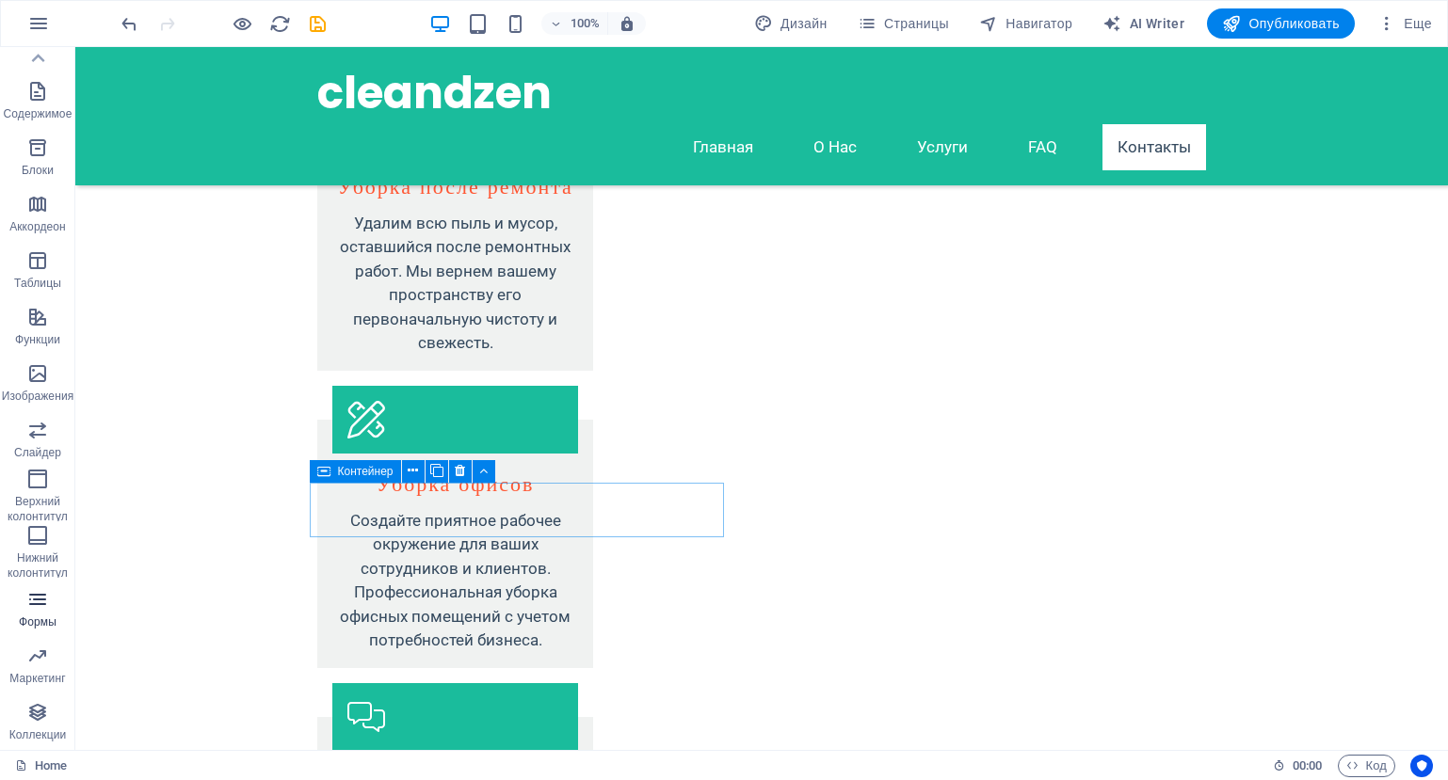
click at [28, 594] on icon "button" at bounding box center [37, 599] width 23 height 23
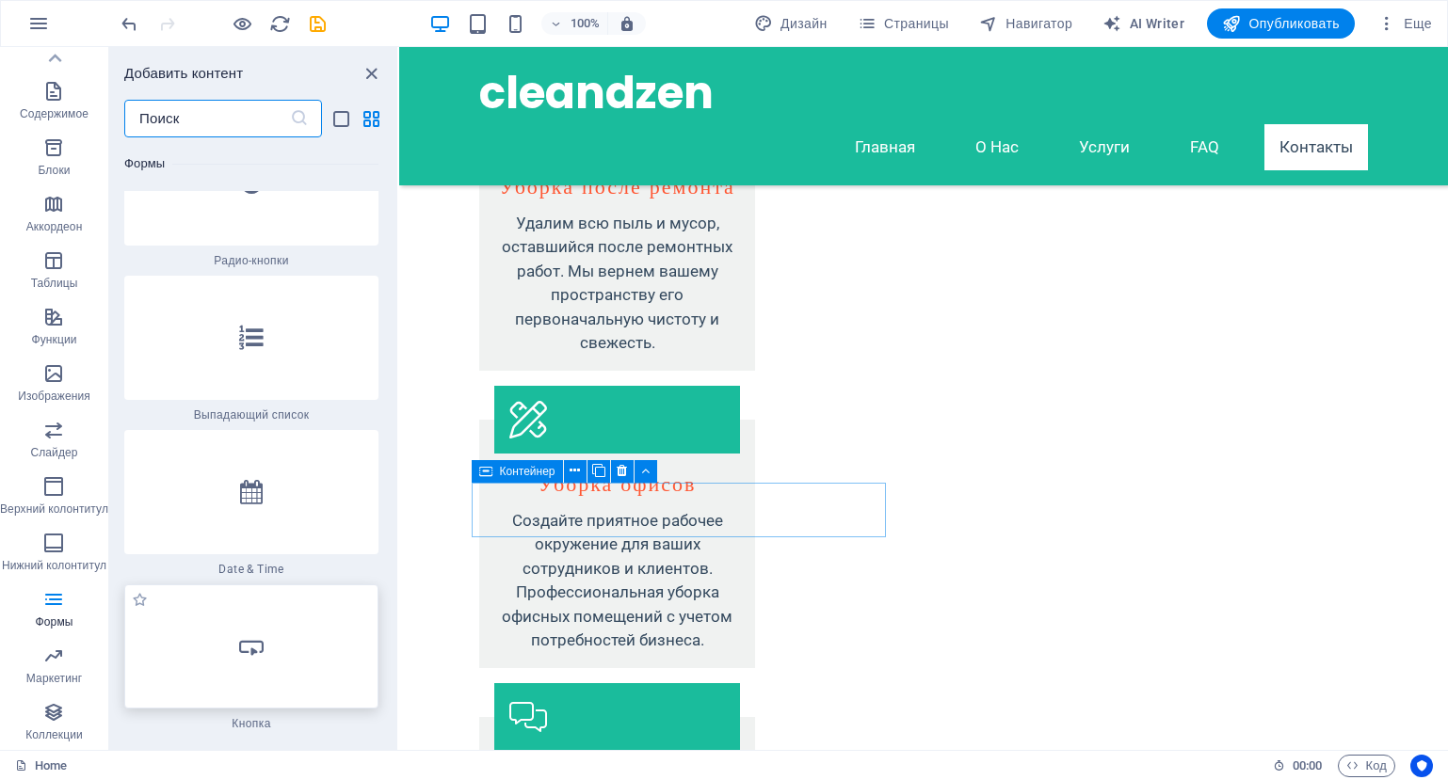
scroll to position [29959, 0]
click at [262, 635] on icon at bounding box center [251, 647] width 24 height 24
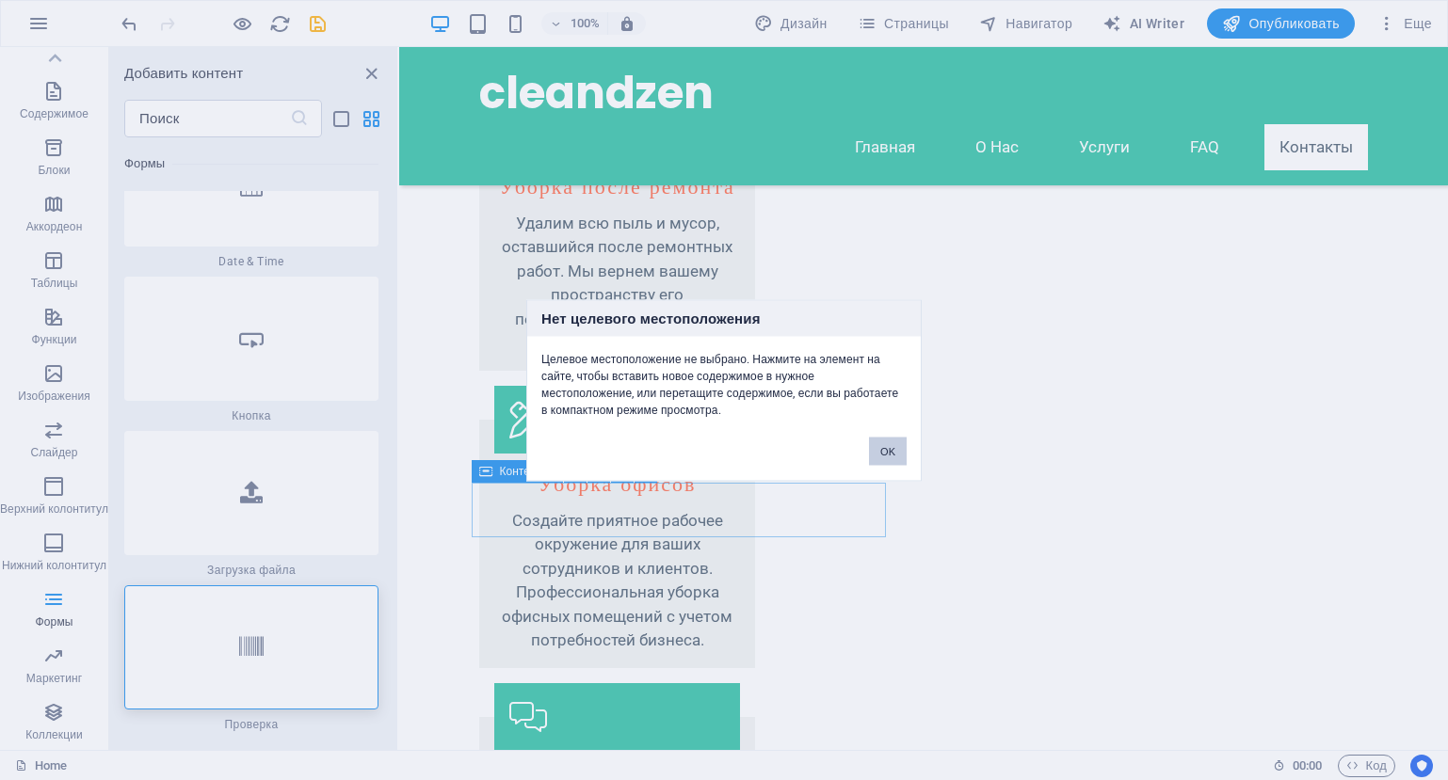
click at [893, 448] on button "OK" at bounding box center [888, 451] width 38 height 28
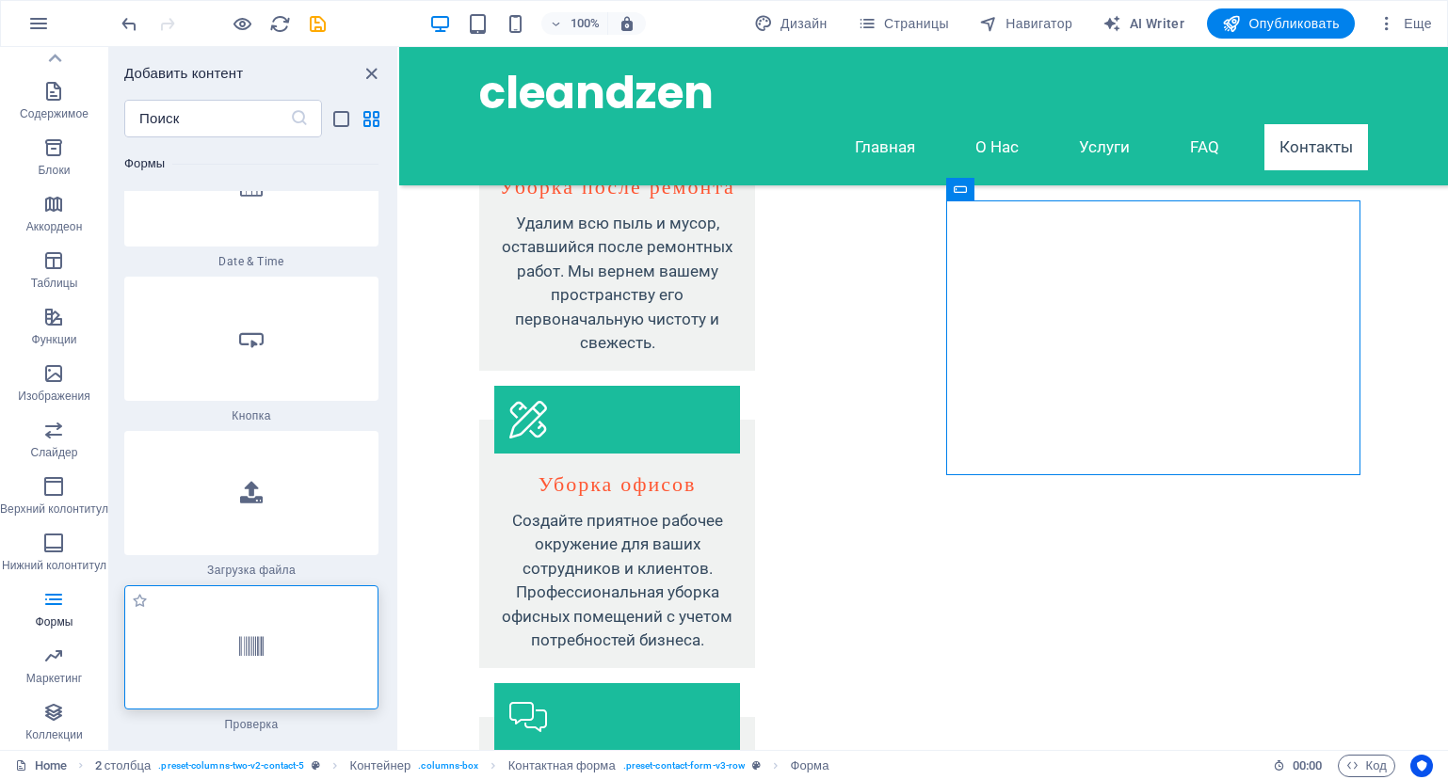
click at [216, 585] on div at bounding box center [251, 647] width 254 height 124
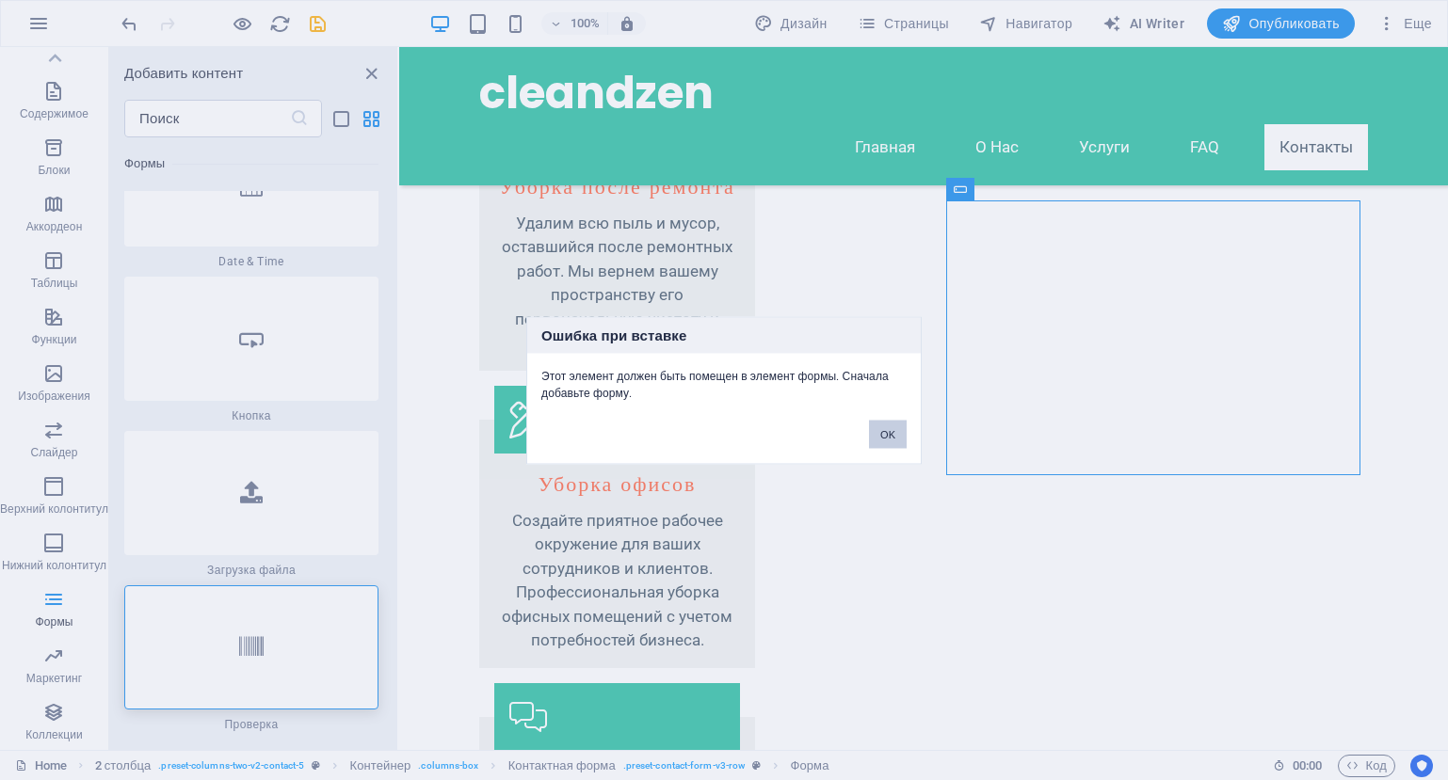
click at [881, 431] on button "OK" at bounding box center [888, 434] width 38 height 28
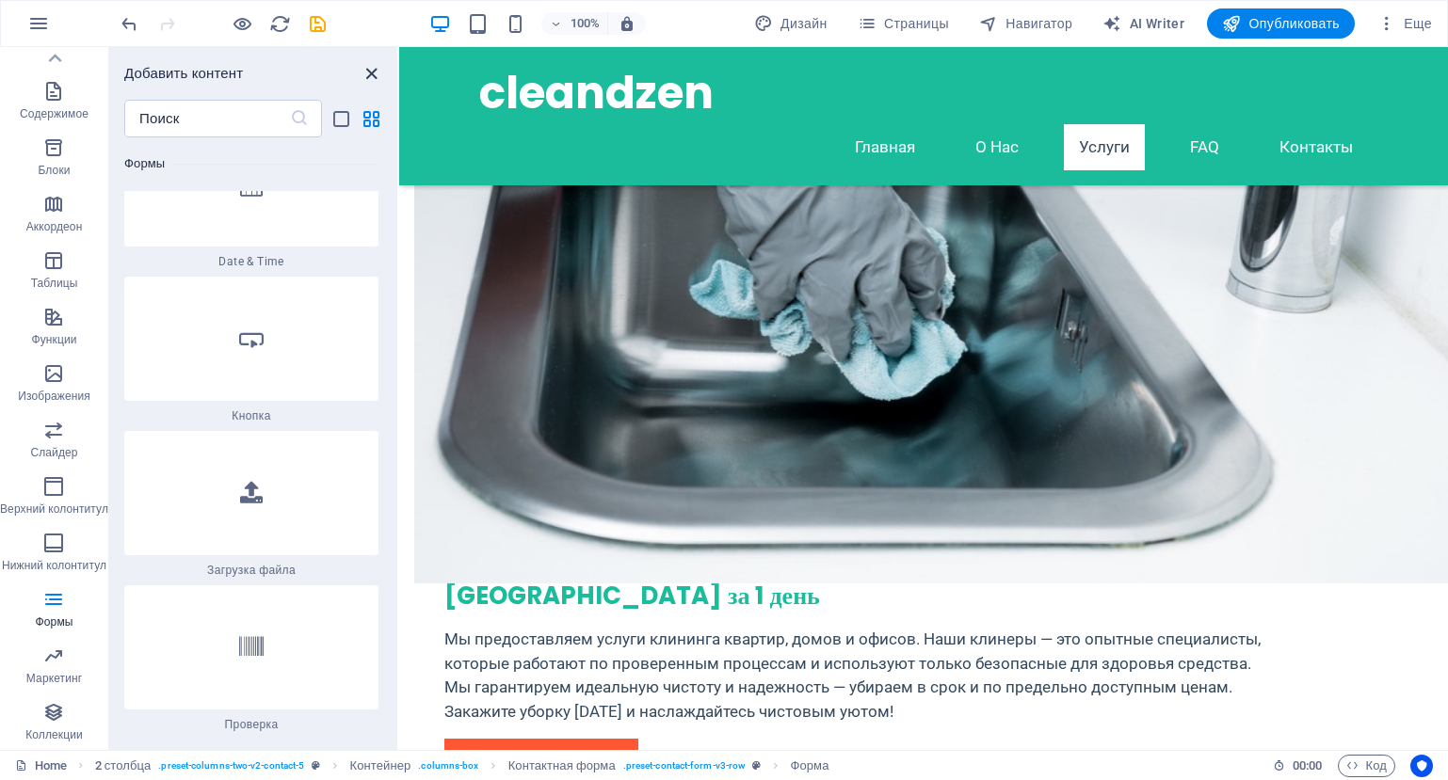
drag, startPoint x: 376, startPoint y: 71, endPoint x: 361, endPoint y: 91, distance: 25.1
click at [376, 71] on icon "close panel" at bounding box center [372, 74] width 22 height 22
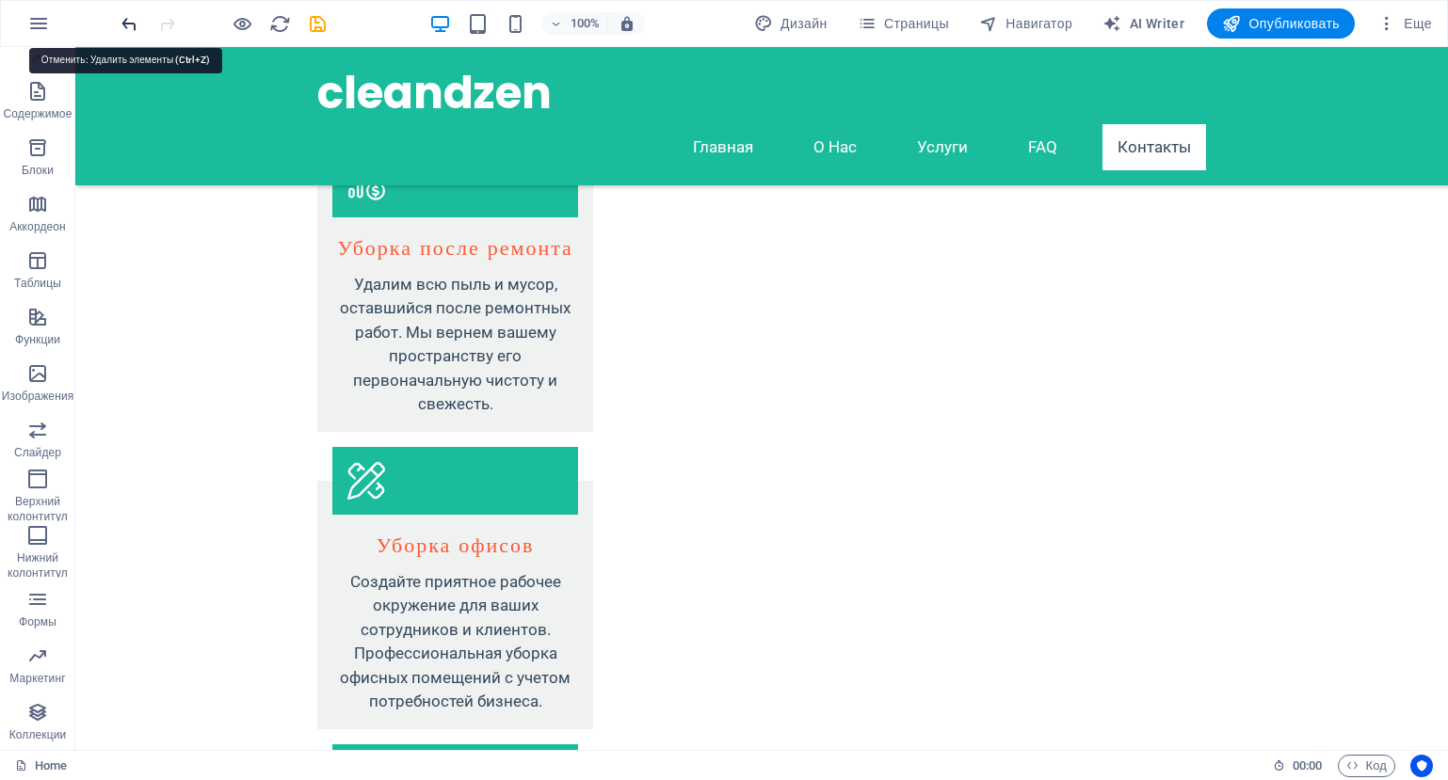
click at [133, 20] on icon "undo" at bounding box center [130, 24] width 22 height 22
click at [132, 20] on icon "undo" at bounding box center [130, 24] width 22 height 22
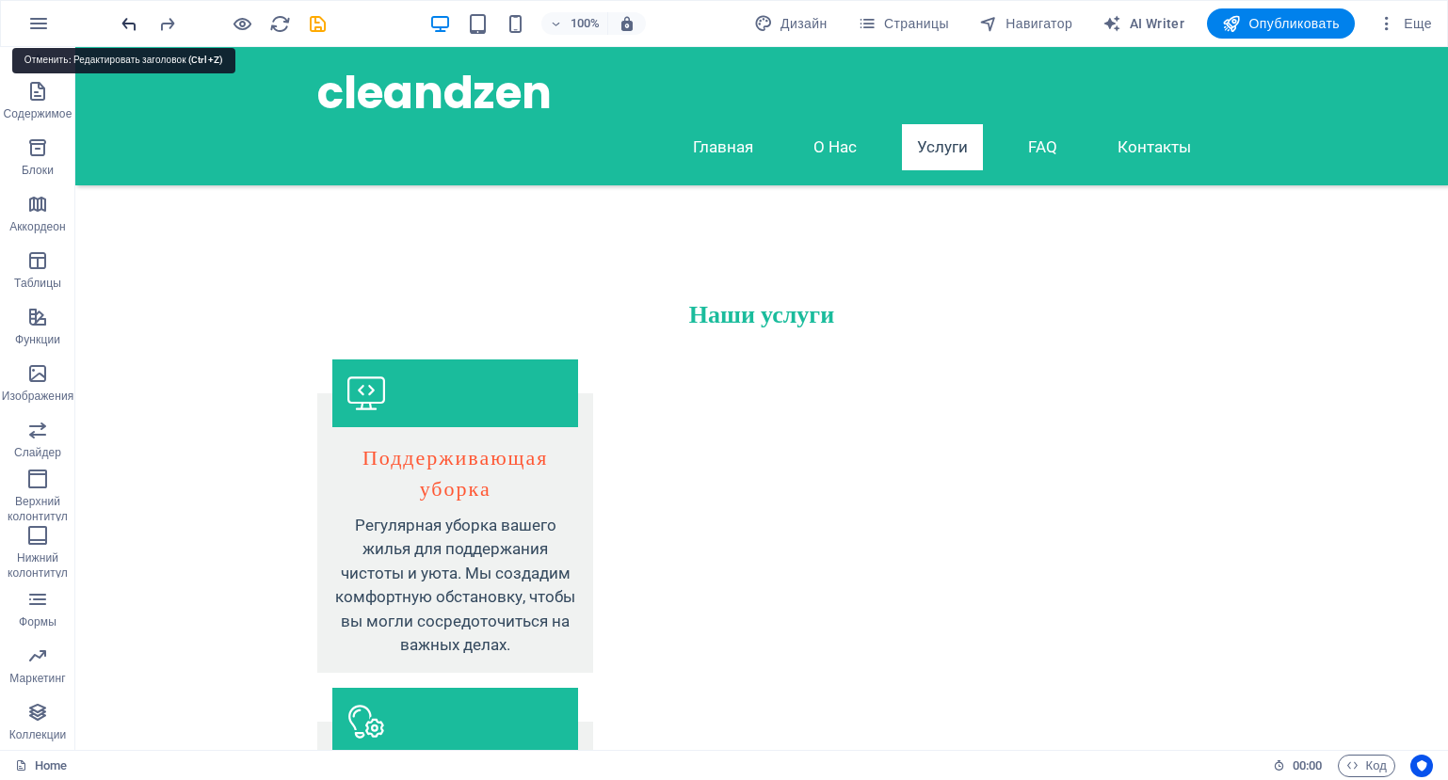
scroll to position [1909, 0]
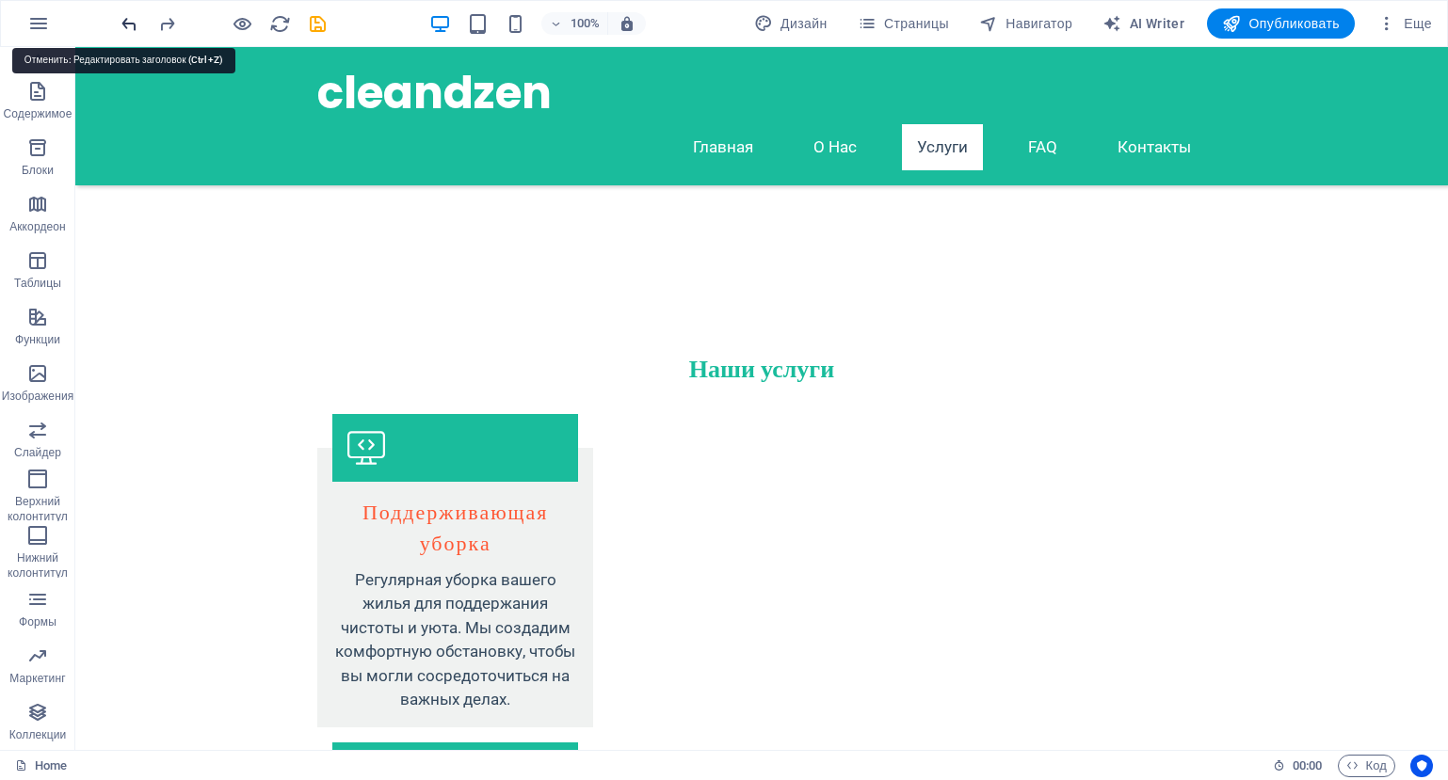
click at [132, 20] on icon "undo" at bounding box center [130, 24] width 22 height 22
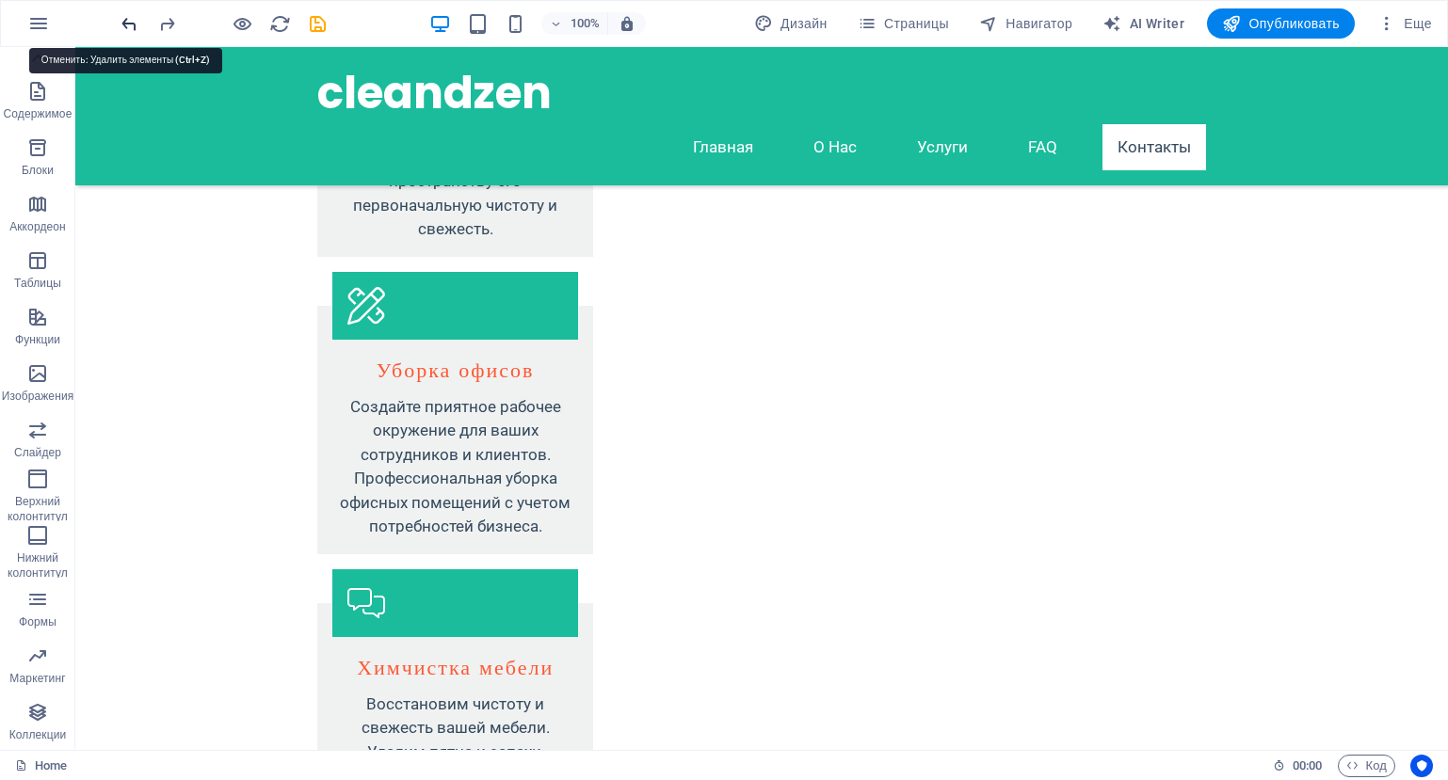
click at [132, 20] on icon "undo" at bounding box center [130, 24] width 22 height 22
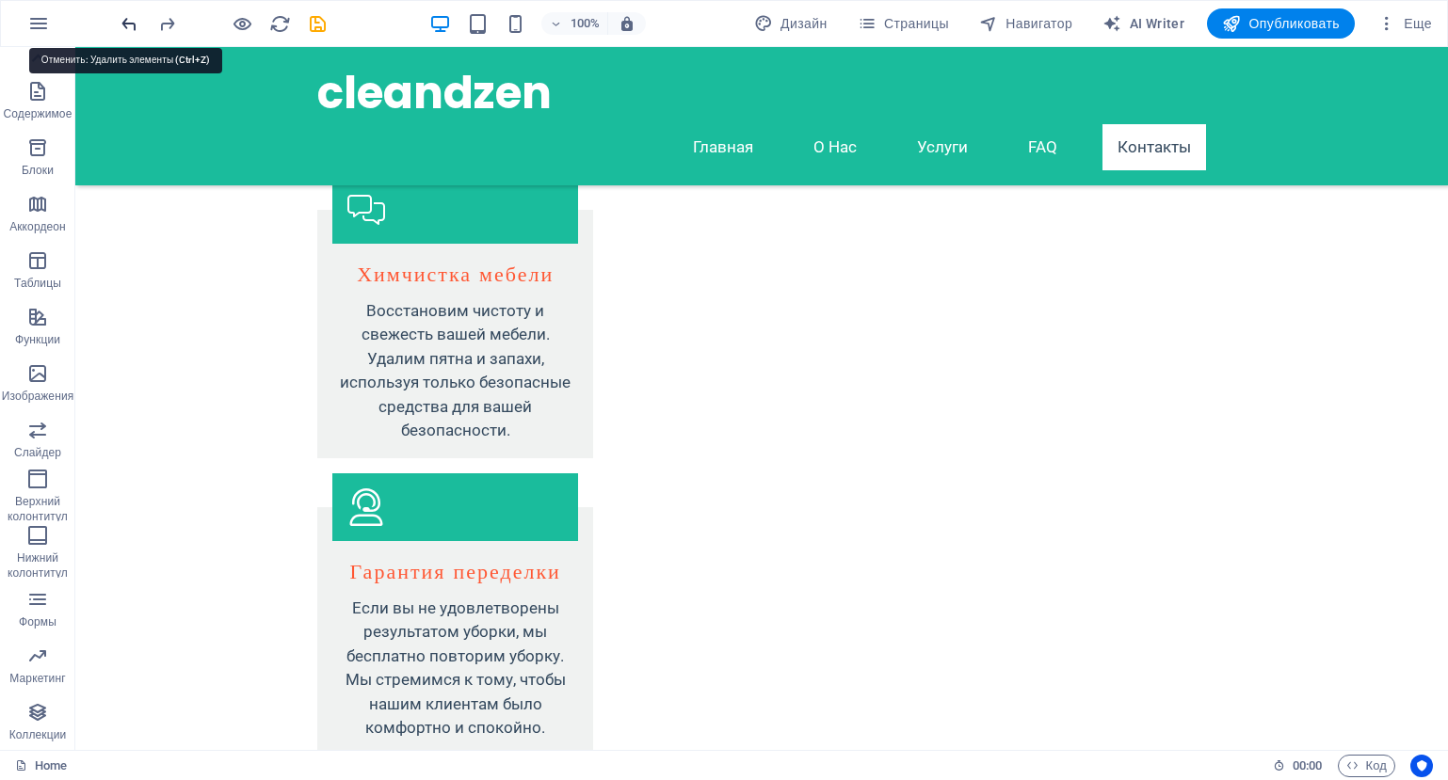
scroll to position [3723, 0]
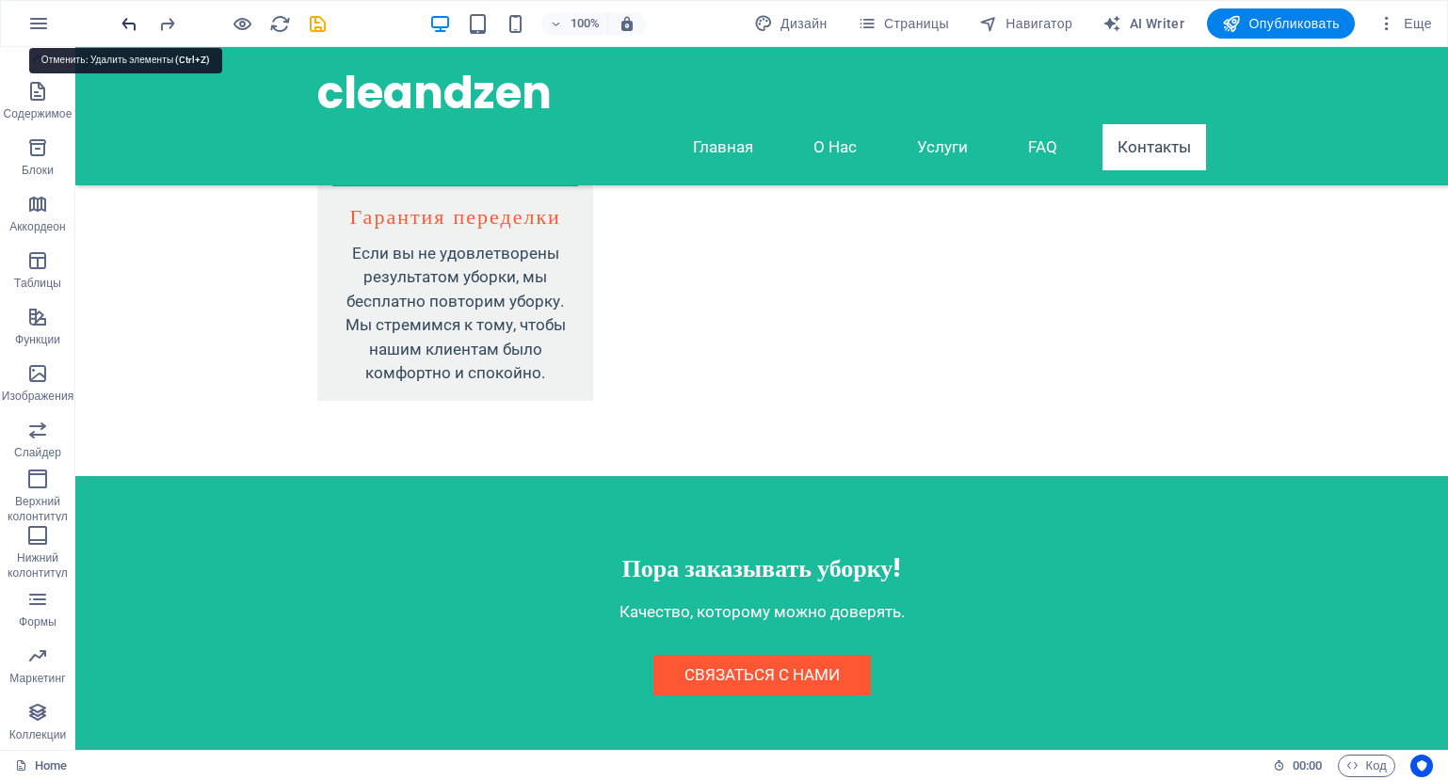
click at [132, 20] on icon "undo" at bounding box center [130, 24] width 22 height 22
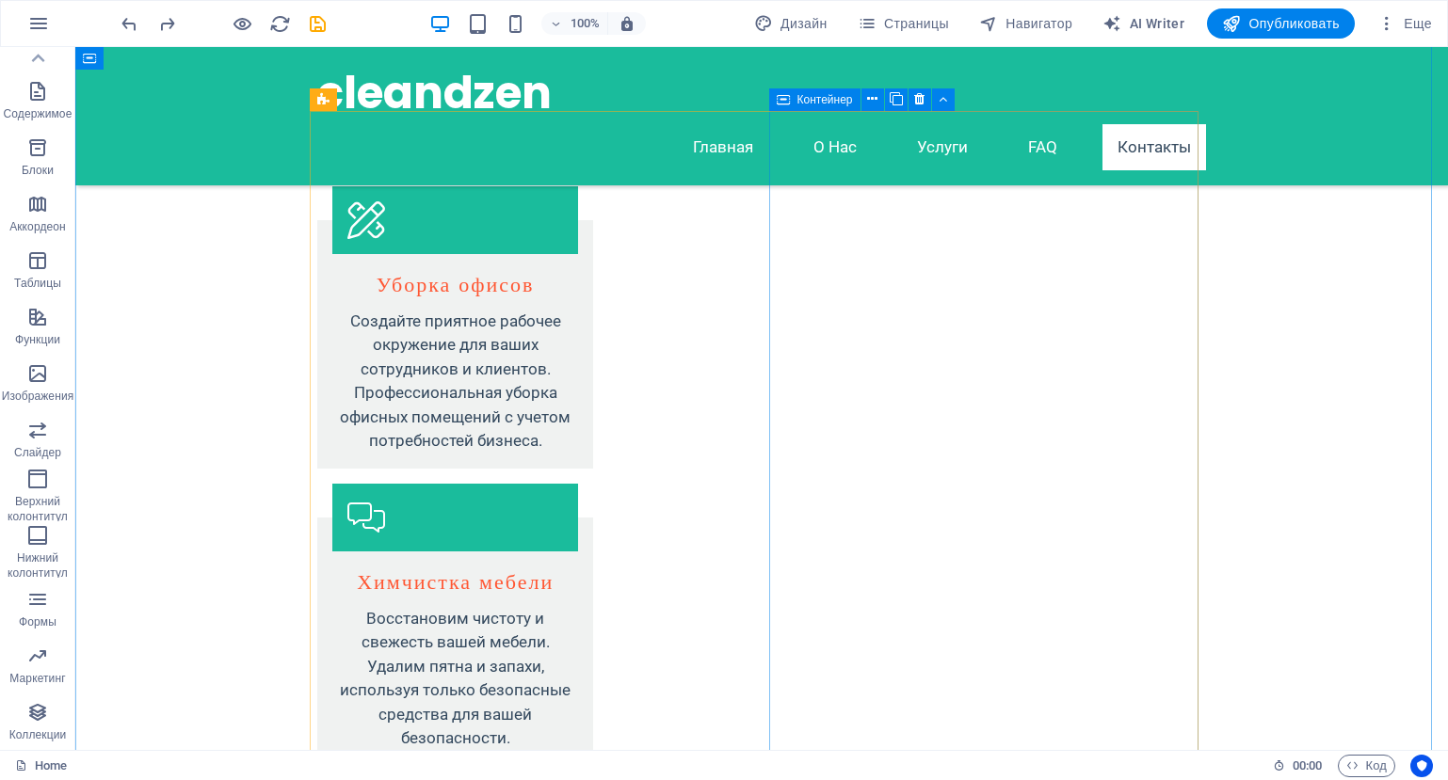
scroll to position [3064, 0]
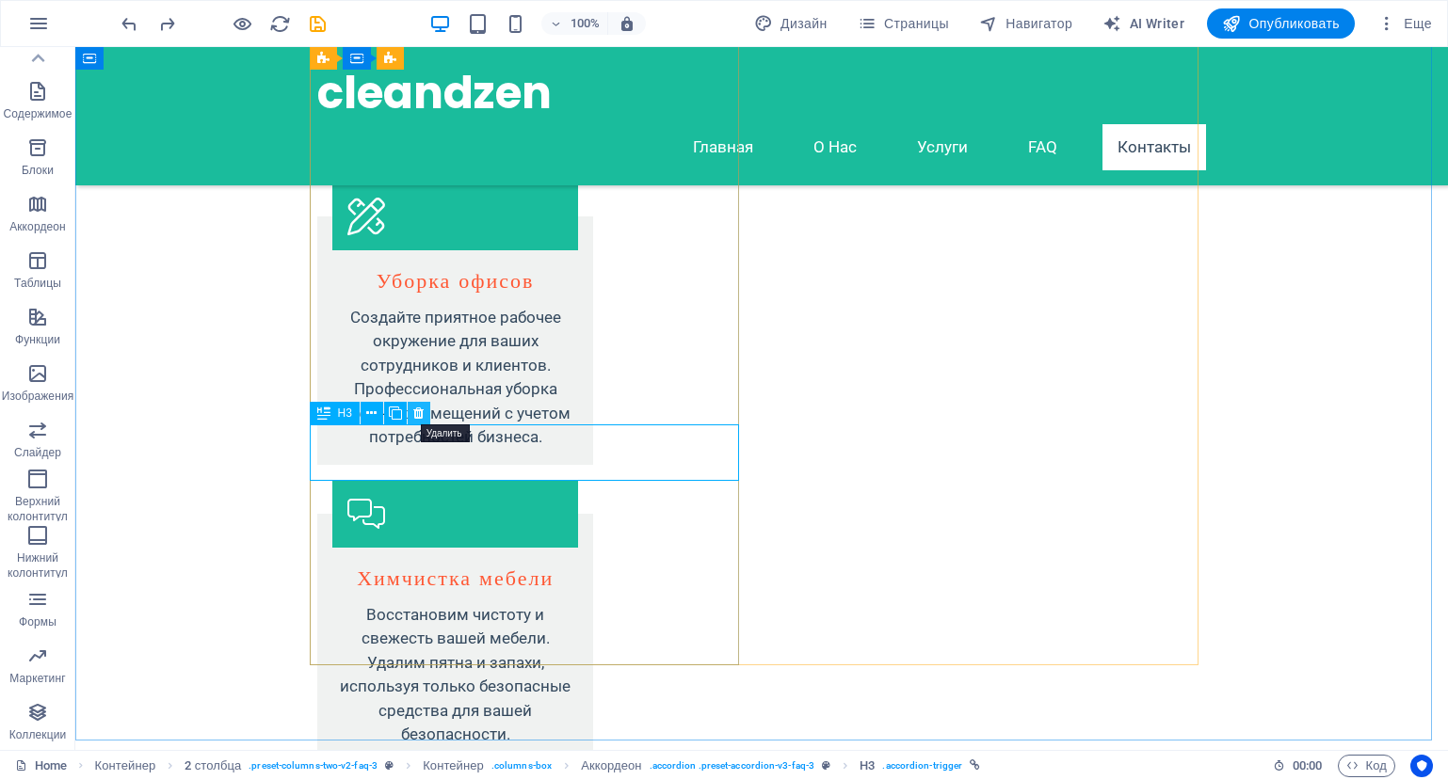
click at [413, 409] on icon at bounding box center [418, 414] width 10 height 20
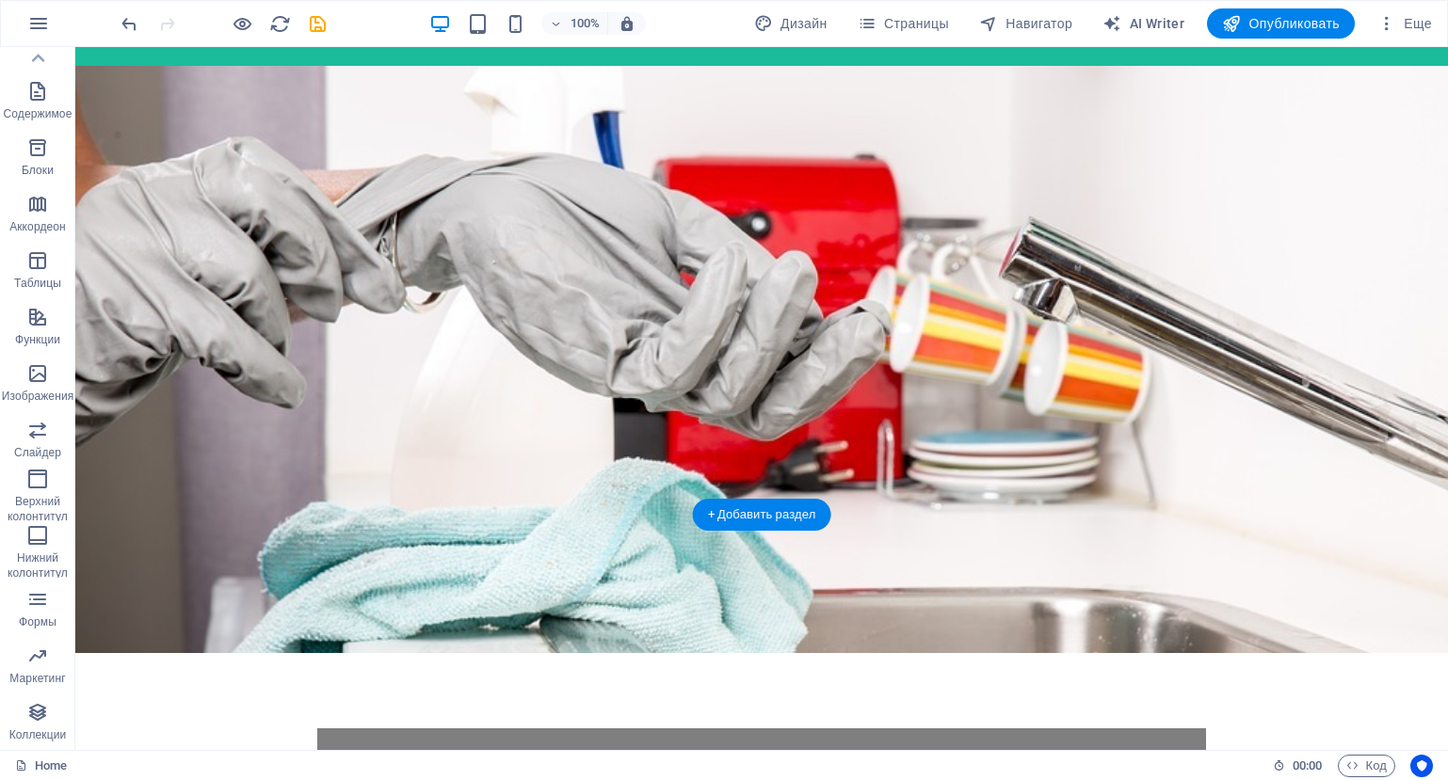
scroll to position [0, 0]
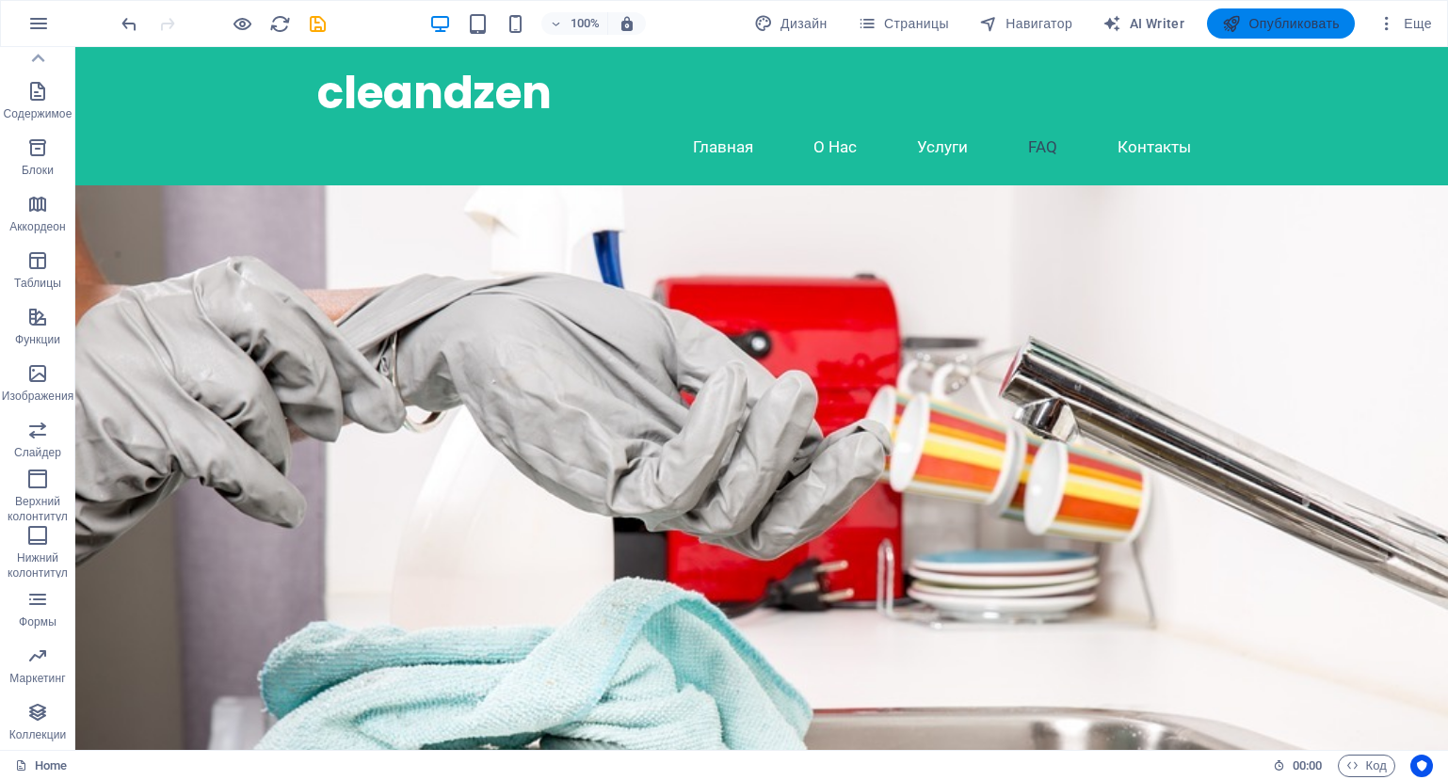
click at [1255, 12] on button "Опубликовать" at bounding box center [1281, 23] width 148 height 30
checkbox input "false"
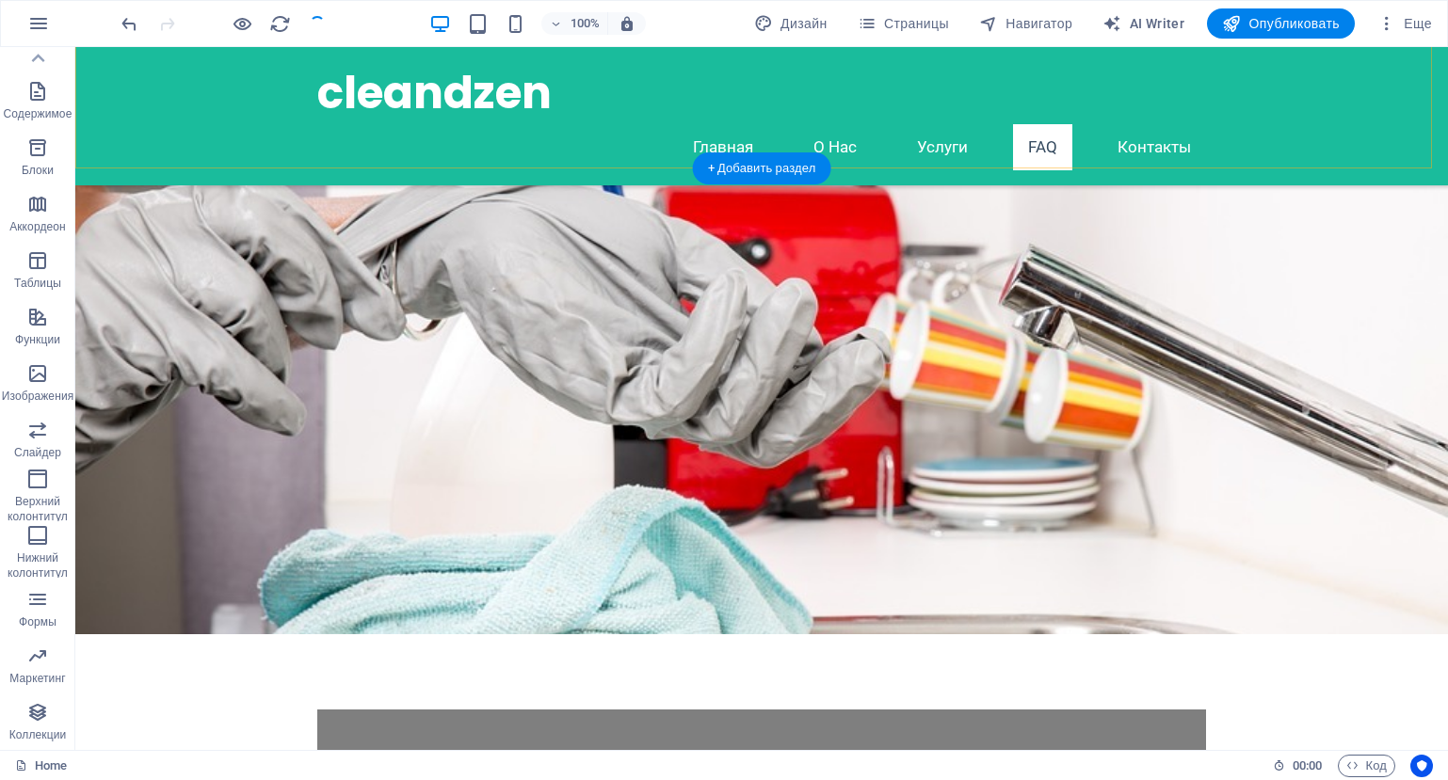
scroll to position [471, 0]
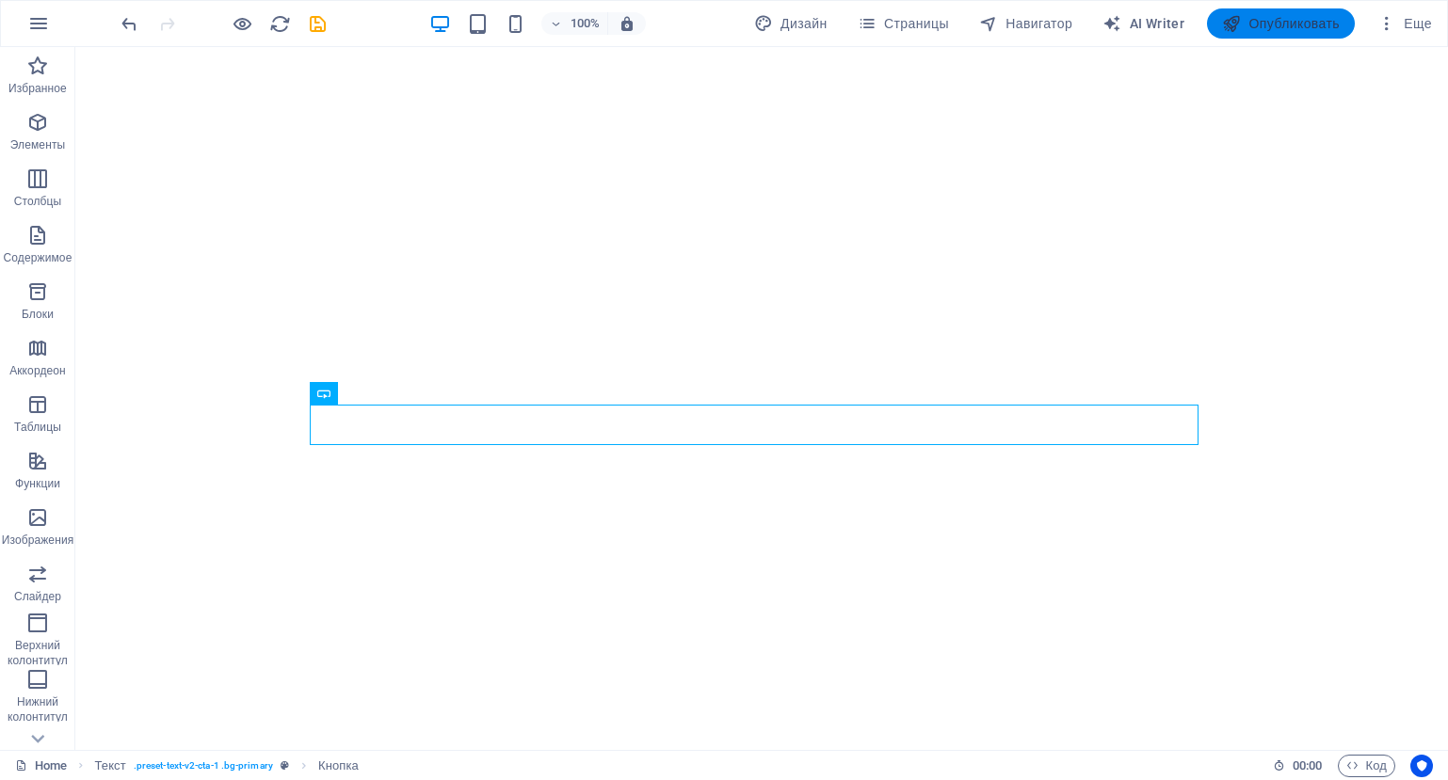
click at [1326, 12] on button "Опубликовать" at bounding box center [1281, 23] width 148 height 30
